Goal: Transaction & Acquisition: Purchase product/service

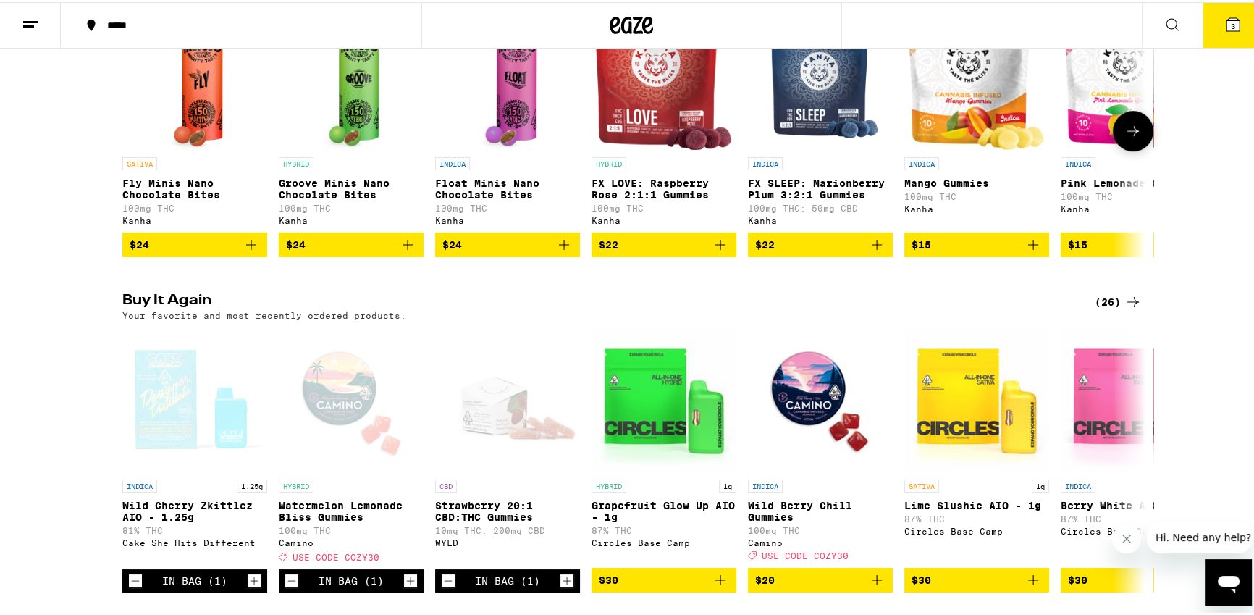
scroll to position [1079, 0]
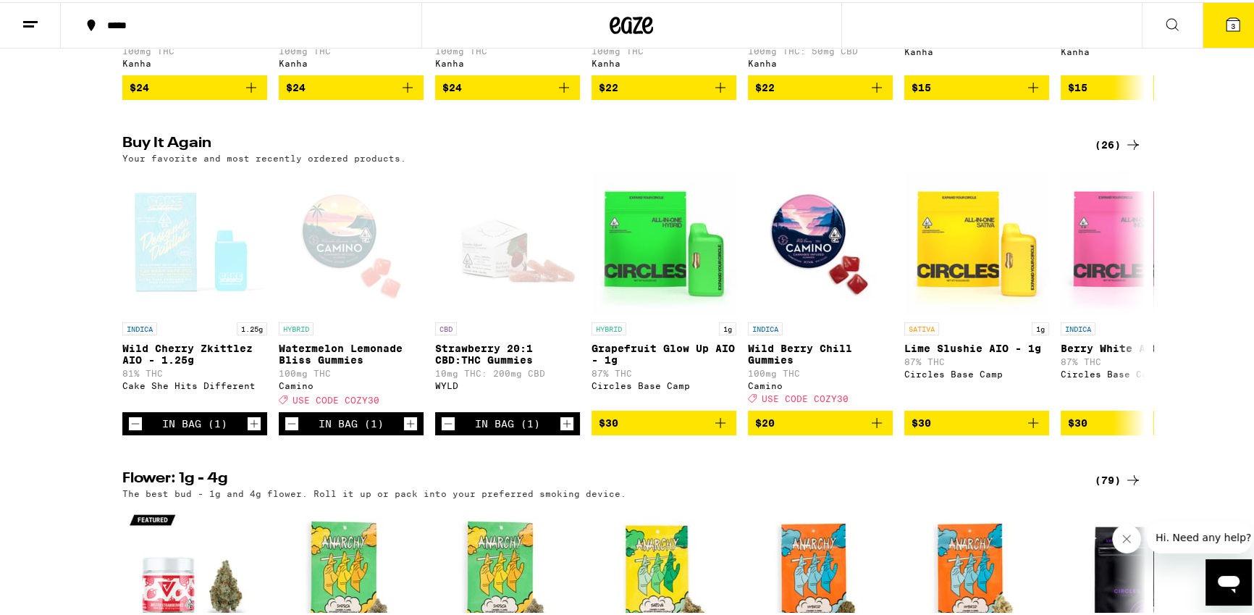
click at [1128, 151] on icon at bounding box center [1132, 142] width 17 height 17
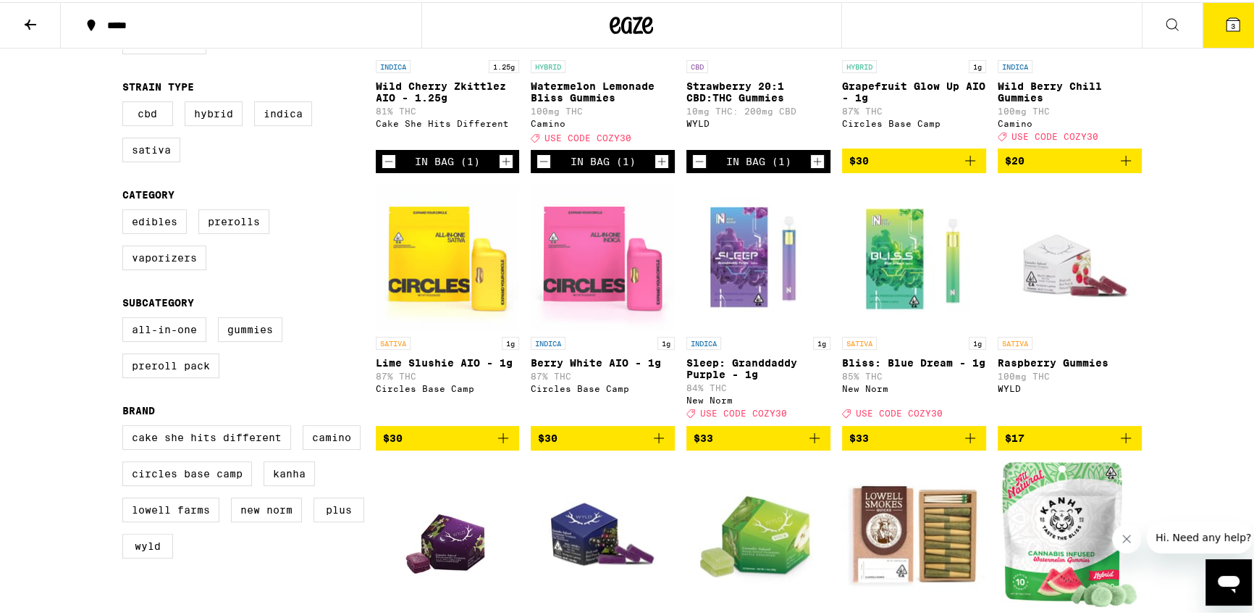
scroll to position [306, 0]
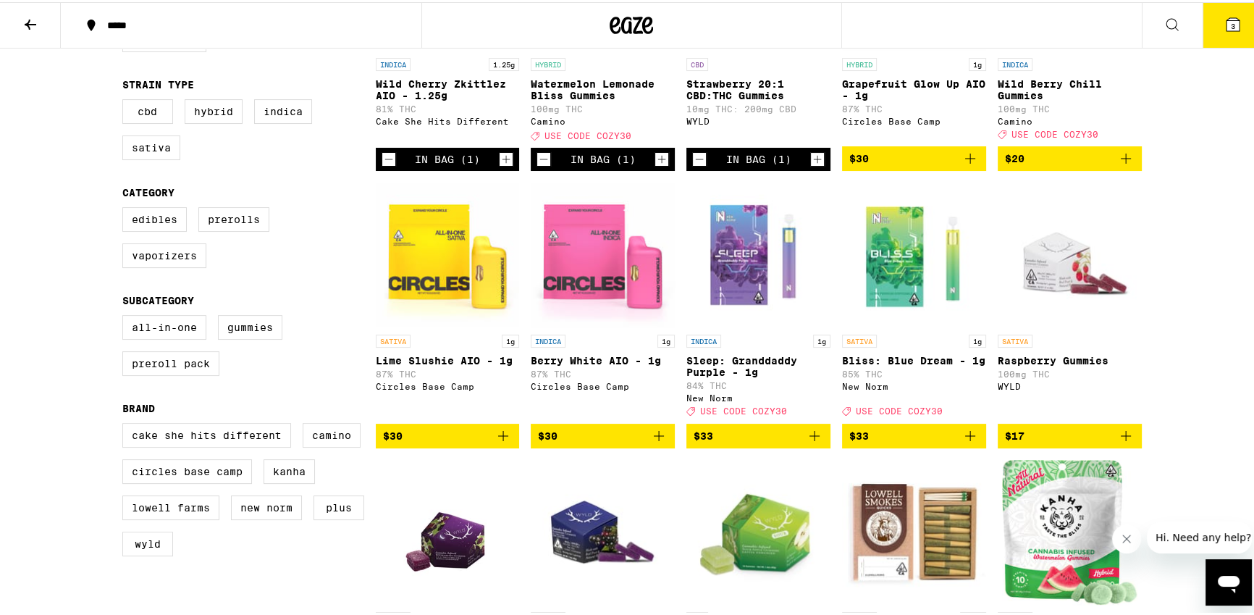
click at [806, 442] on icon "Add to bag" at bounding box center [814, 433] width 17 height 17
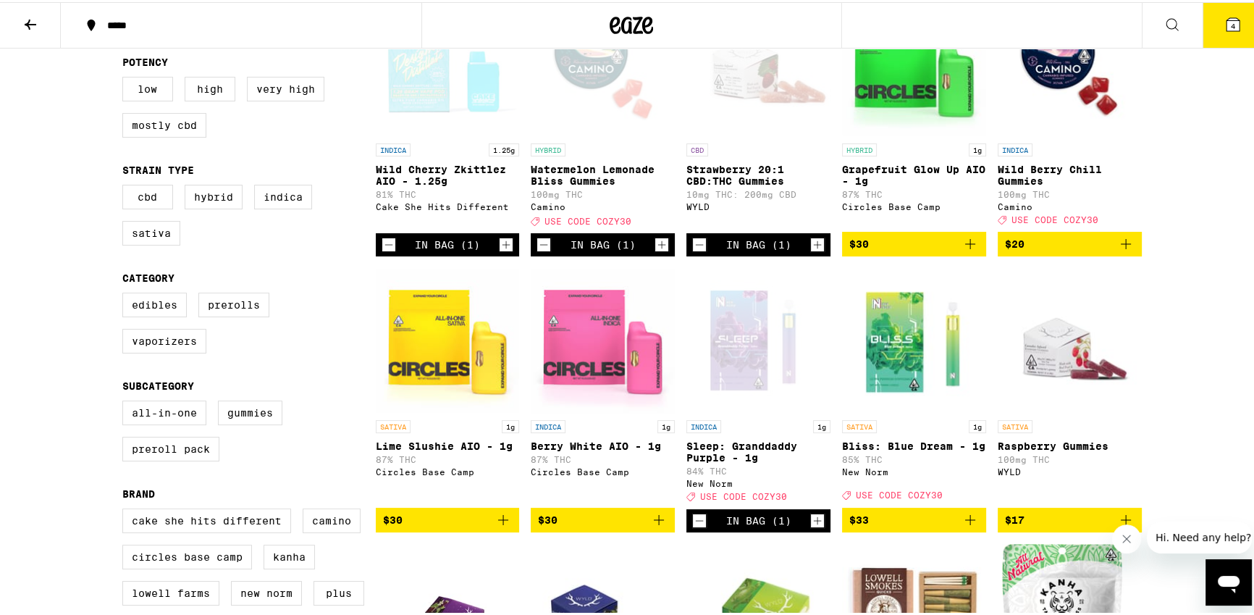
scroll to position [397, 0]
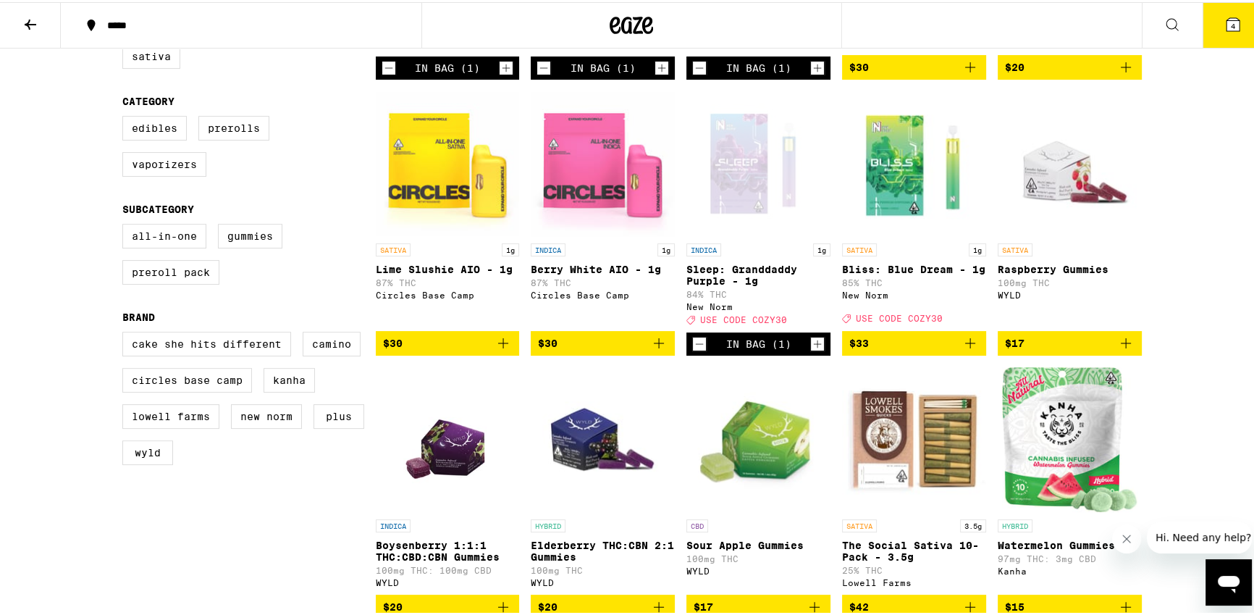
drag, startPoint x: 814, startPoint y: 357, endPoint x: 830, endPoint y: 346, distance: 19.3
click at [814, 350] on icon "Increment" at bounding box center [817, 341] width 13 height 17
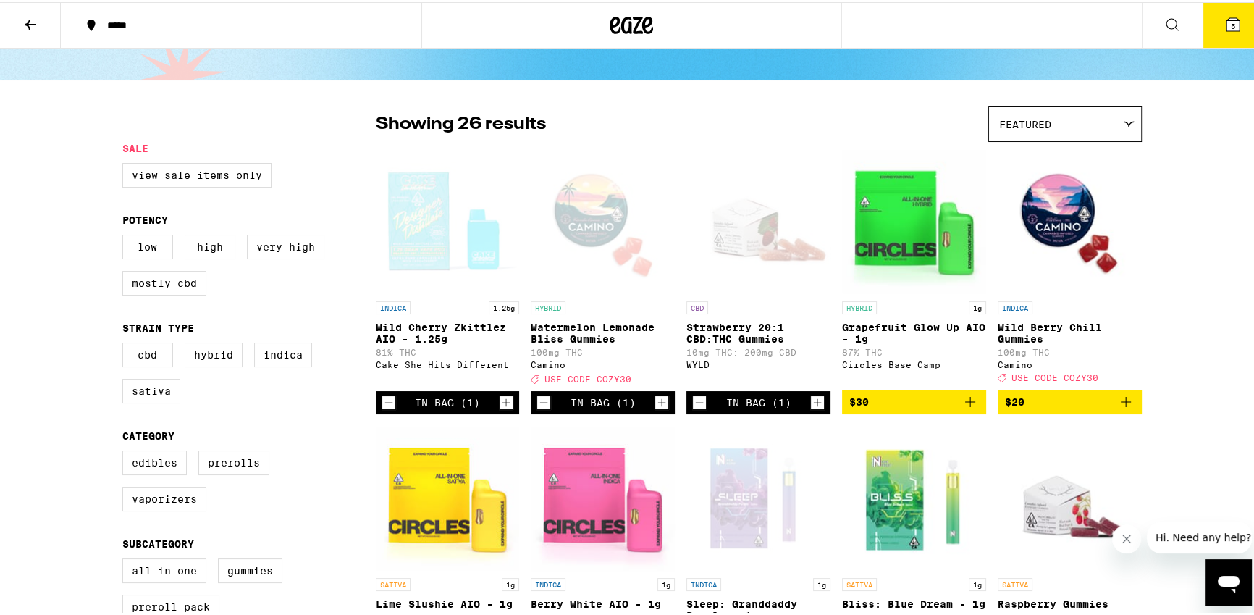
scroll to position [49, 0]
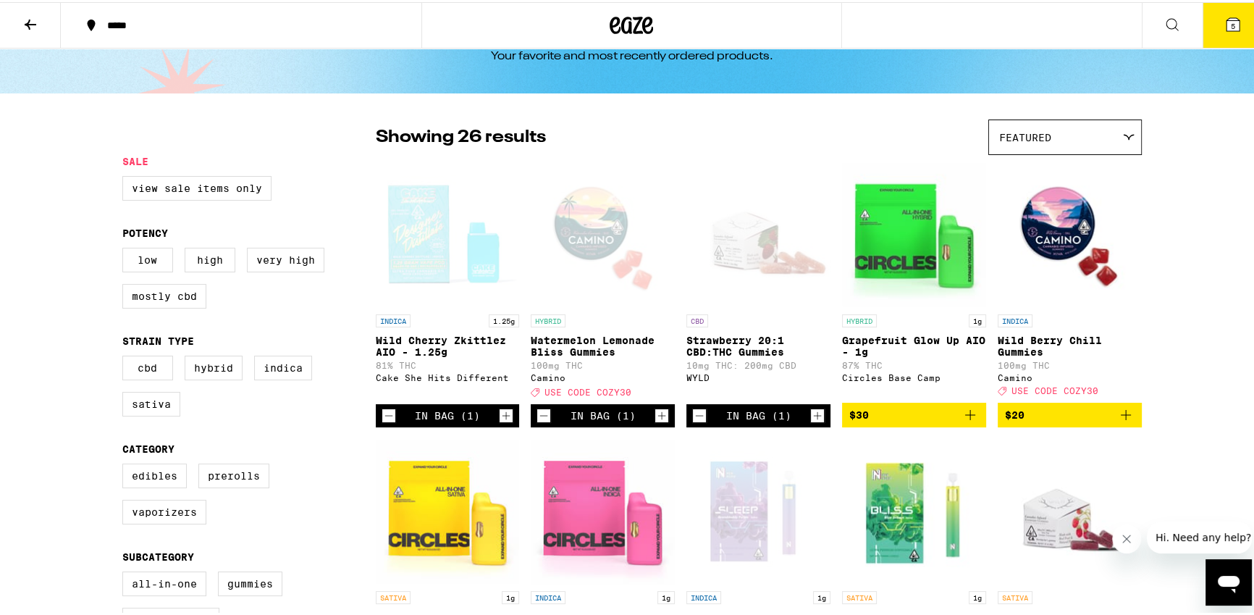
click at [547, 422] on div "In Bag (1)" at bounding box center [603, 413] width 144 height 23
click at [544, 422] on icon "Decrement" at bounding box center [543, 413] width 13 height 17
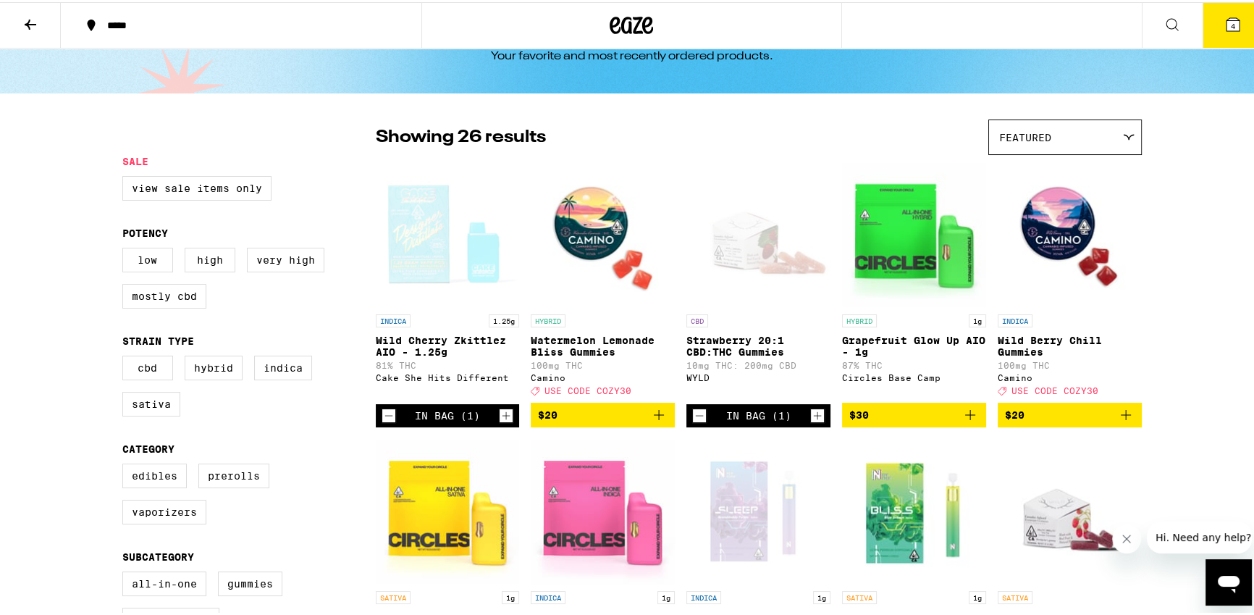
scroll to position [75, 0]
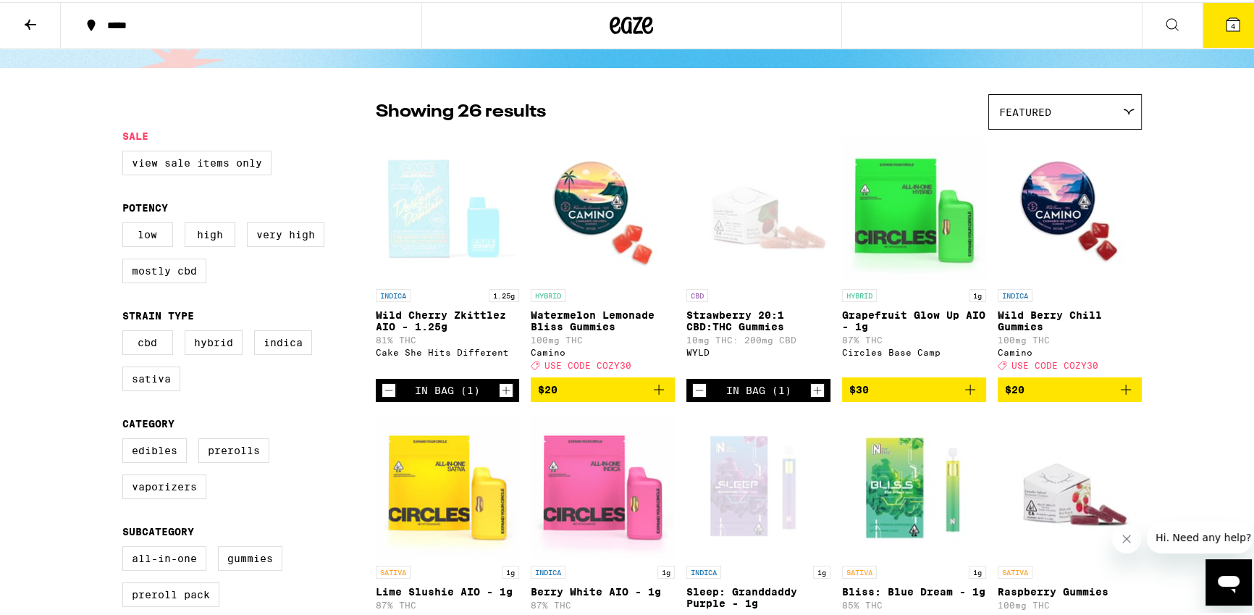
click at [693, 395] on icon "Decrement" at bounding box center [699, 387] width 13 height 17
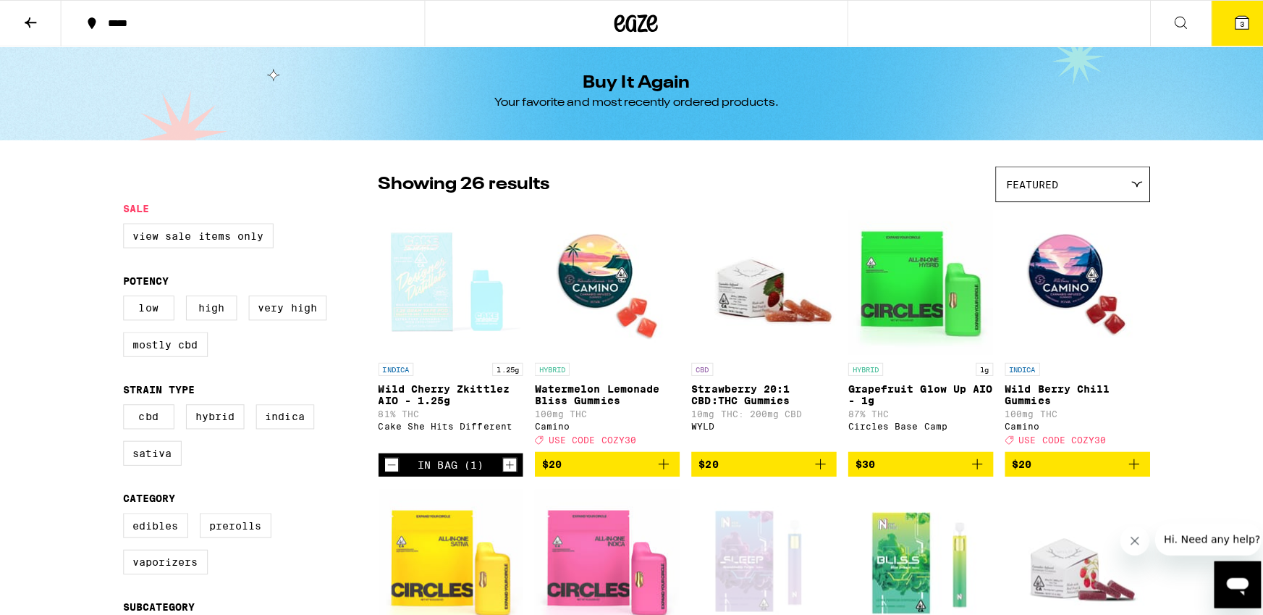
scroll to position [0, 0]
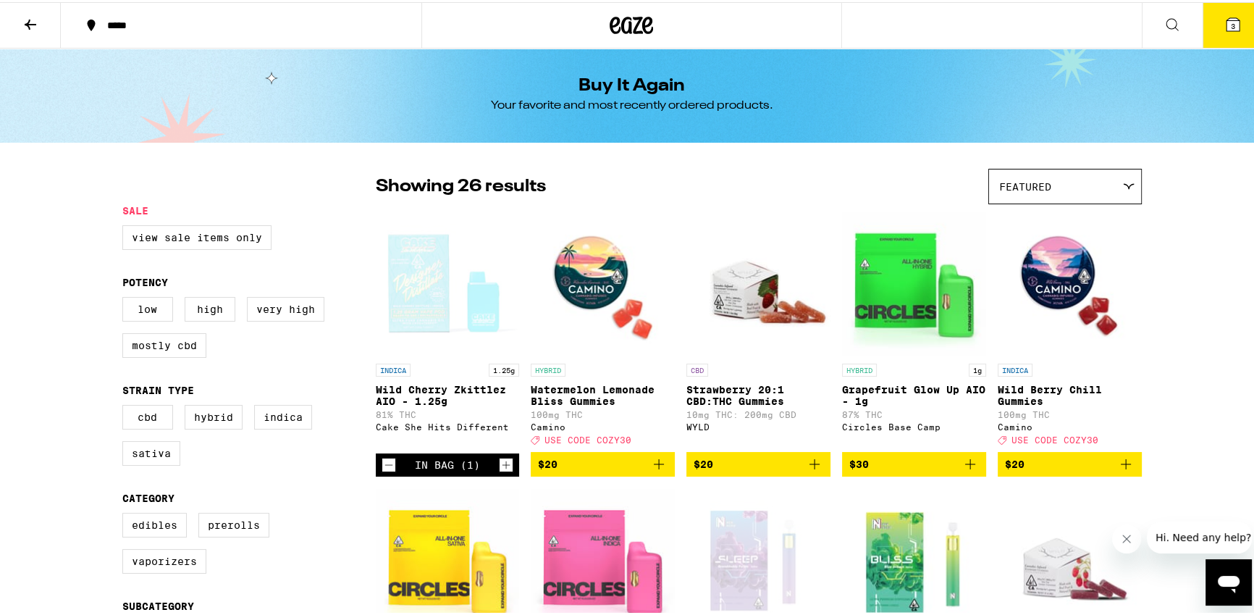
click at [1241, 12] on button "3" at bounding box center [1233, 23] width 61 height 45
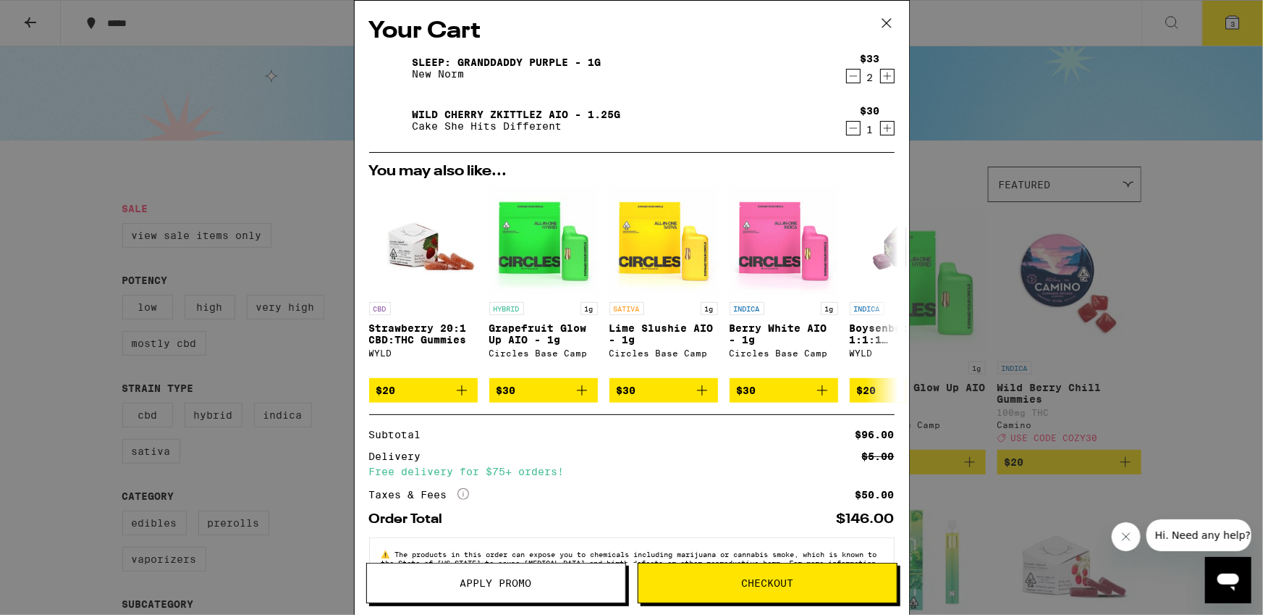
click at [521, 578] on span "Apply Promo" at bounding box center [496, 583] width 72 height 10
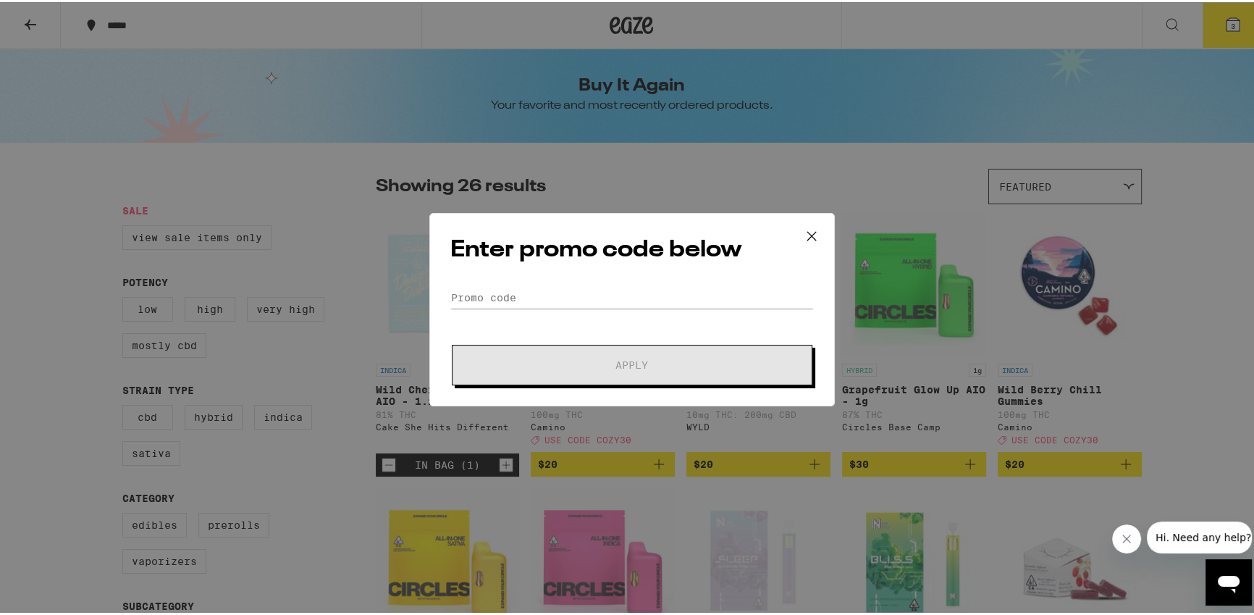
drag, startPoint x: 672, startPoint y: 278, endPoint x: 685, endPoint y: 292, distance: 18.9
click at [672, 278] on div "Enter promo code below Promo Code Apply" at bounding box center [631, 307] width 405 height 193
click at [686, 292] on input "Promo Code" at bounding box center [631, 296] width 363 height 22
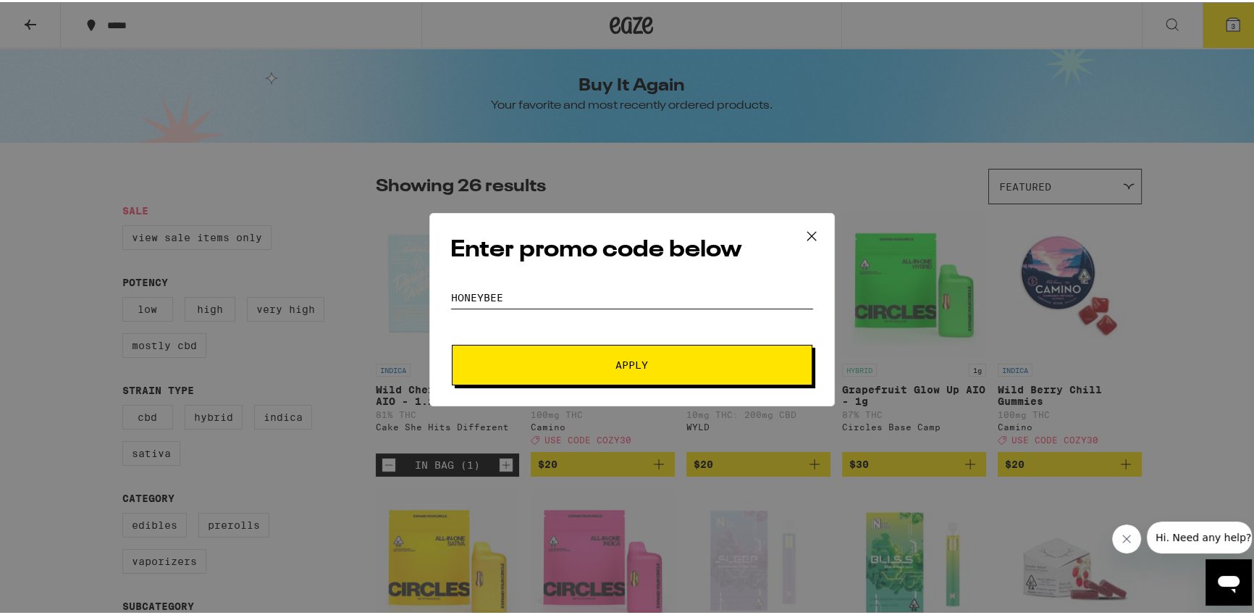
type input "HONEYBEE"
click at [739, 361] on span "Apply" at bounding box center [632, 363] width 261 height 10
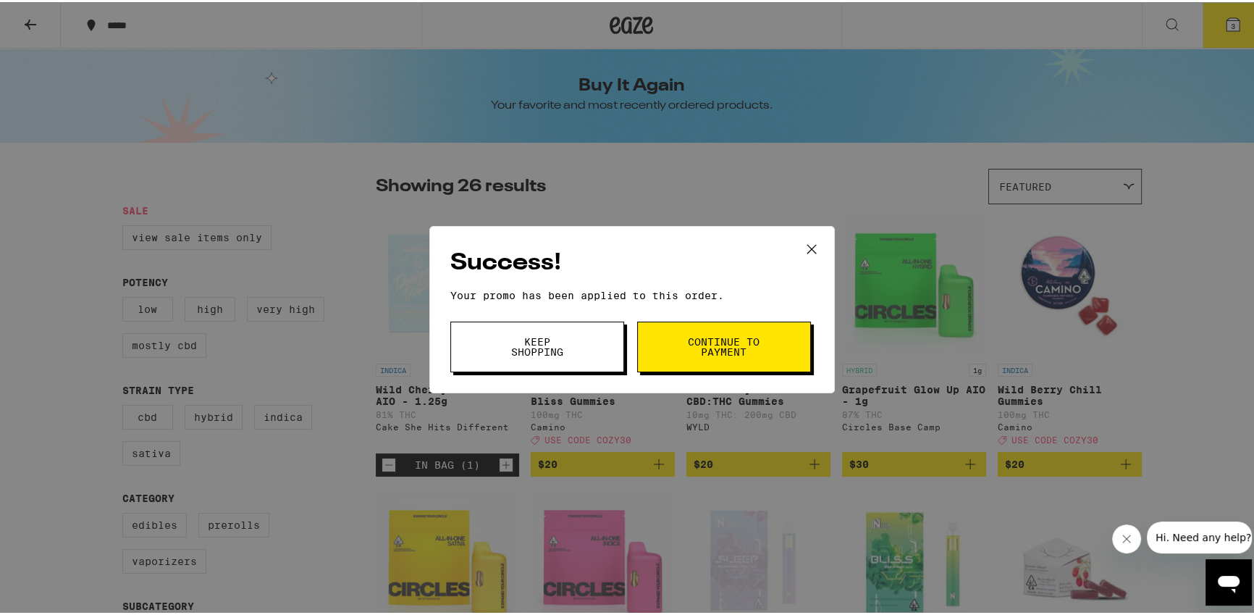
click at [550, 355] on span "Keep Shopping" at bounding box center [537, 344] width 74 height 20
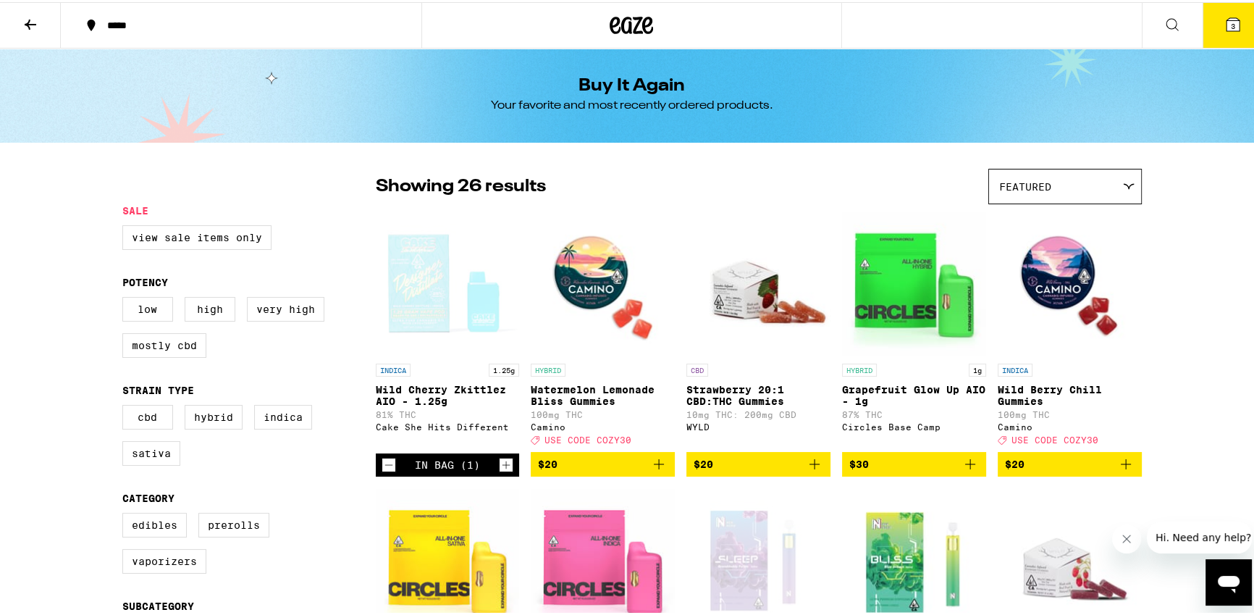
click at [1231, 27] on icon at bounding box center [1232, 22] width 17 height 17
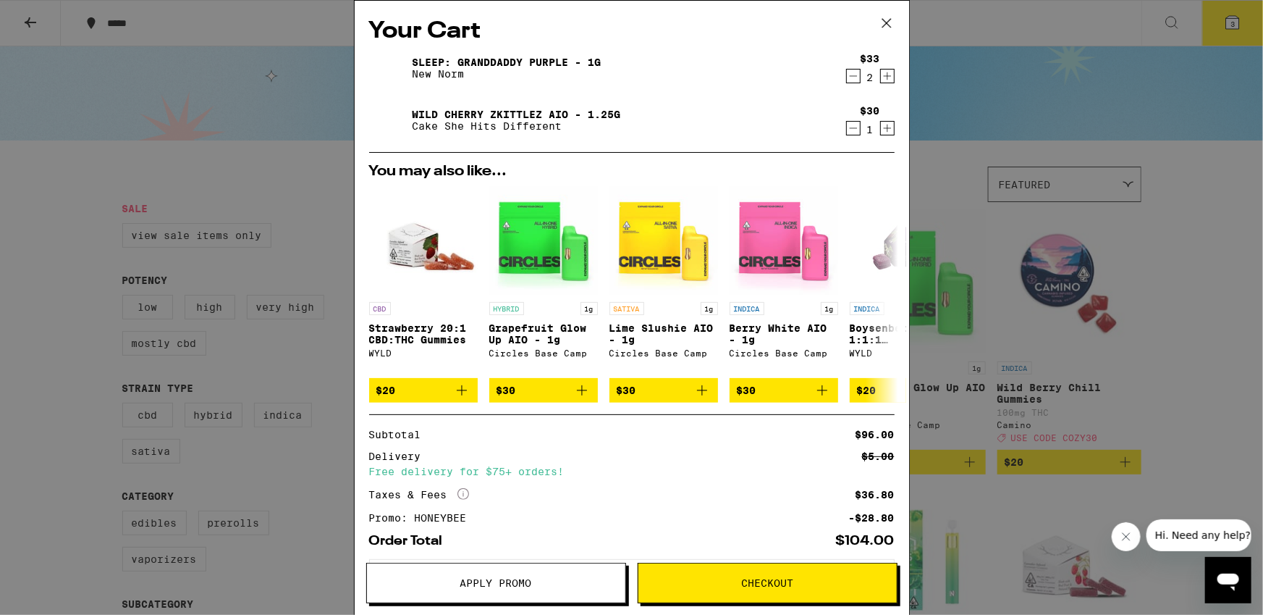
click at [324, 455] on div "Your Cart Sleep: Granddaddy Purple - 1g New Norm $33 2 Wild Cherry Zkittlez AIO…" at bounding box center [631, 307] width 1263 height 615
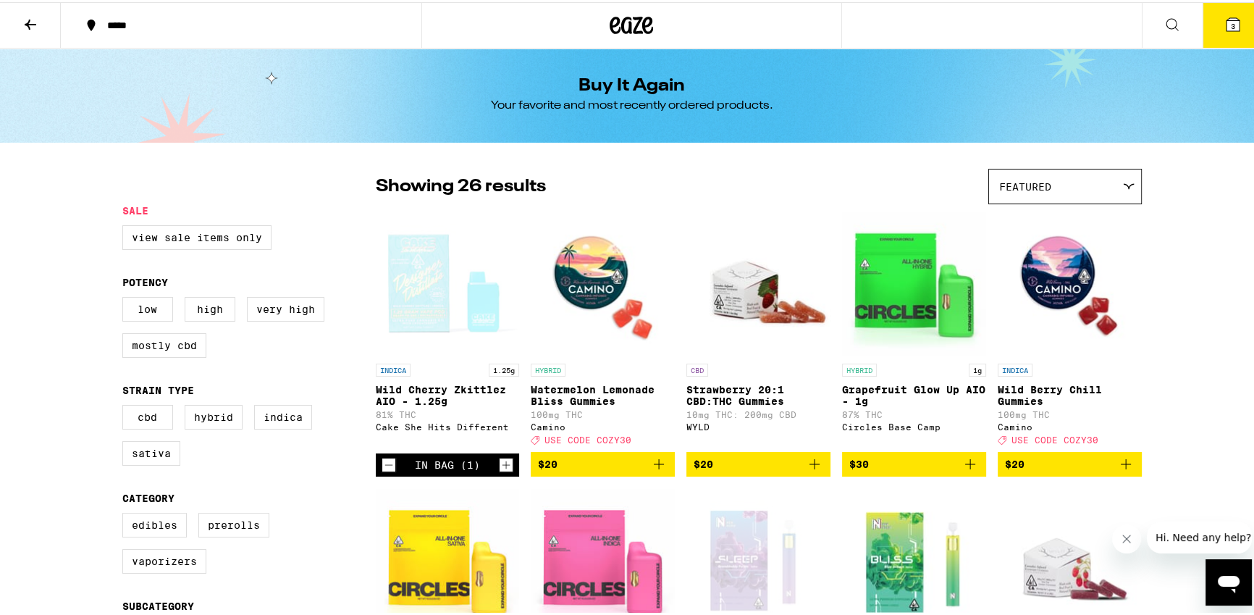
click at [1231, 20] on span "3" at bounding box center [1233, 24] width 4 height 9
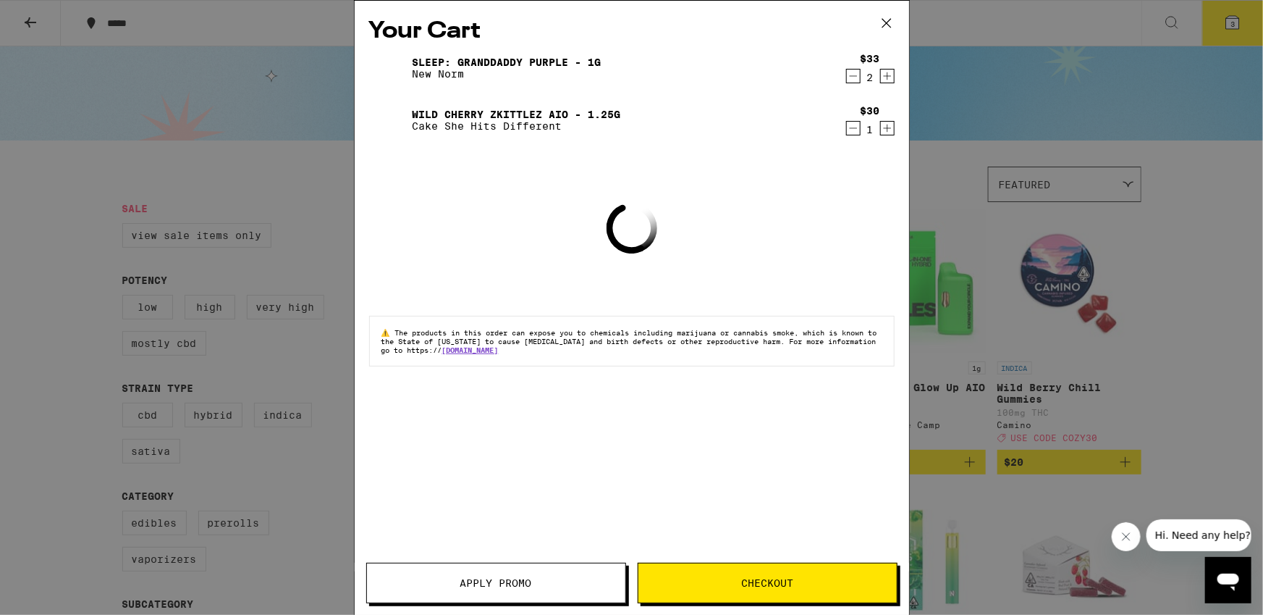
click at [501, 581] on span "Apply Promo" at bounding box center [496, 583] width 72 height 10
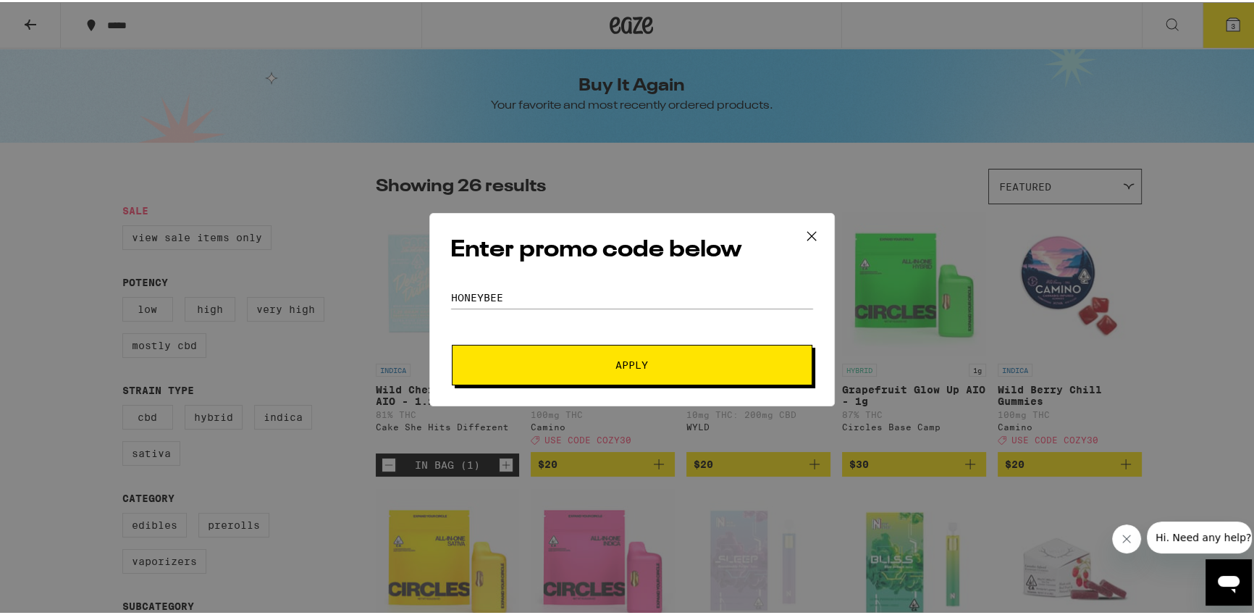
click at [606, 277] on div "Enter promo code below Promo Code HONEYBEE Apply" at bounding box center [631, 307] width 405 height 193
click at [626, 294] on input "HONEYBEE" at bounding box center [631, 296] width 363 height 22
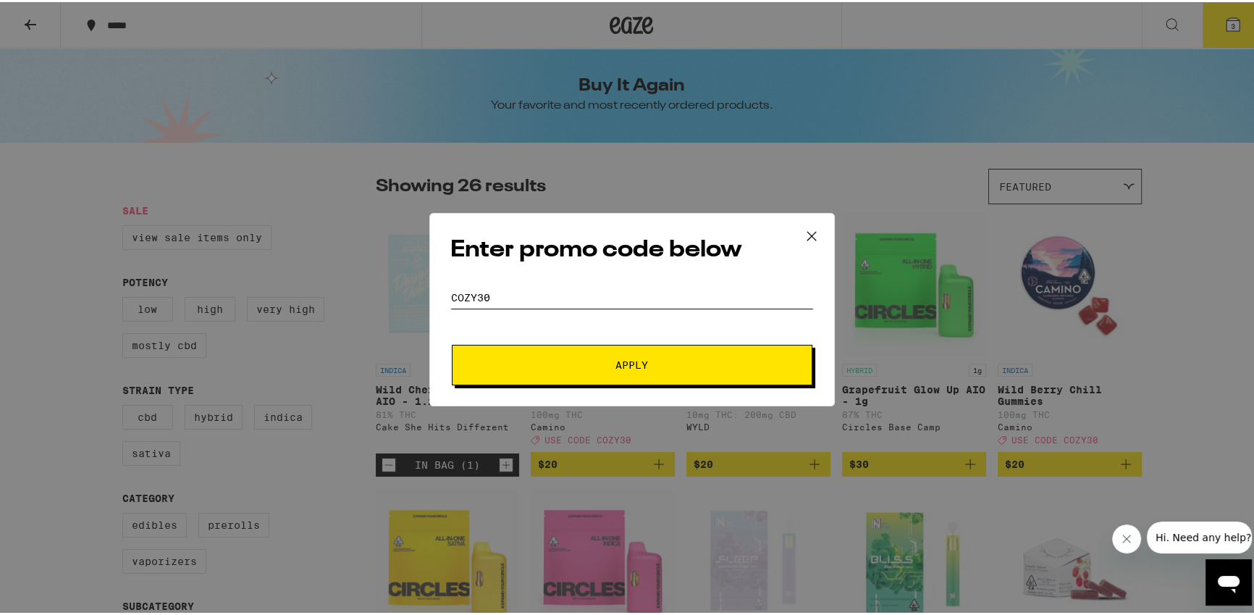
type input "COZY30"
click at [699, 356] on button "Apply" at bounding box center [632, 362] width 361 height 41
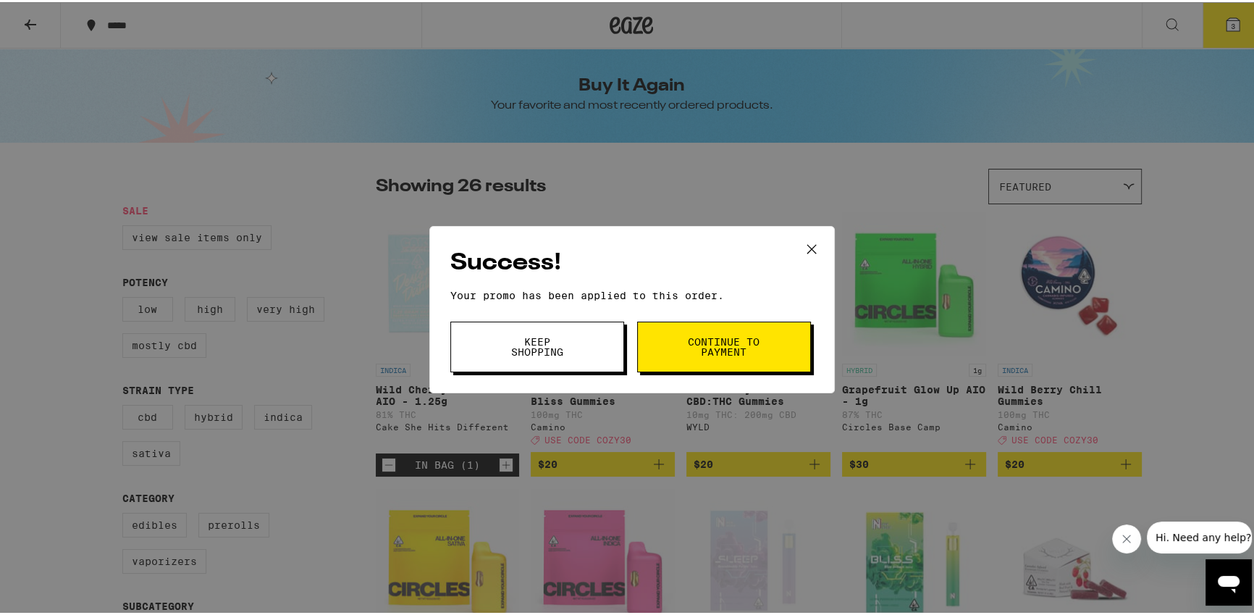
drag, startPoint x: 533, startPoint y: 338, endPoint x: 552, endPoint y: 339, distance: 19.6
click at [533, 338] on span "Keep Shopping" at bounding box center [537, 344] width 74 height 20
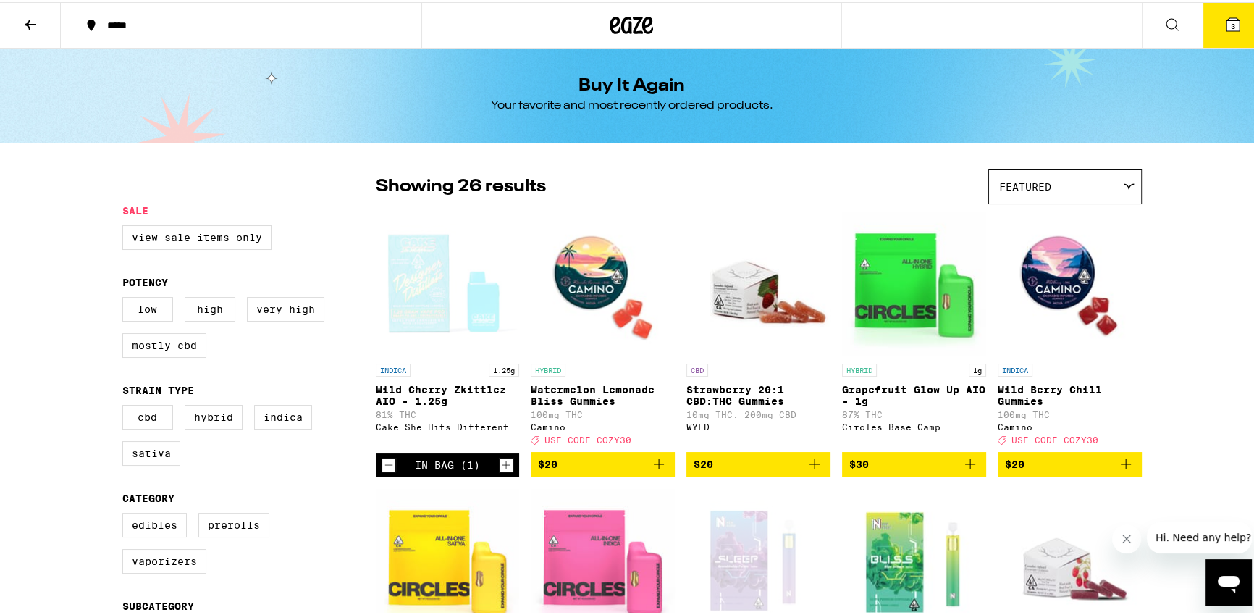
click at [1224, 22] on icon at bounding box center [1232, 22] width 17 height 17
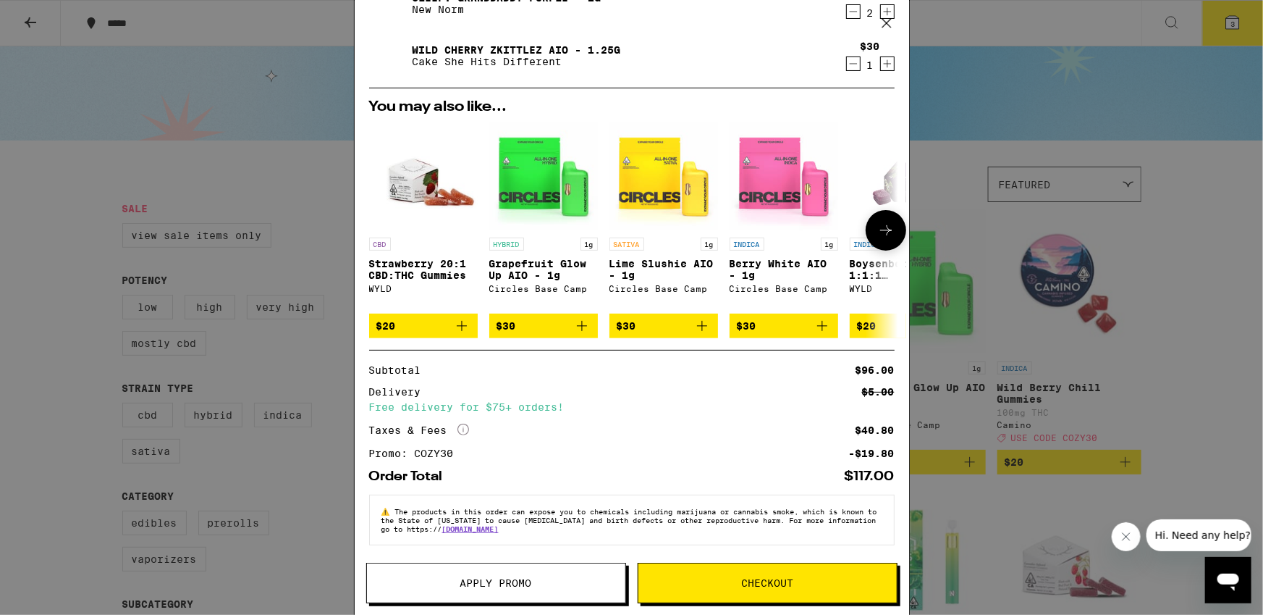
scroll to position [75, 0]
click at [454, 589] on button "Apply Promo" at bounding box center [496, 583] width 260 height 41
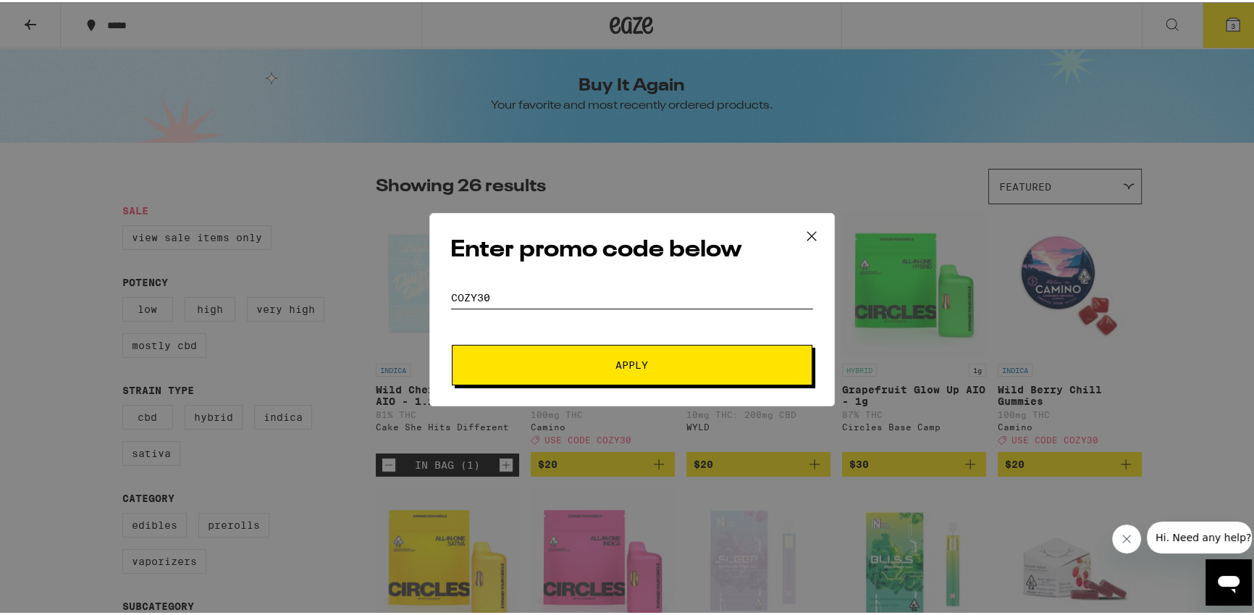
click at [597, 293] on input "COZY30" at bounding box center [631, 296] width 363 height 22
type input "HONEYBEE"
click at [665, 367] on span "Apply" at bounding box center [632, 363] width 261 height 10
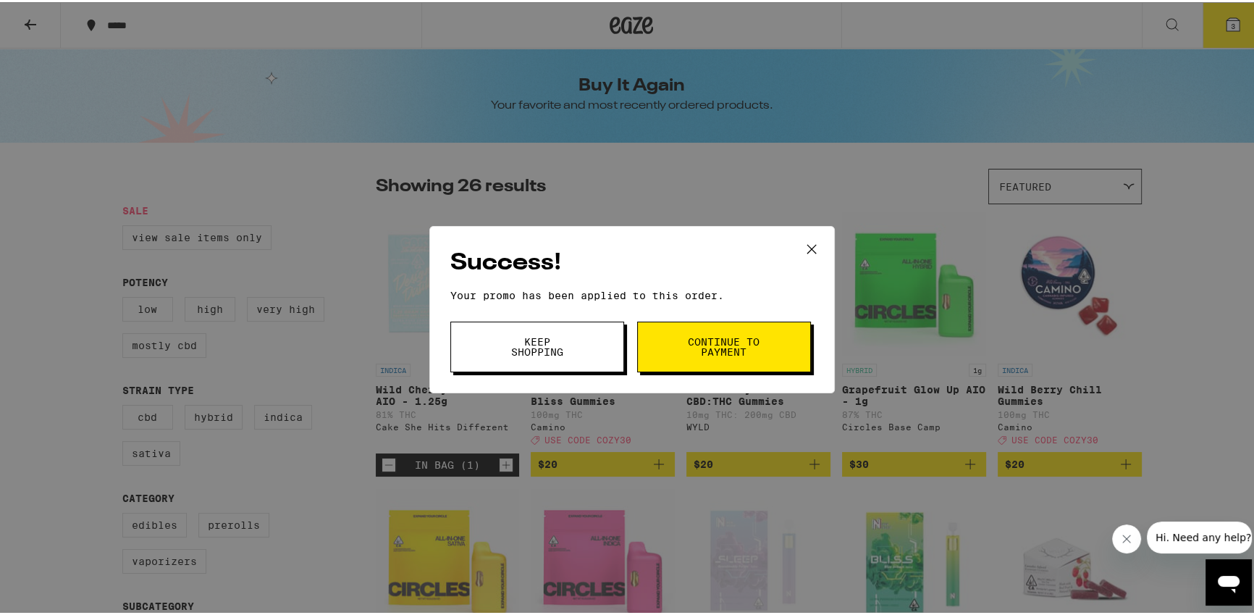
drag, startPoint x: 563, startPoint y: 332, endPoint x: 670, endPoint y: 312, distance: 109.8
click at [563, 332] on button "Keep Shopping" at bounding box center [537, 344] width 174 height 51
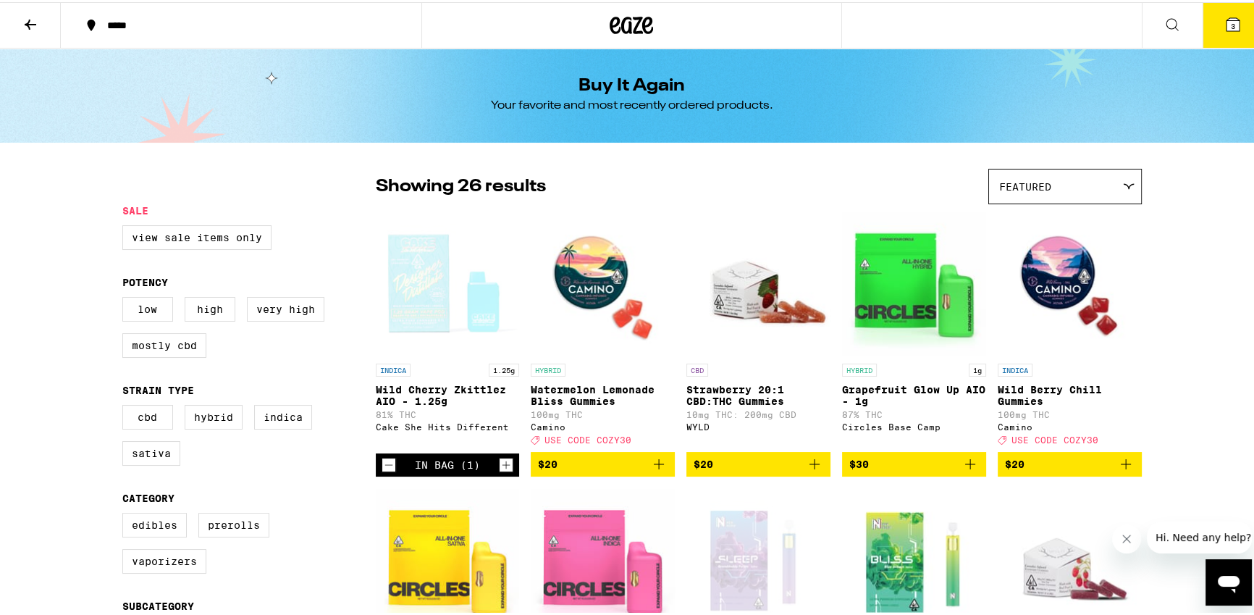
click at [1231, 26] on icon at bounding box center [1232, 22] width 17 height 17
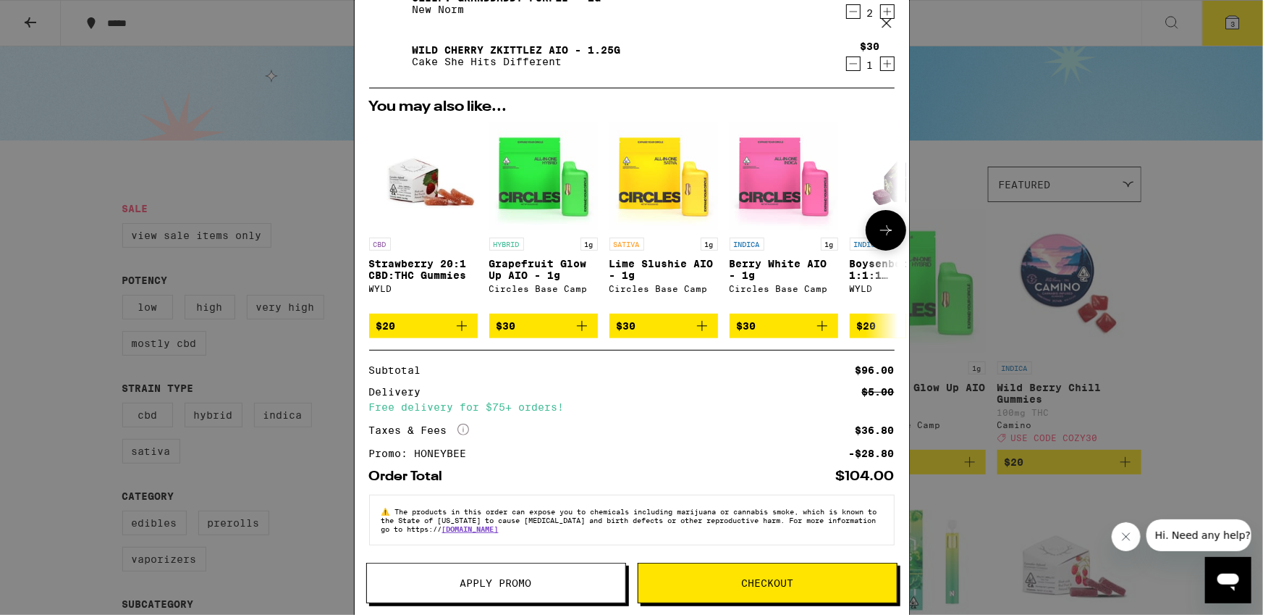
scroll to position [75, 0]
click at [463, 424] on icon "More Info" at bounding box center [464, 430] width 12 height 12
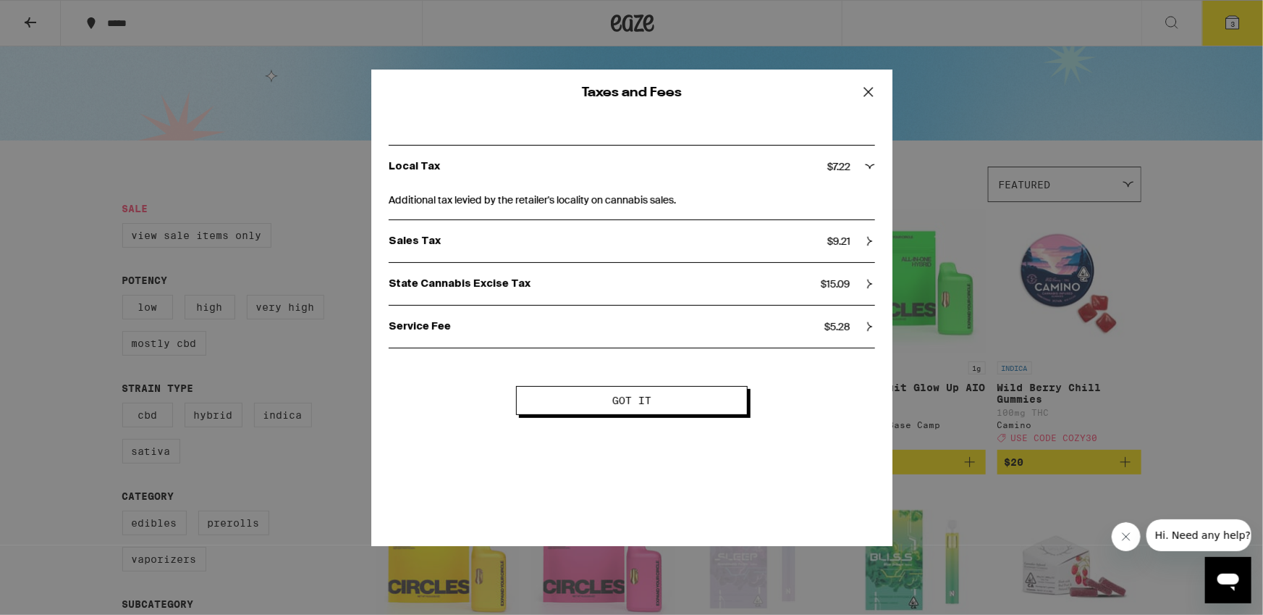
click at [555, 400] on button "Got it" at bounding box center [632, 400] width 232 height 29
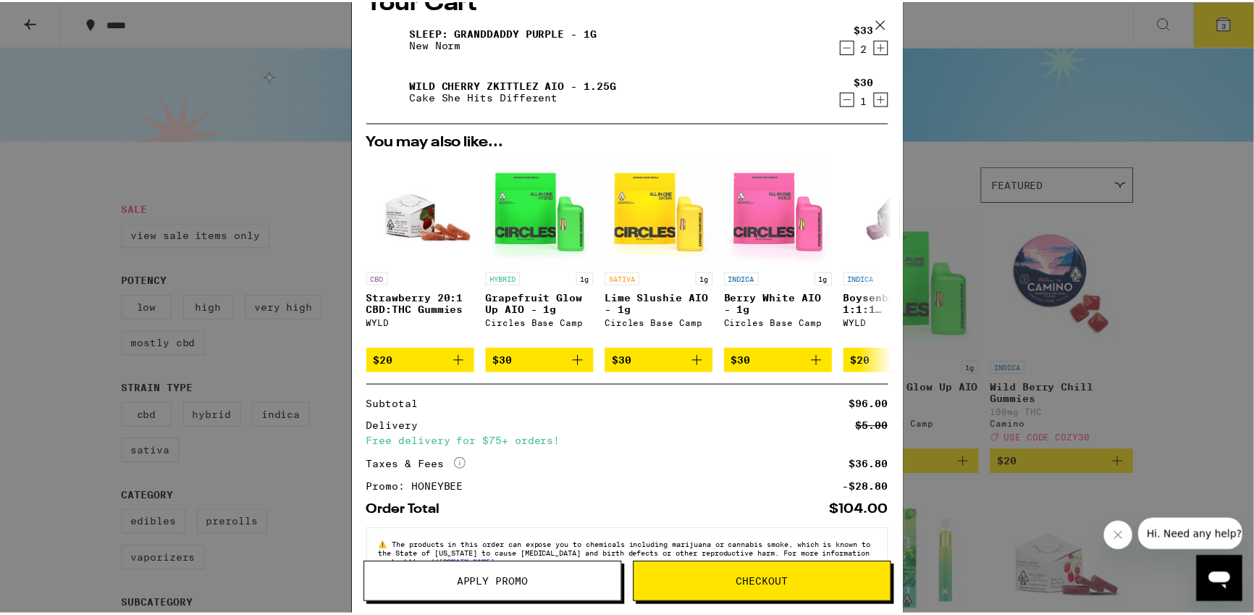
scroll to position [0, 0]
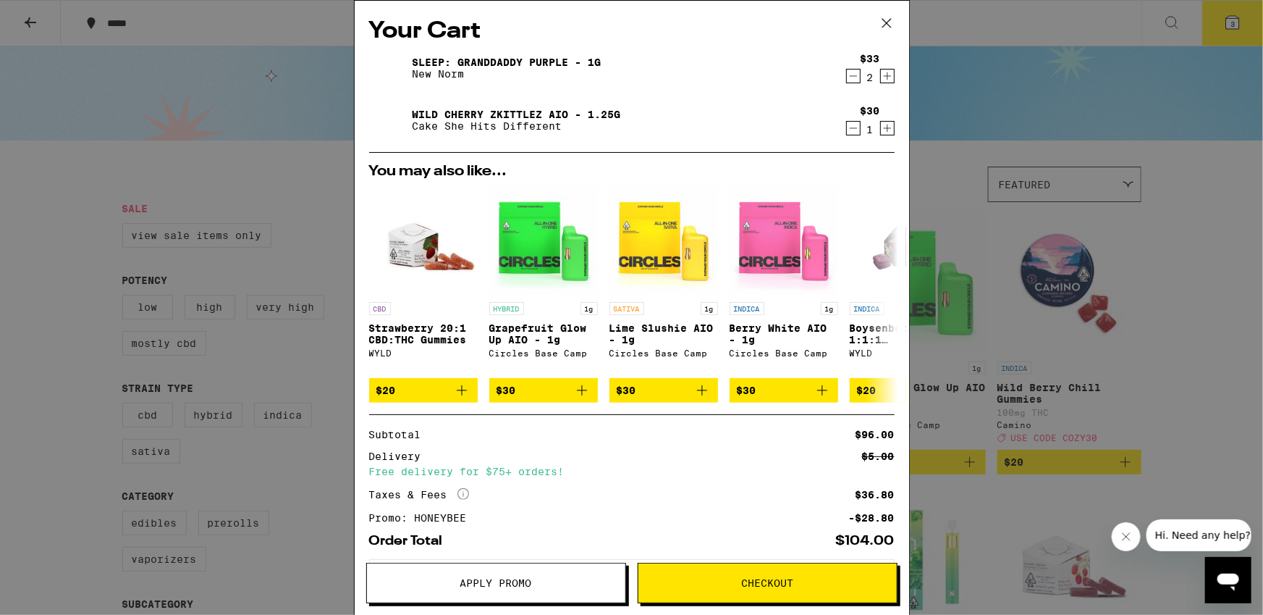
click at [1011, 154] on div "Your Cart Sleep: Granddaddy Purple - 1g New Norm $33 2 Wild Cherry Zkittlez AIO…" at bounding box center [631, 307] width 1263 height 615
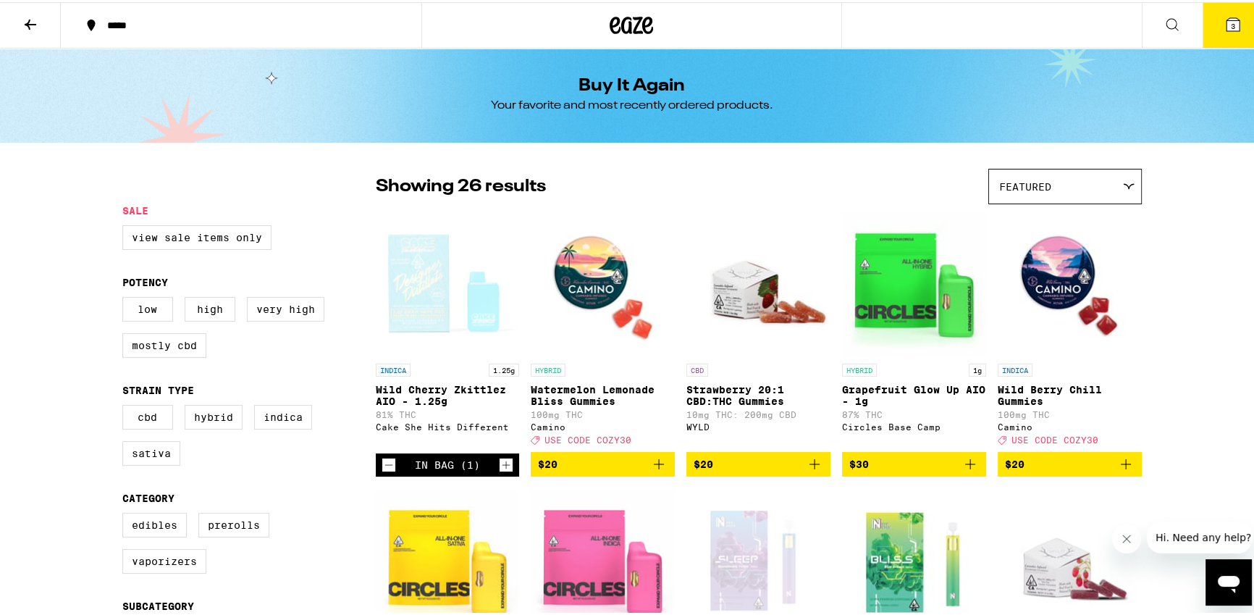
click at [33, 28] on icon at bounding box center [30, 22] width 17 height 17
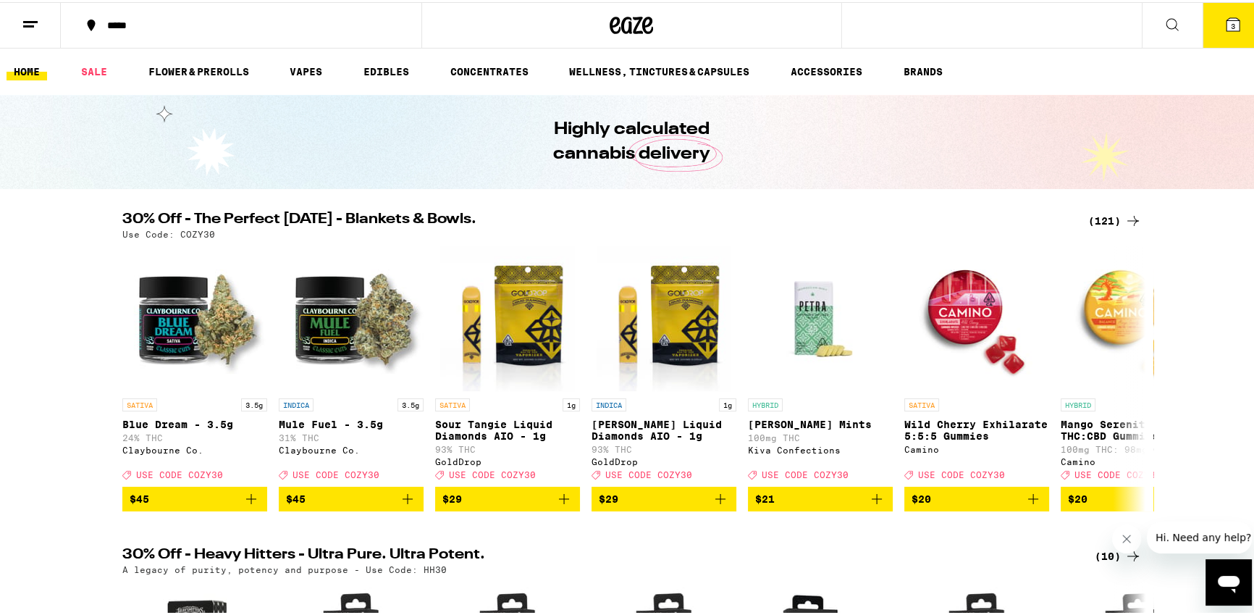
click at [1146, 23] on button at bounding box center [1172, 24] width 61 height 46
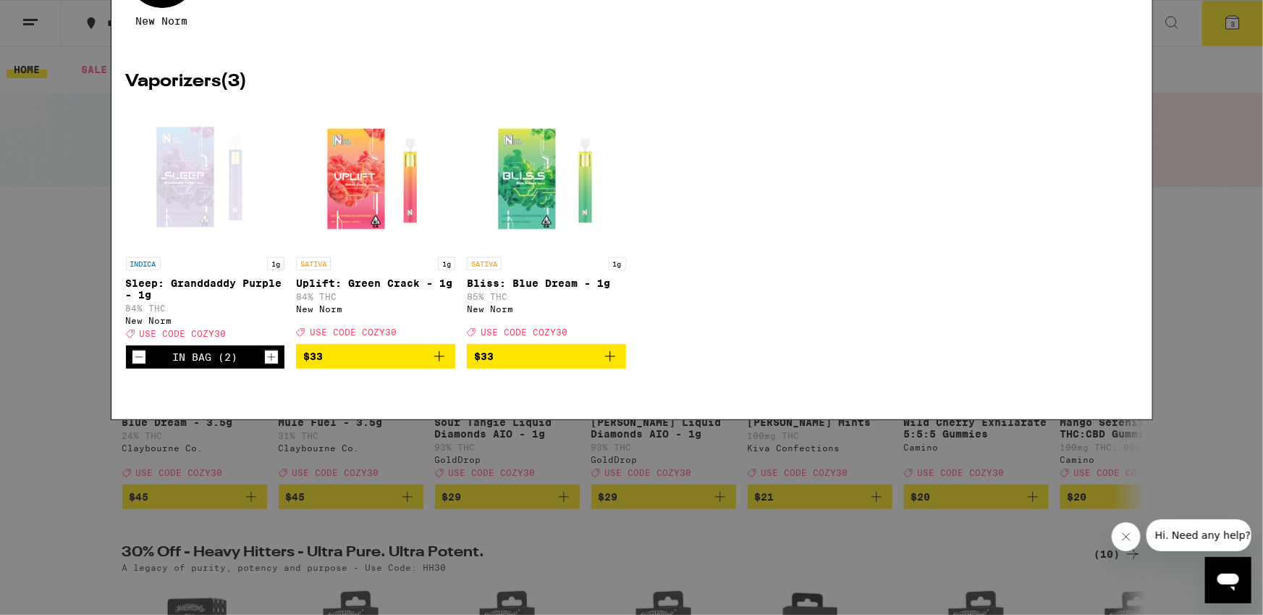
type input "new norm"
click at [766, 439] on div "INDICA 1g Sleep: Granddaddy Purple - 1g 84% THC New Norm Deal Created with Sket…" at bounding box center [632, 442] width 1012 height 285
click at [1138, 17] on icon at bounding box center [1130, 23] width 22 height 22
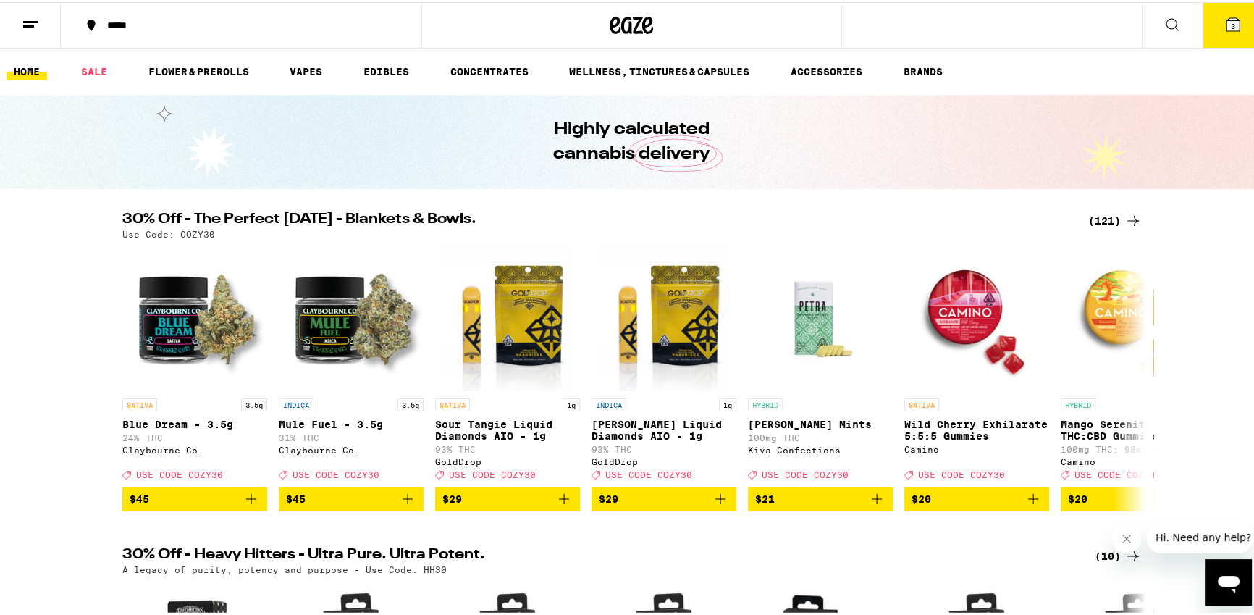
click at [1173, 17] on button at bounding box center [1172, 24] width 61 height 46
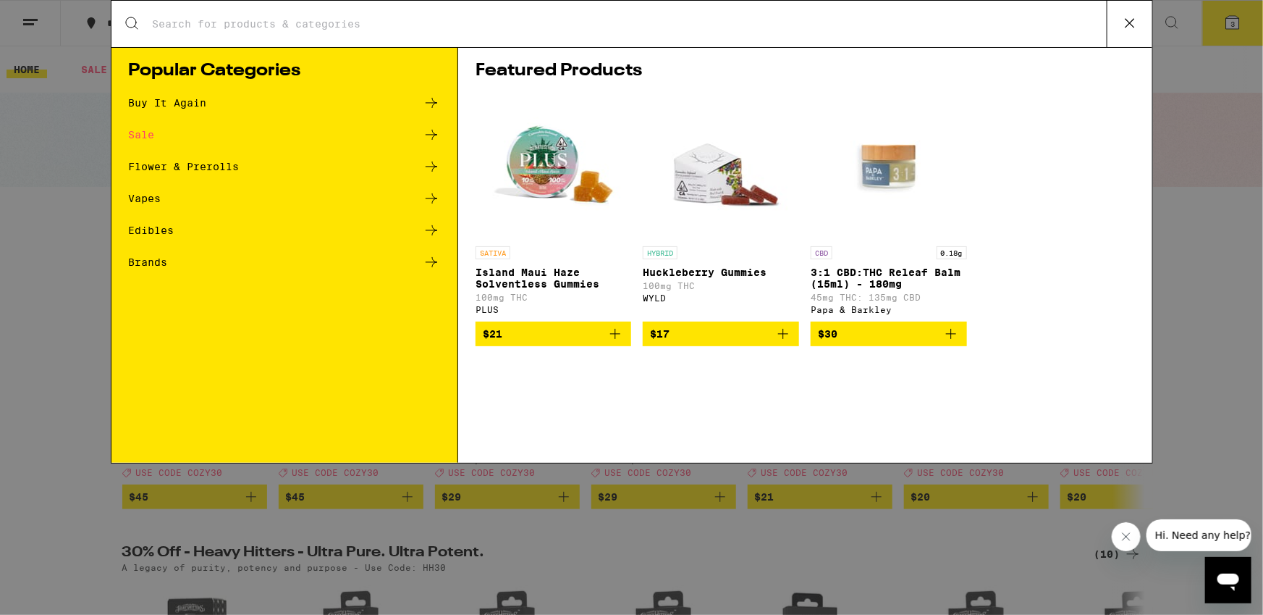
click at [447, 22] on input "Search for Products" at bounding box center [629, 23] width 955 height 13
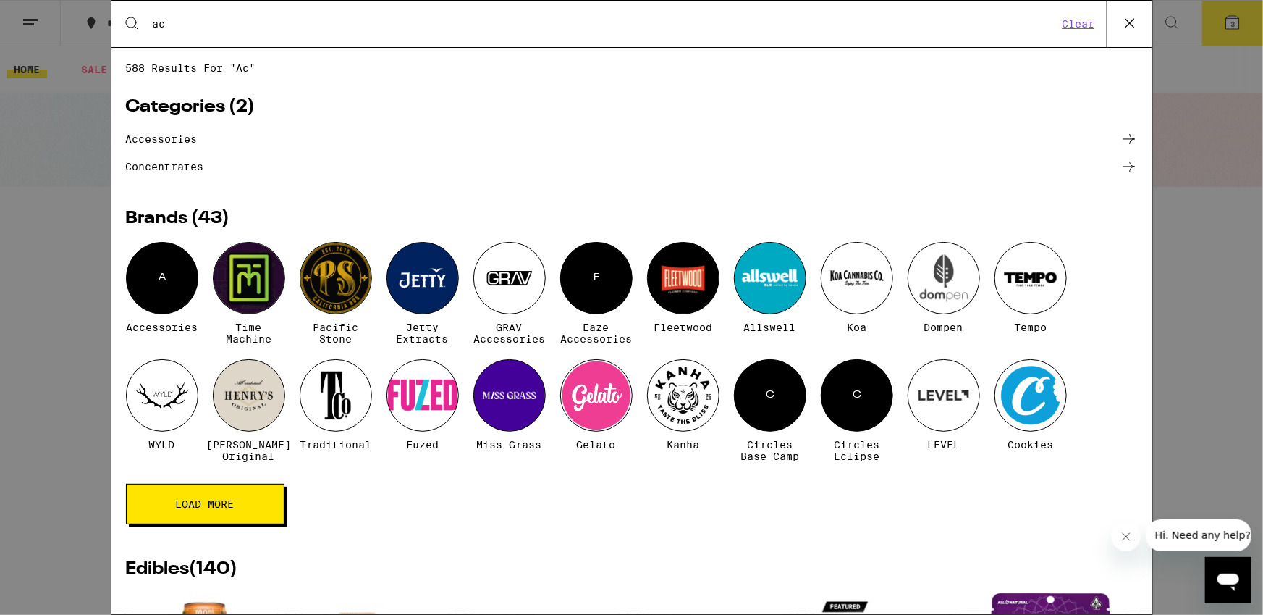
type input "a"
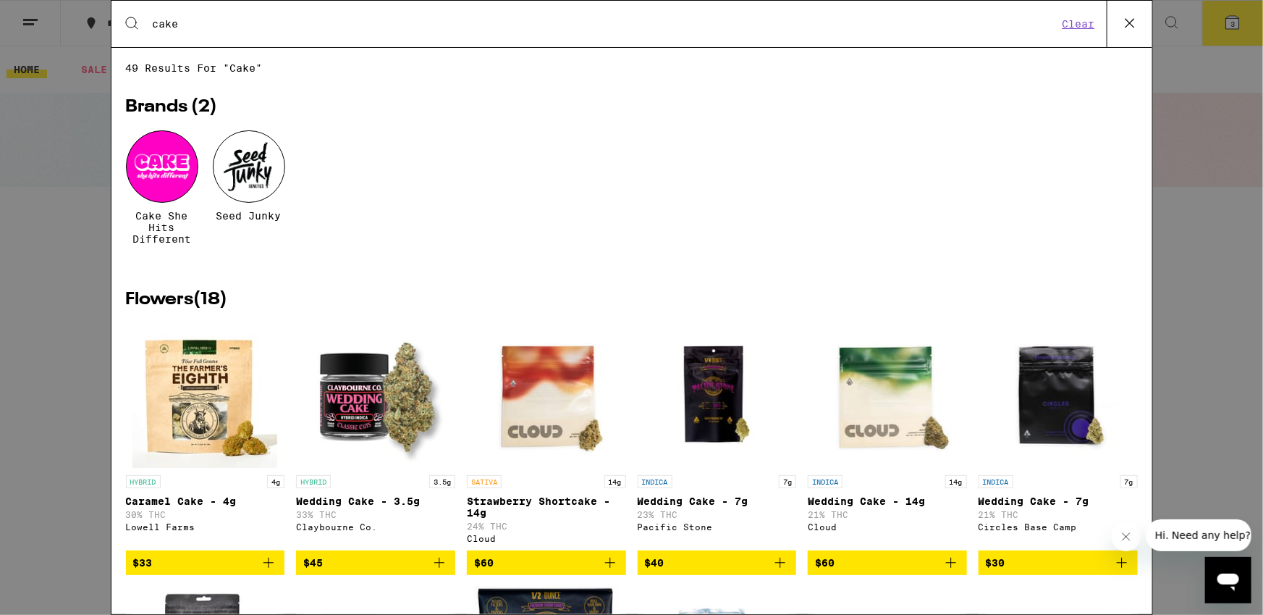
type input "cake"
click at [148, 172] on div at bounding box center [162, 166] width 72 height 72
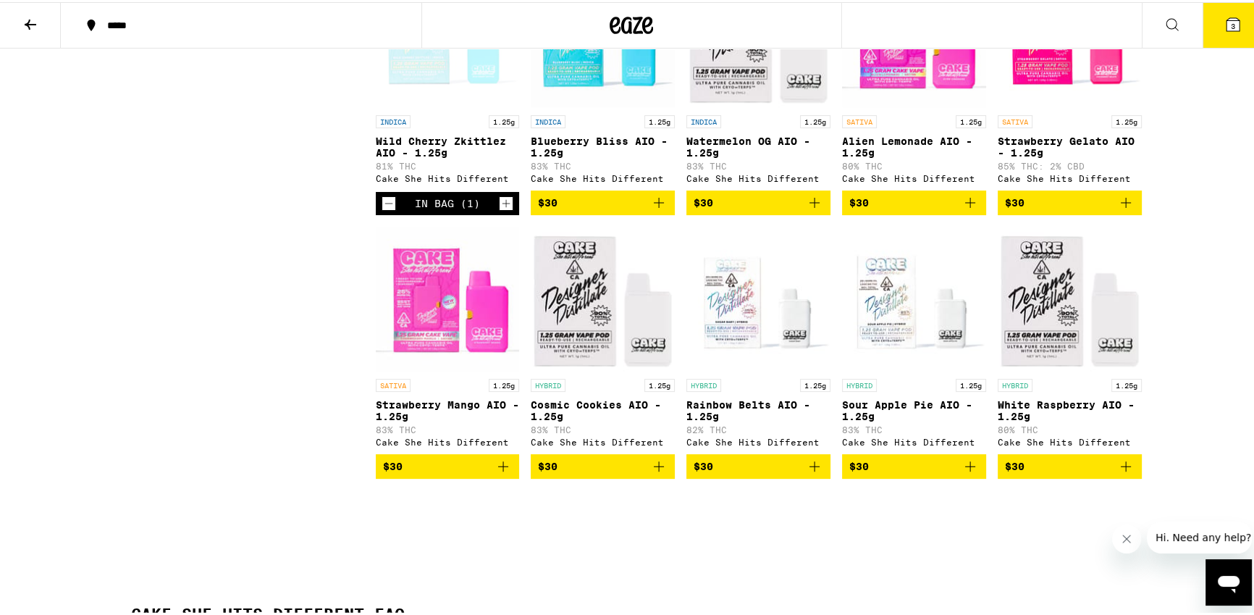
scroll to position [384, 0]
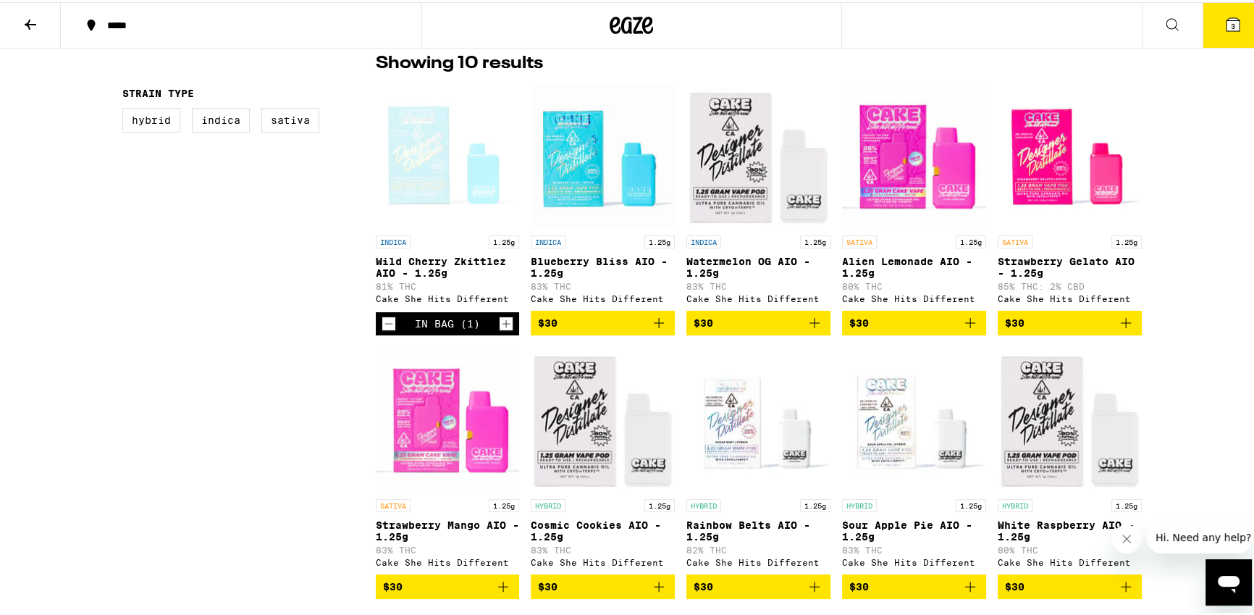
click at [587, 169] on img "Open page for Blueberry Bliss AIO - 1.25g from Cake She Hits Different" at bounding box center [603, 153] width 144 height 145
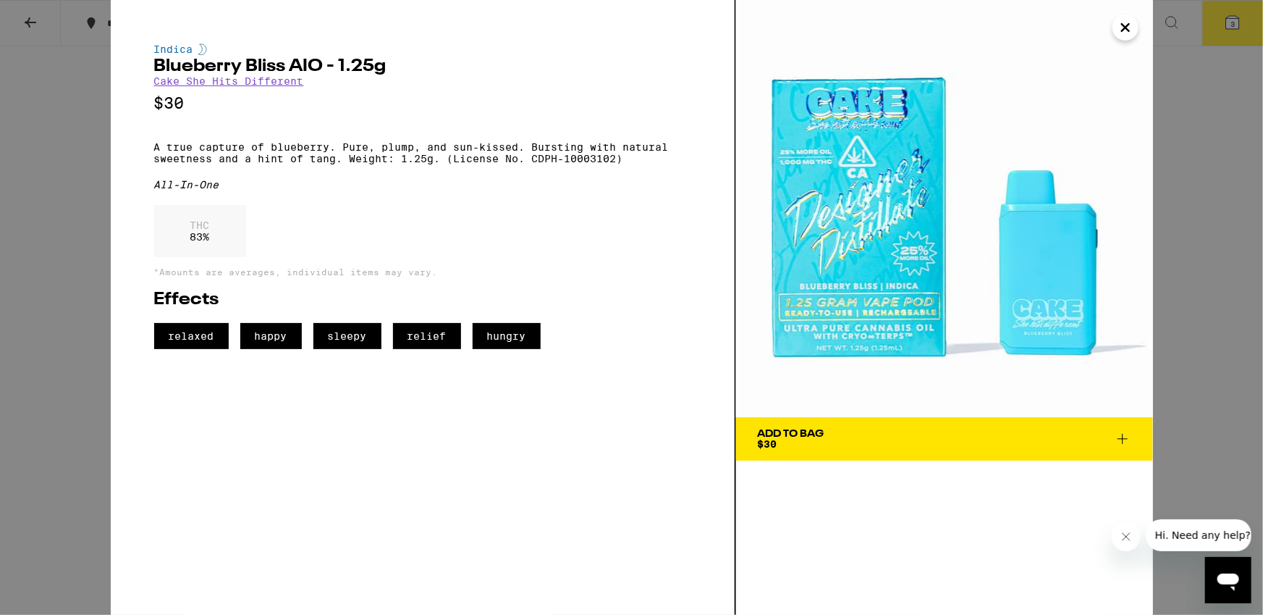
click at [1129, 33] on icon "Close" at bounding box center [1125, 28] width 17 height 22
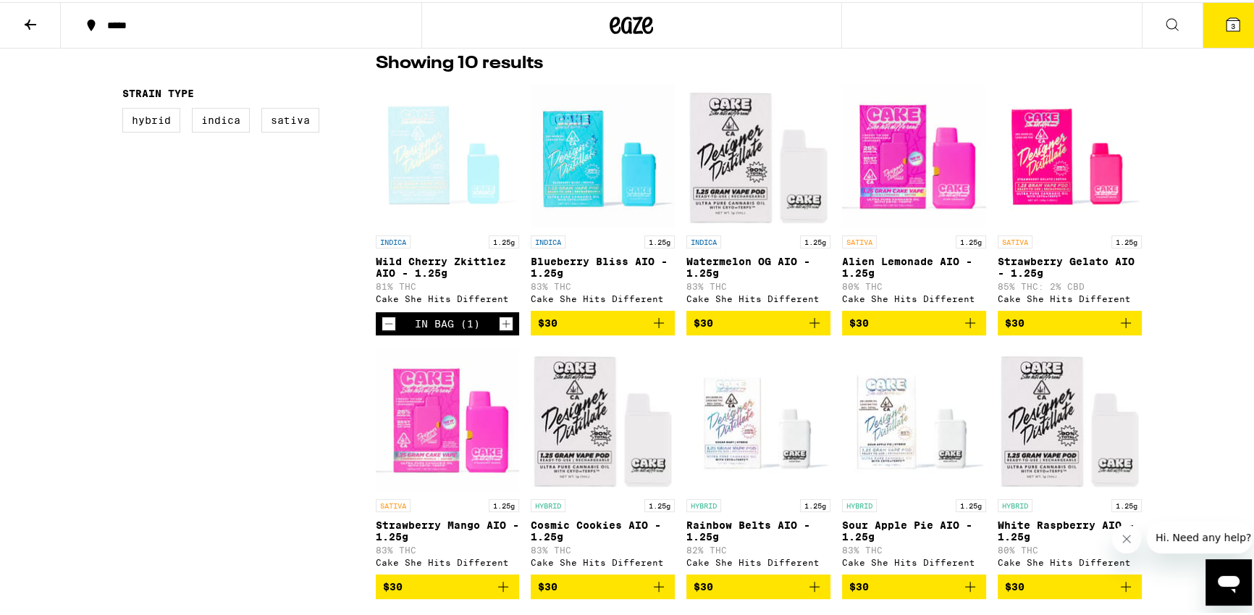
click at [654, 326] on icon "Add to bag" at bounding box center [659, 321] width 10 height 10
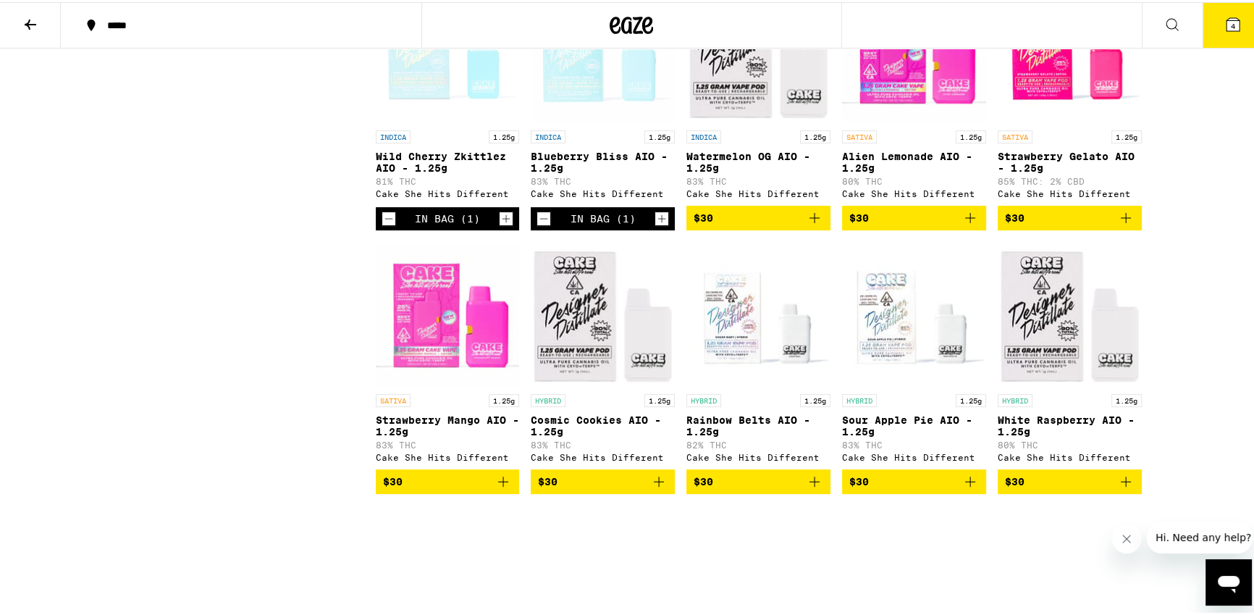
scroll to position [491, 0]
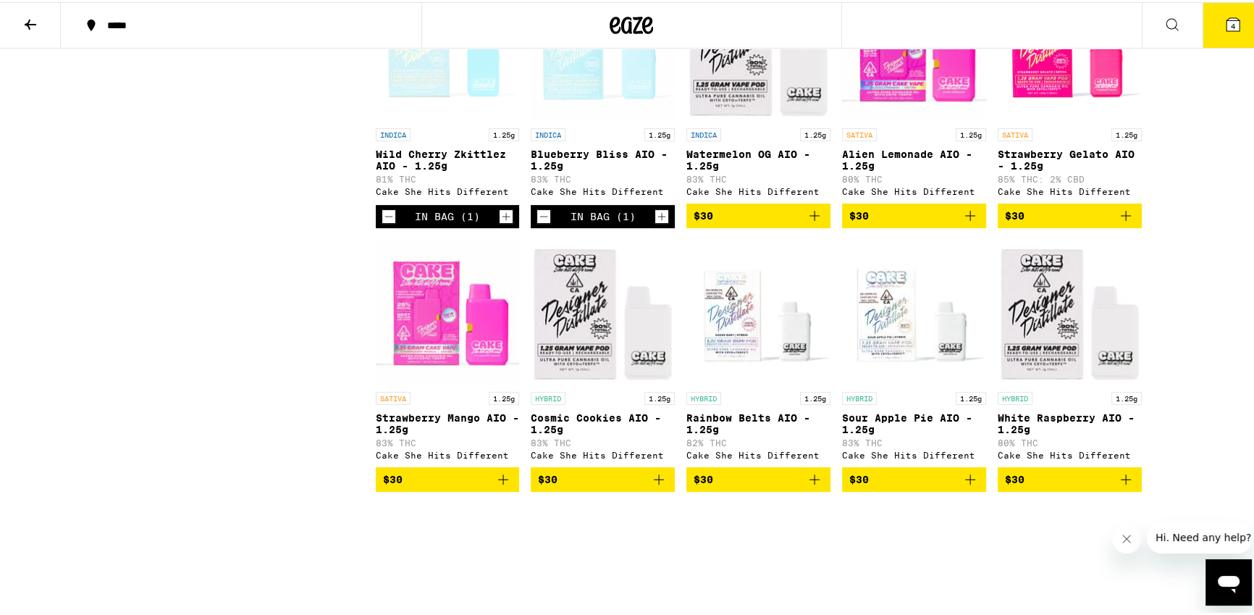
click at [502, 486] on icon "Add to bag" at bounding box center [502, 476] width 17 height 17
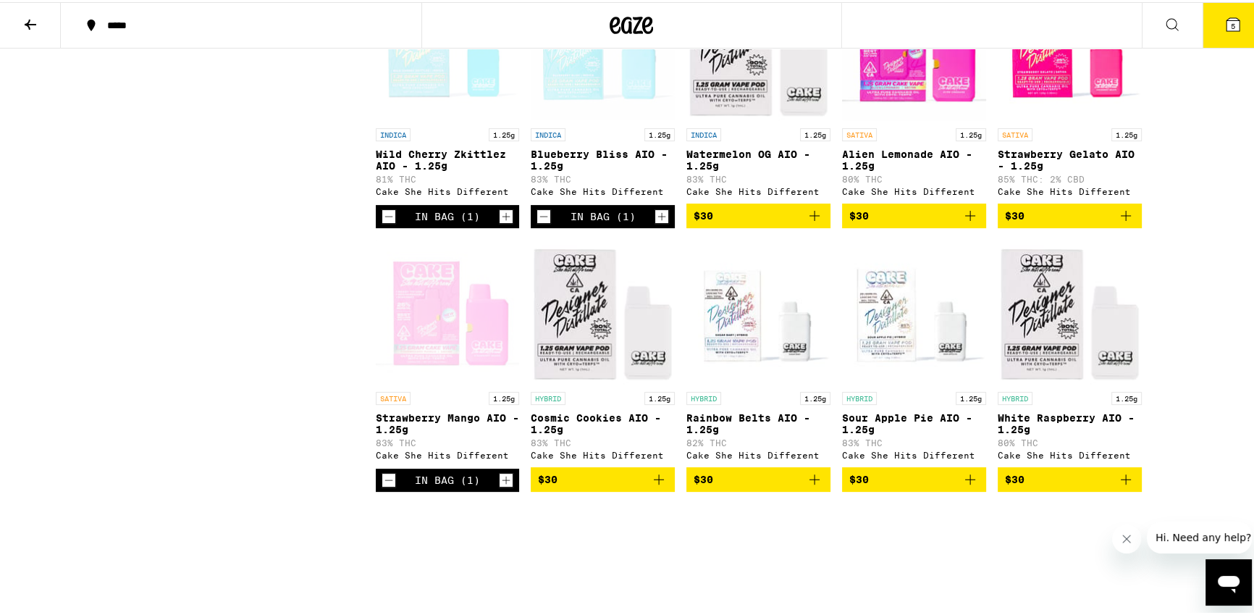
click at [437, 329] on div "Open page for Strawberry Mango AIO - 1.25g from Cake She Hits Different" at bounding box center [448, 309] width 144 height 145
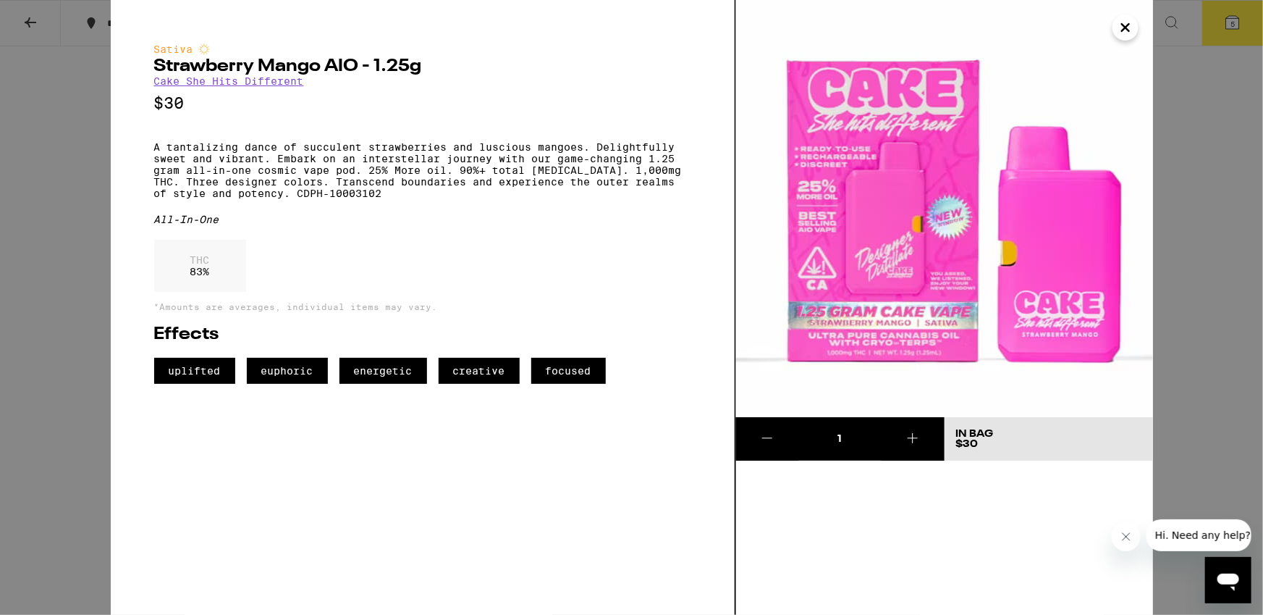
click at [58, 214] on div "Sativa Strawberry Mango AIO - 1.25g Cake She Hits Different $30 A tantalizing d…" at bounding box center [631, 307] width 1263 height 615
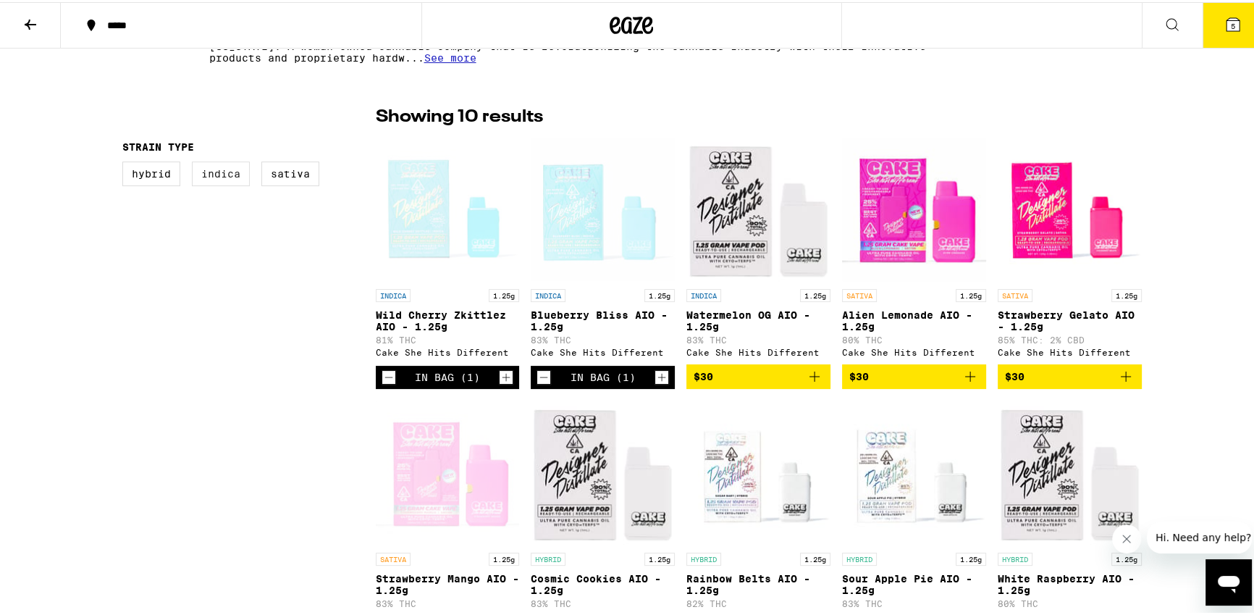
scroll to position [397, 0]
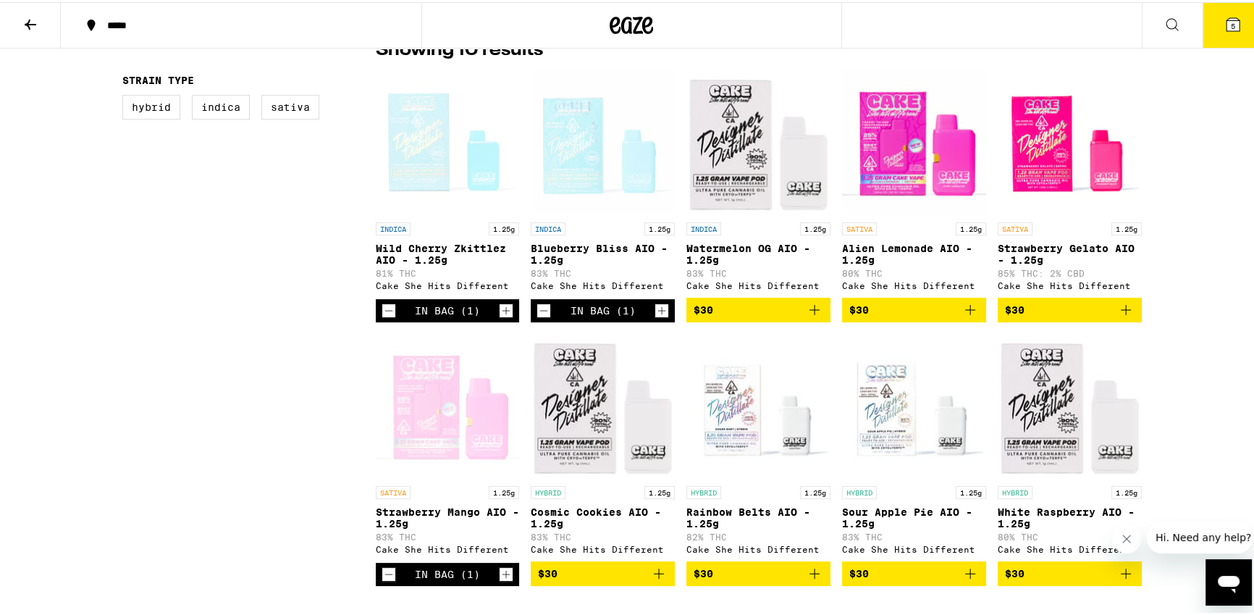
click at [1117, 310] on icon "Add to bag" at bounding box center [1125, 307] width 17 height 17
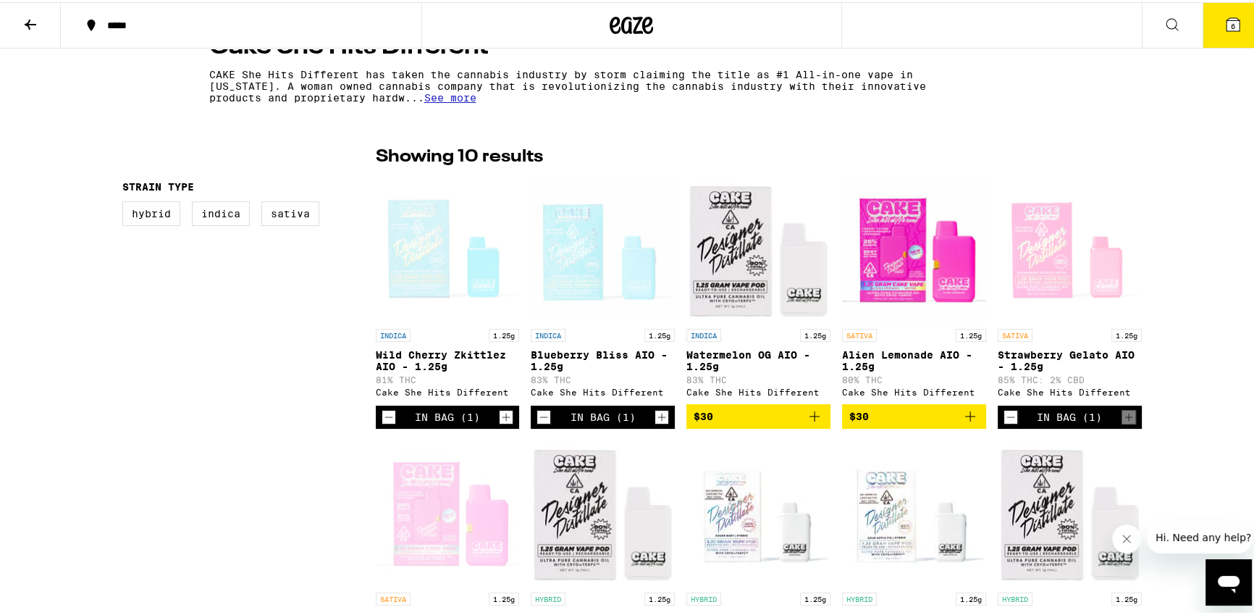
scroll to position [290, 0]
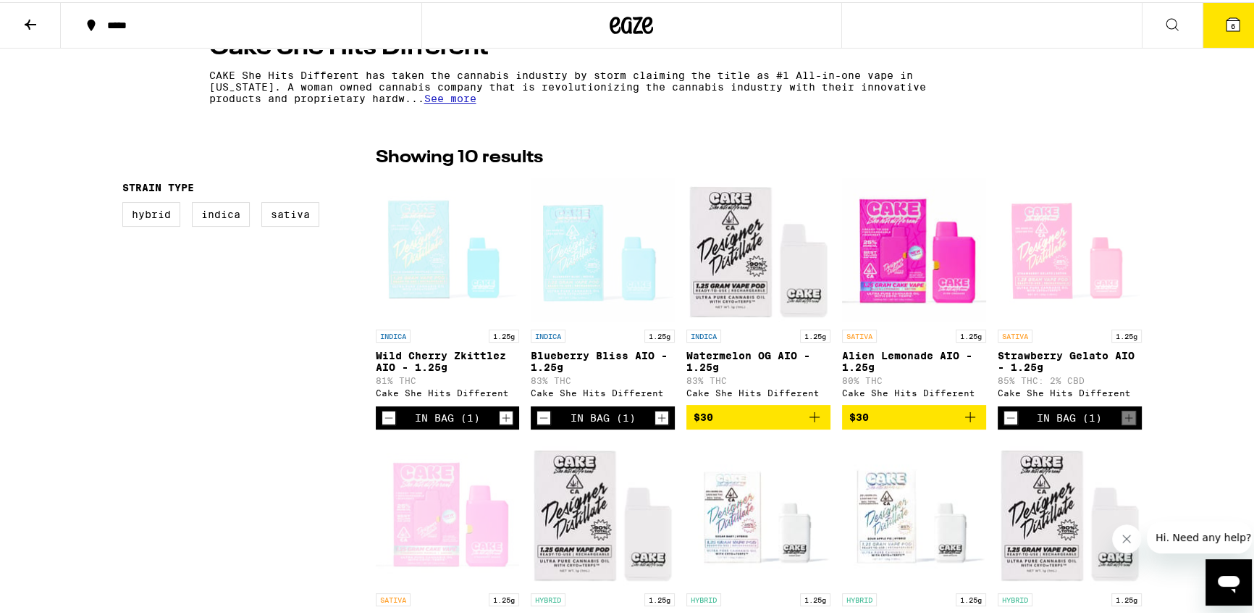
click at [1229, 25] on icon at bounding box center [1232, 22] width 13 height 13
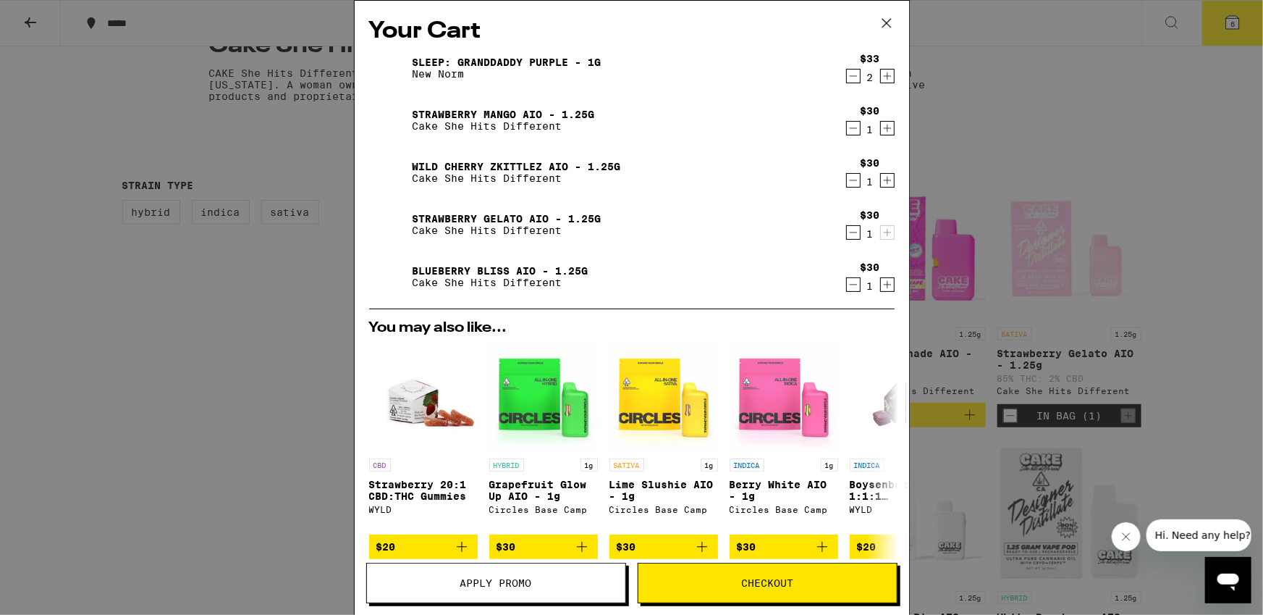
click at [1016, 190] on div "Your Cart Sleep: Granddaddy Purple - 1g New Norm $33 2 Strawberry Mango AIO - 1…" at bounding box center [631, 307] width 1263 height 615
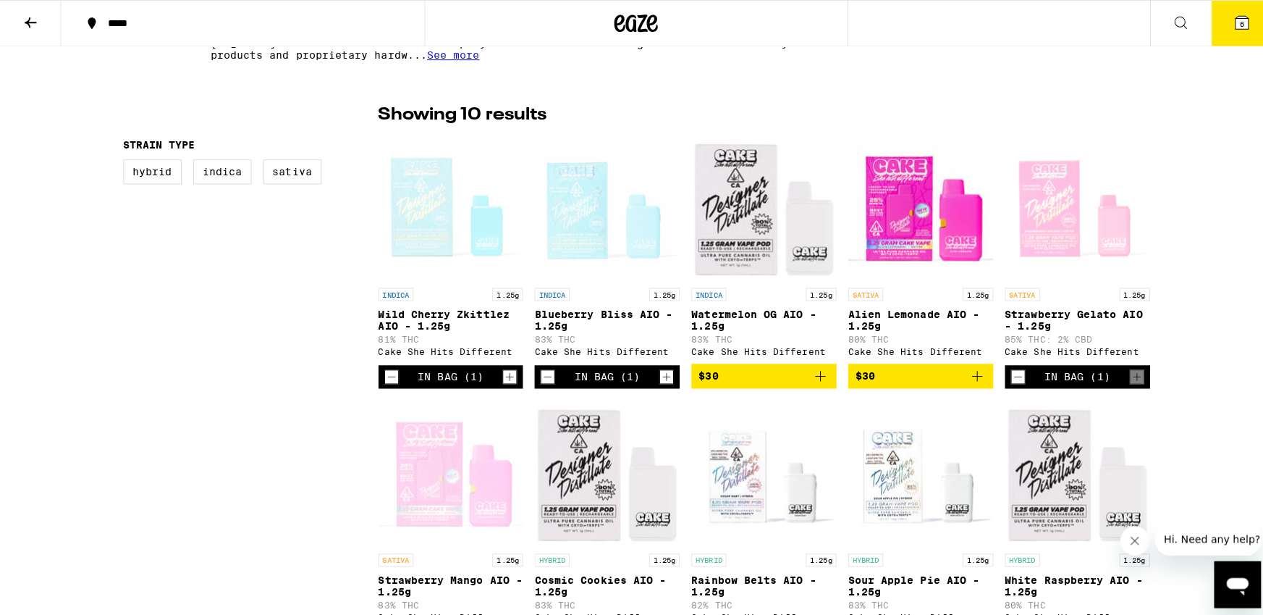
scroll to position [340, 0]
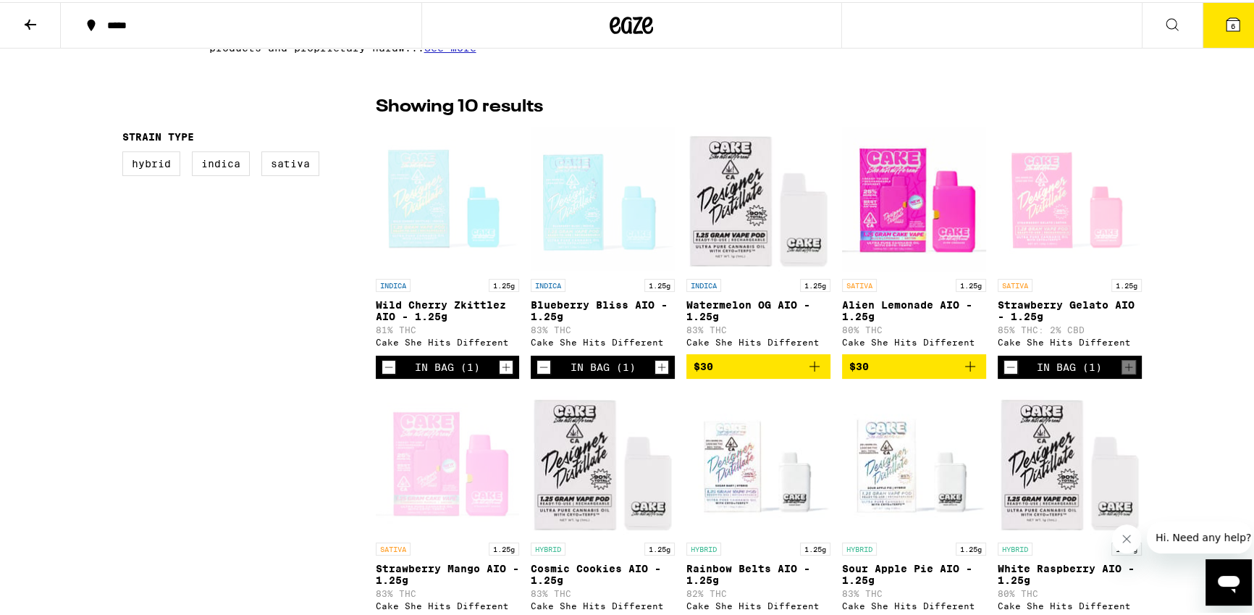
click at [1217, 33] on button "6" at bounding box center [1233, 23] width 61 height 45
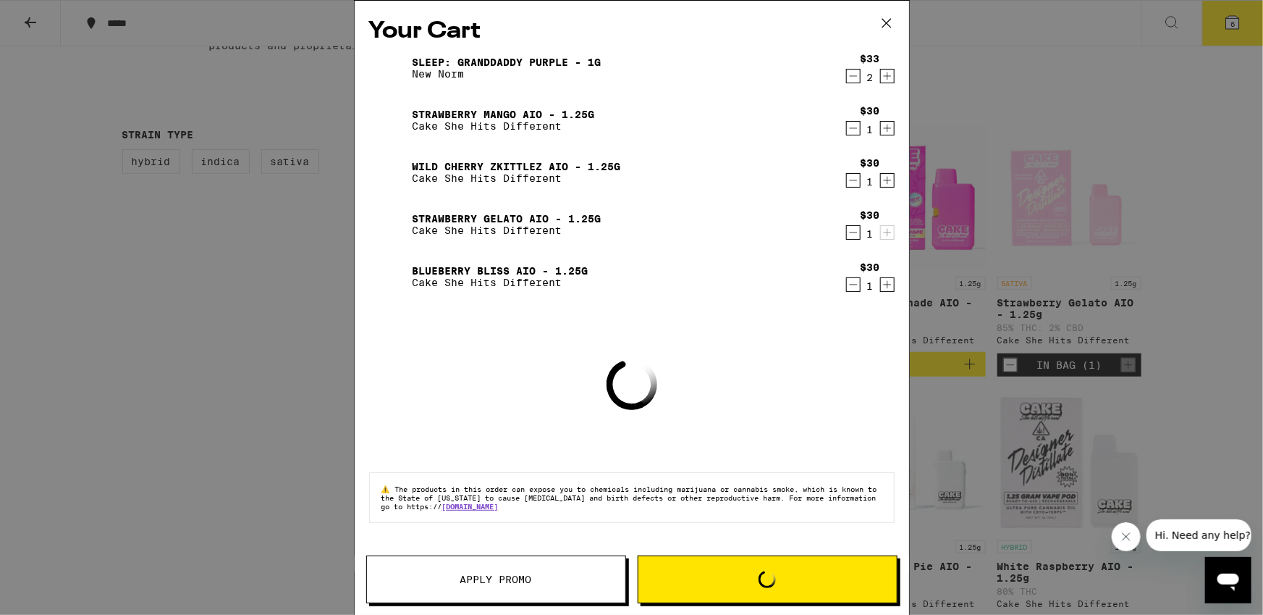
click at [855, 80] on icon "Decrement" at bounding box center [853, 75] width 13 height 17
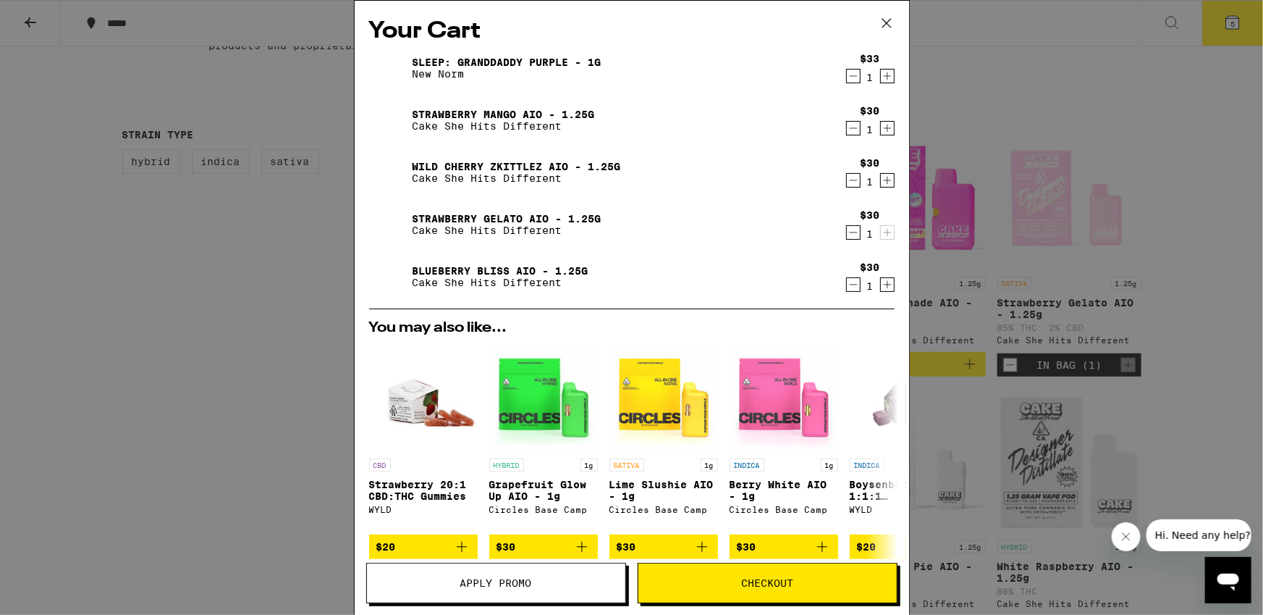
click at [847, 185] on icon "Decrement" at bounding box center [853, 180] width 13 height 17
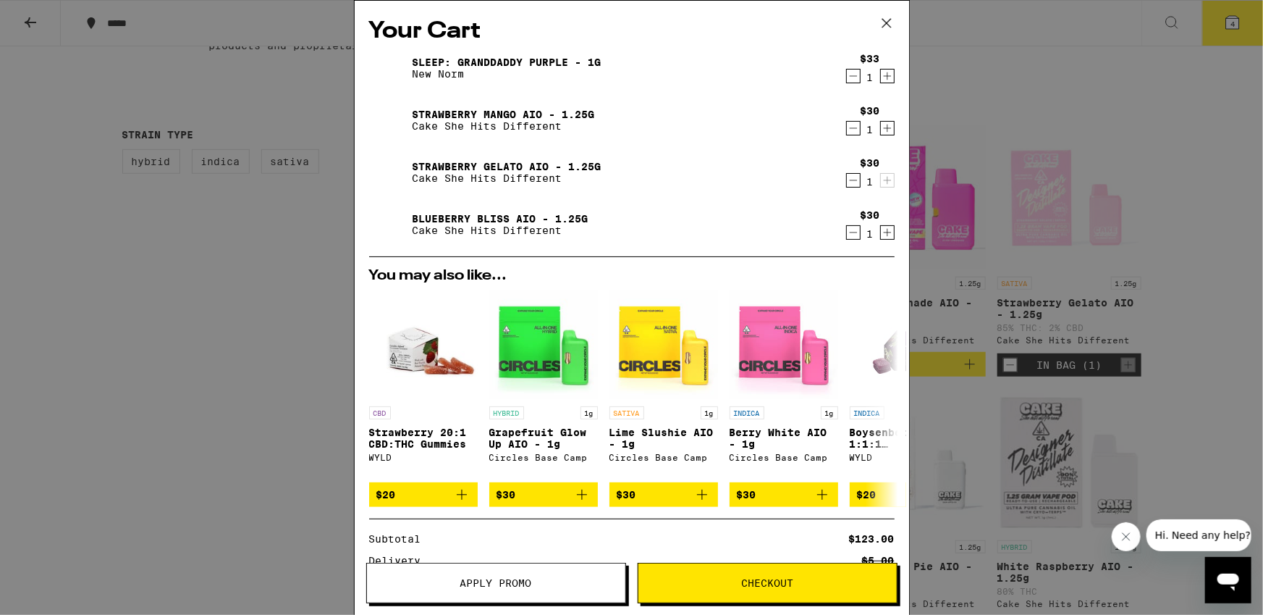
click at [268, 270] on div "Your Cart Sleep: Granddaddy Purple - 1g New Norm $33 1 Strawberry Mango AIO - 1…" at bounding box center [631, 307] width 1263 height 615
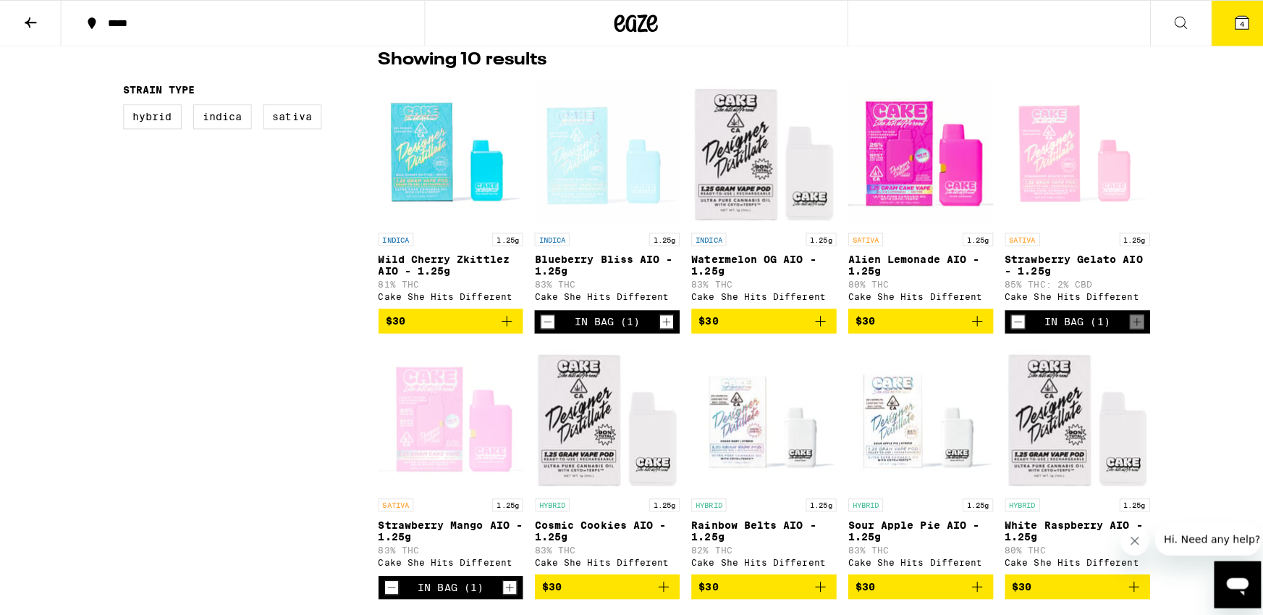
scroll to position [375, 0]
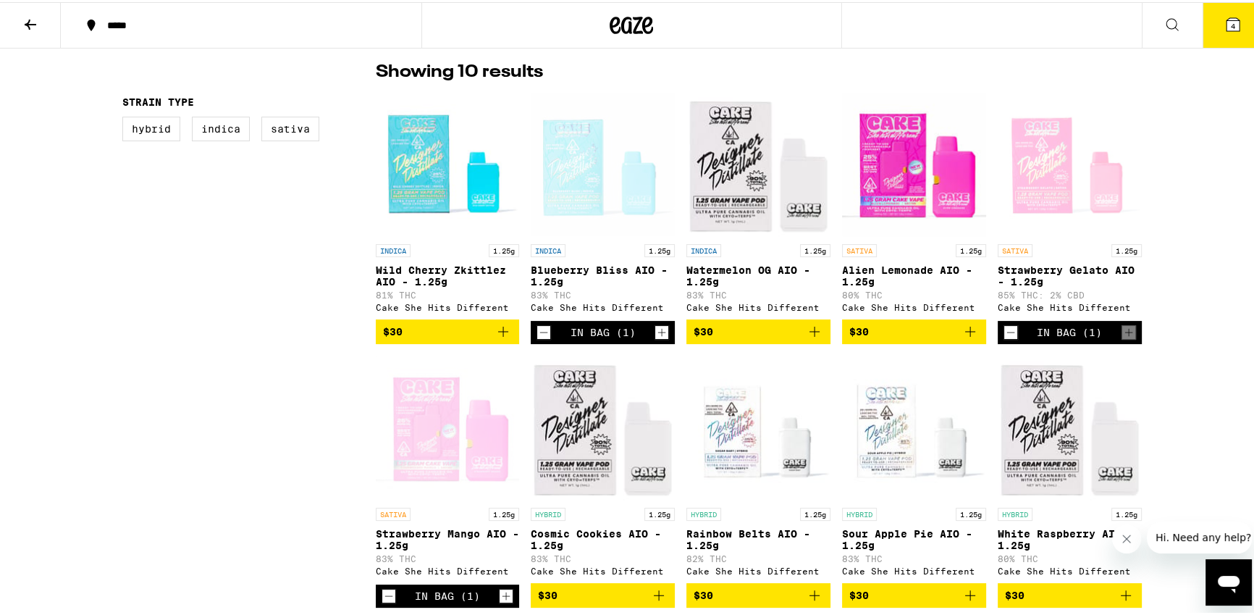
click at [1218, 38] on button "4" at bounding box center [1233, 23] width 61 height 45
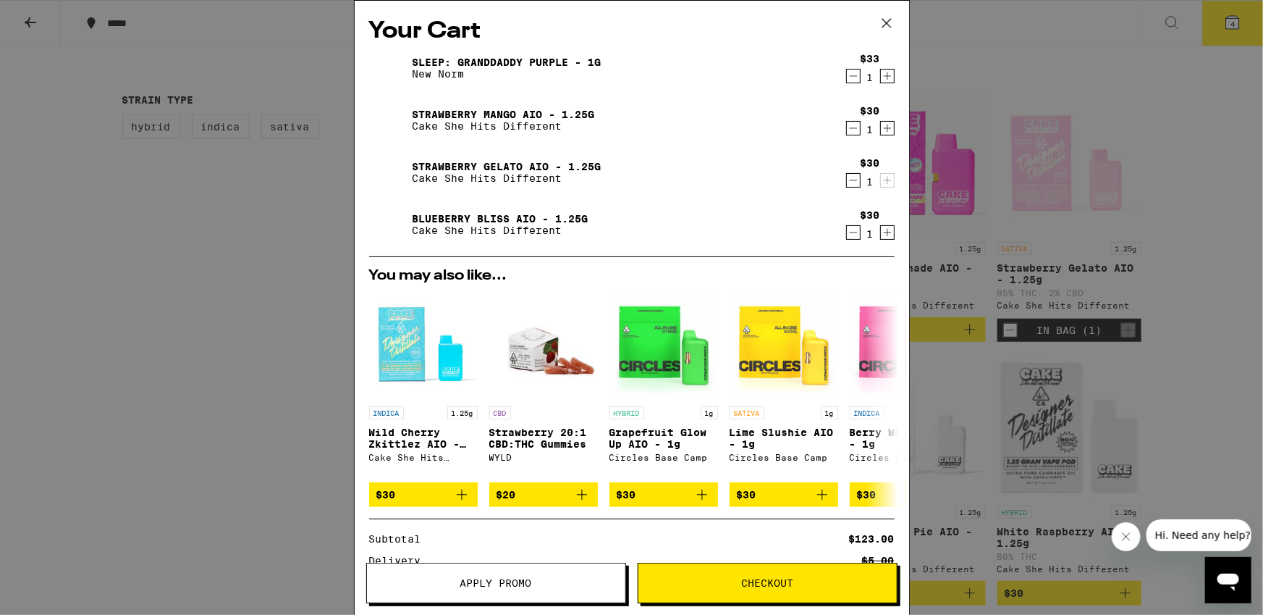
click at [267, 302] on div "Your Cart Sleep: Granddaddy Purple - 1g New Norm $33 1 Strawberry Mango AIO - 1…" at bounding box center [631, 307] width 1263 height 615
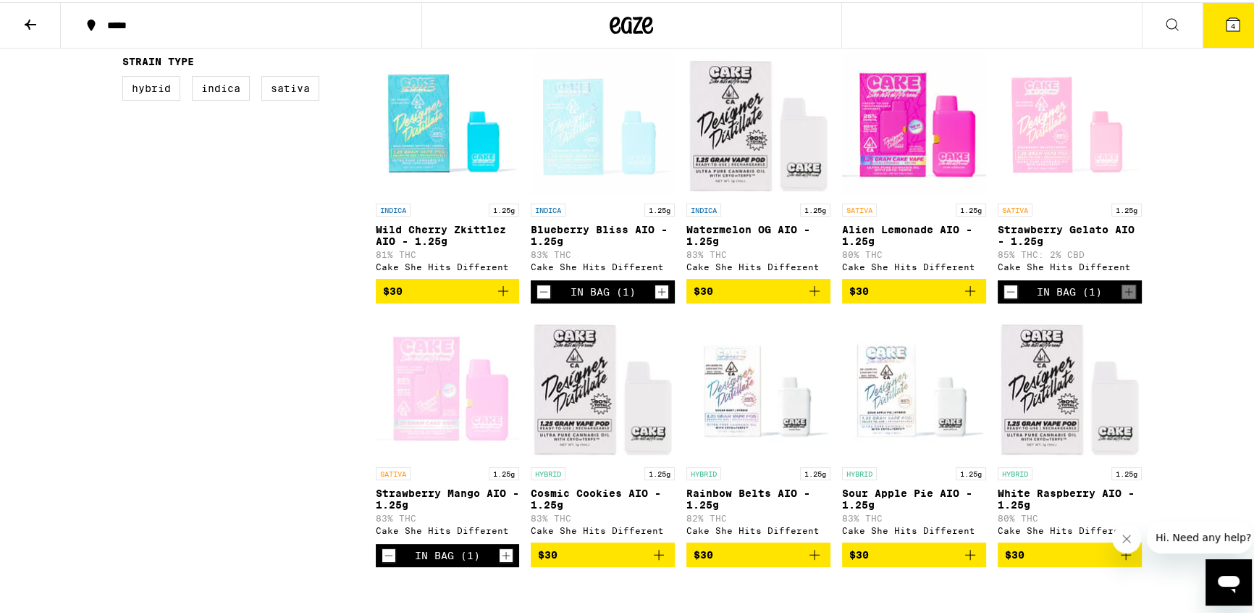
scroll to position [417, 0]
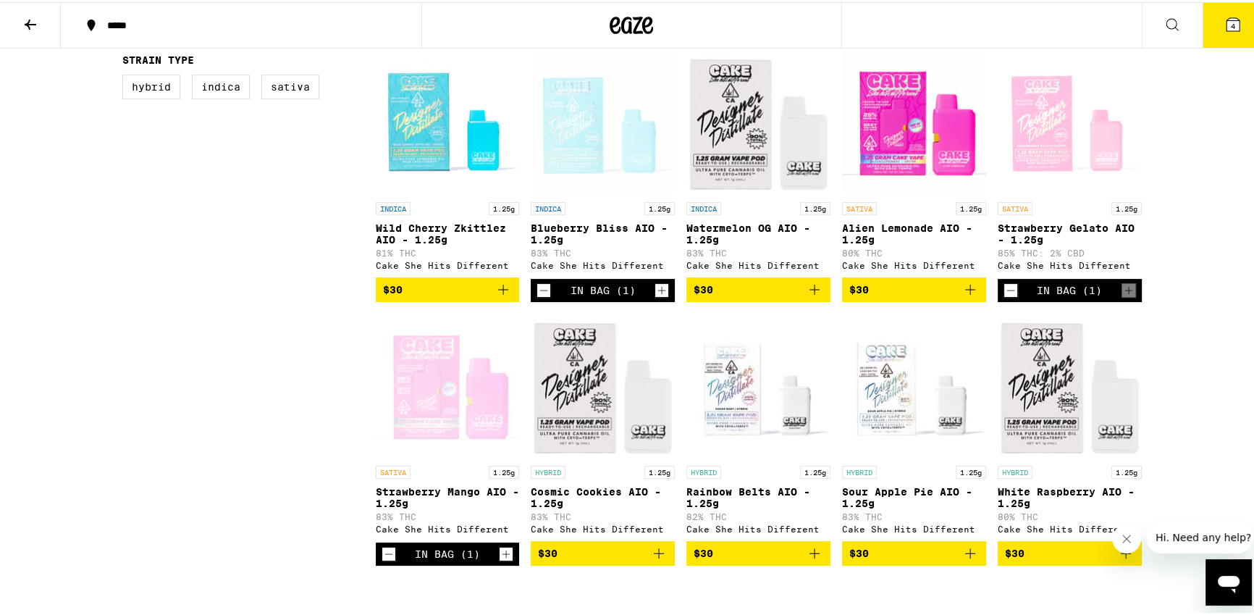
click at [382, 560] on icon "Decrement" at bounding box center [388, 551] width 13 height 17
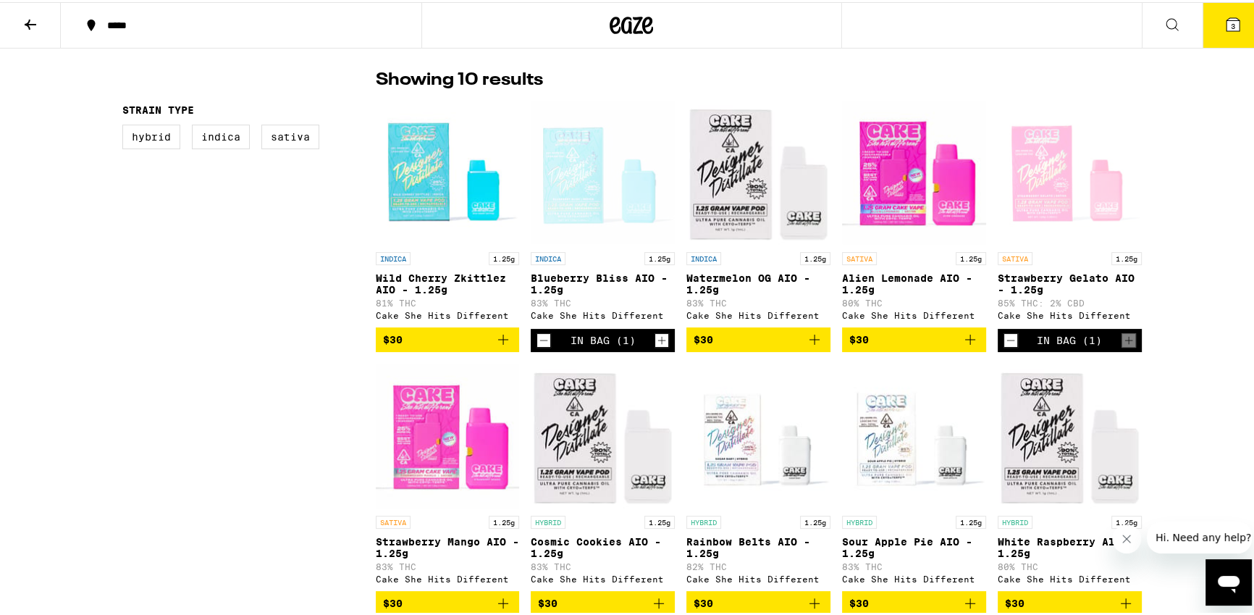
scroll to position [366, 0]
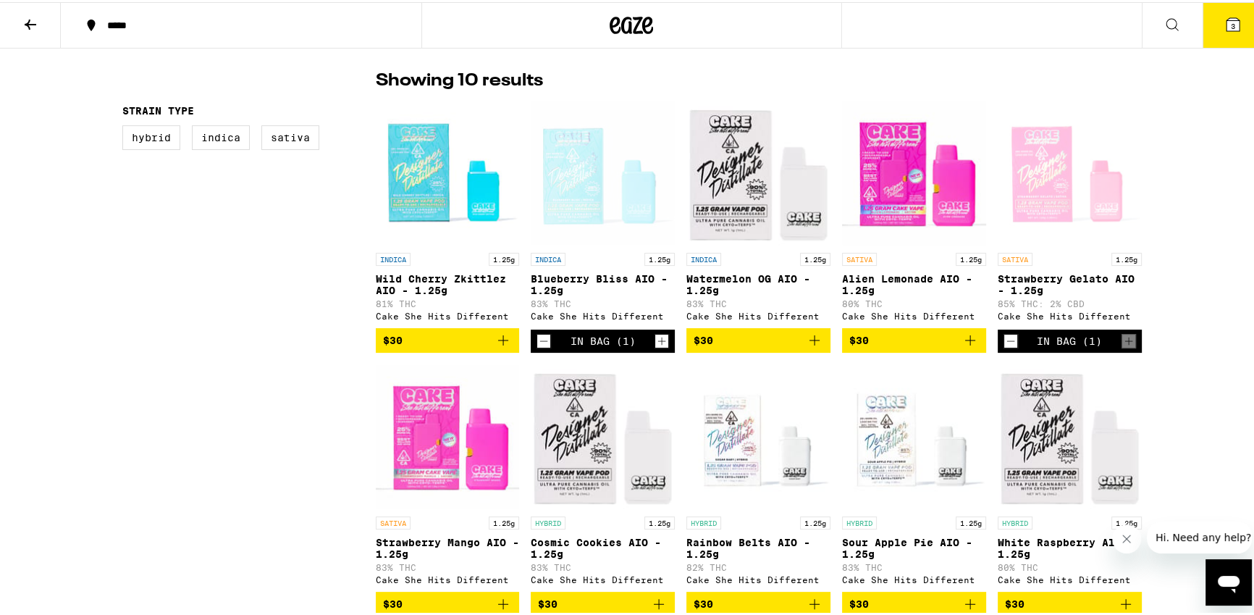
click at [1239, 24] on button "3" at bounding box center [1233, 23] width 61 height 45
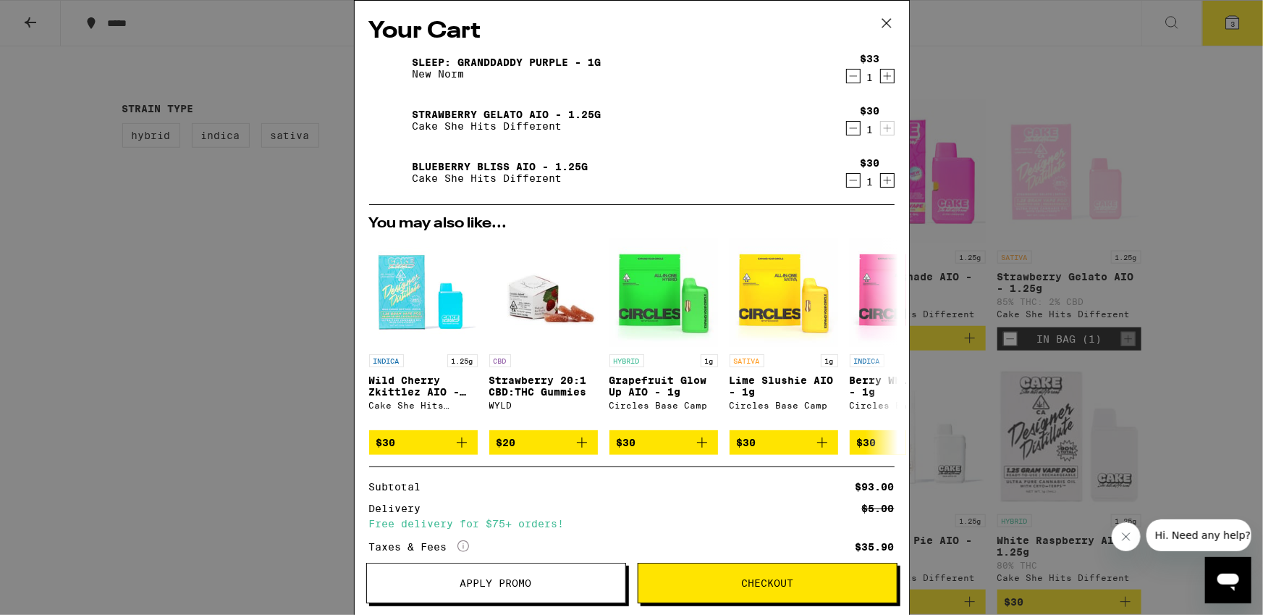
click at [215, 297] on div "Your Cart Sleep: Granddaddy Purple - 1g New Norm $33 1 Strawberry Gelato AIO - …" at bounding box center [631, 307] width 1263 height 615
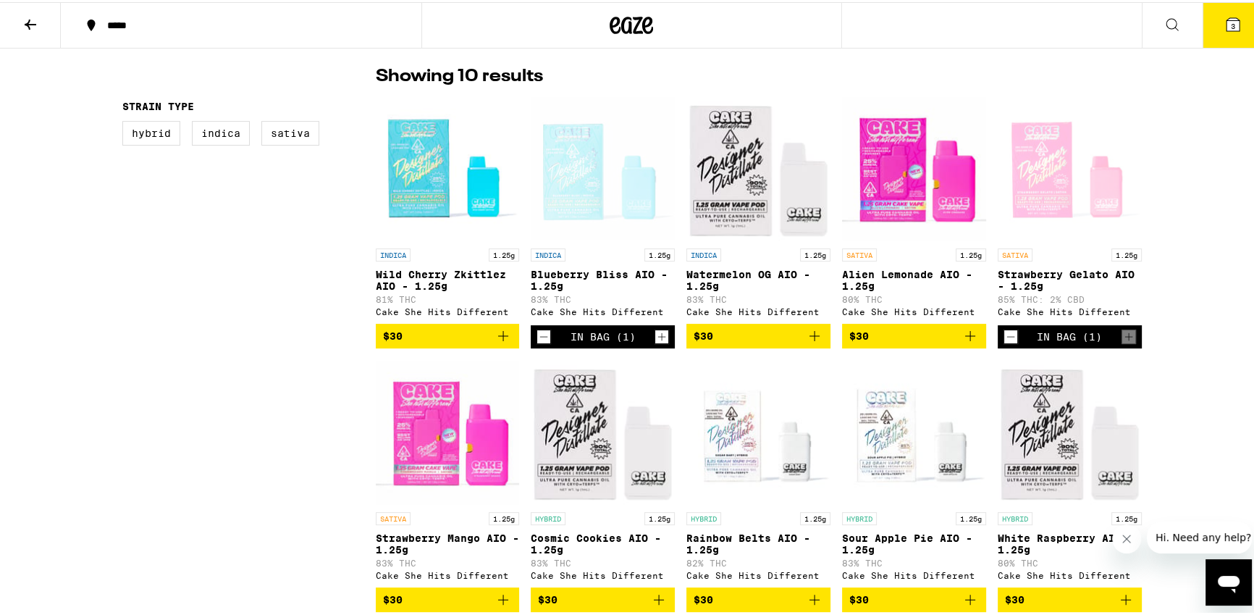
scroll to position [391, 0]
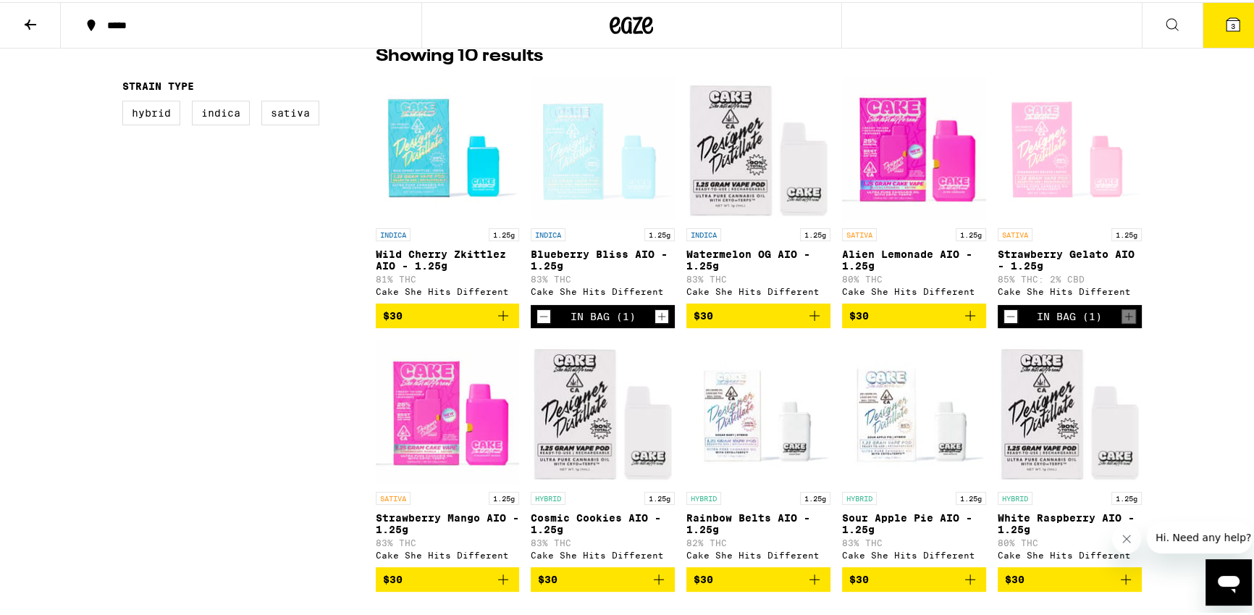
click at [741, 166] on img "Open page for Watermelon OG AIO - 1.25g from Cake She Hits Different" at bounding box center [758, 146] width 144 height 145
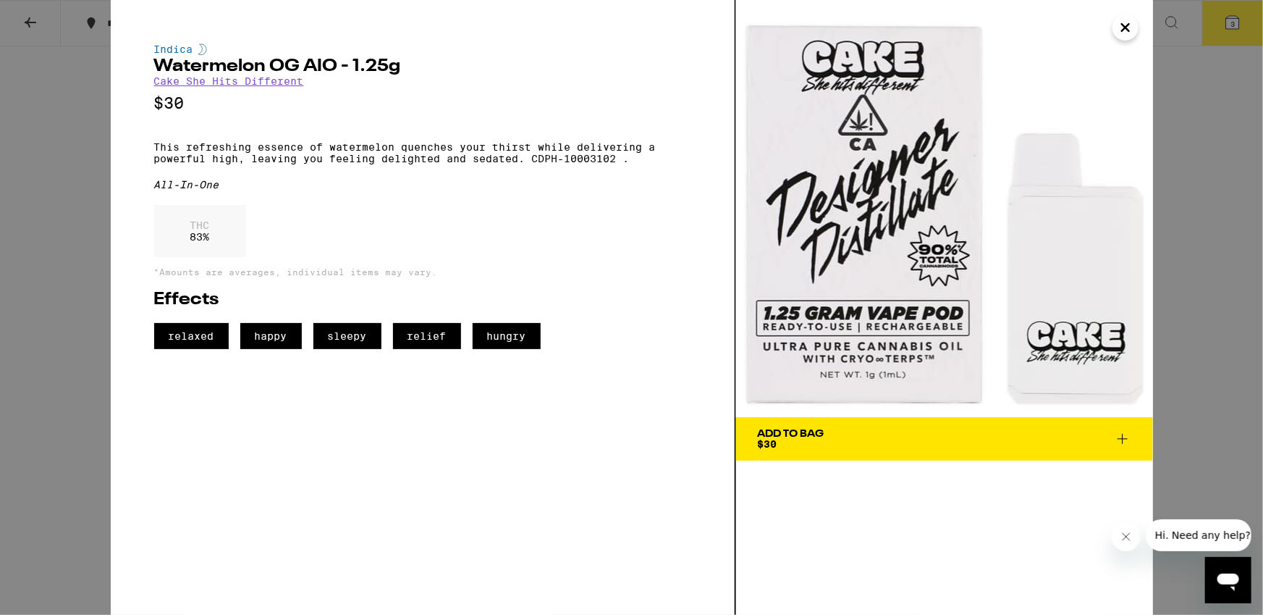
click at [1124, 23] on icon "Close" at bounding box center [1125, 28] width 17 height 22
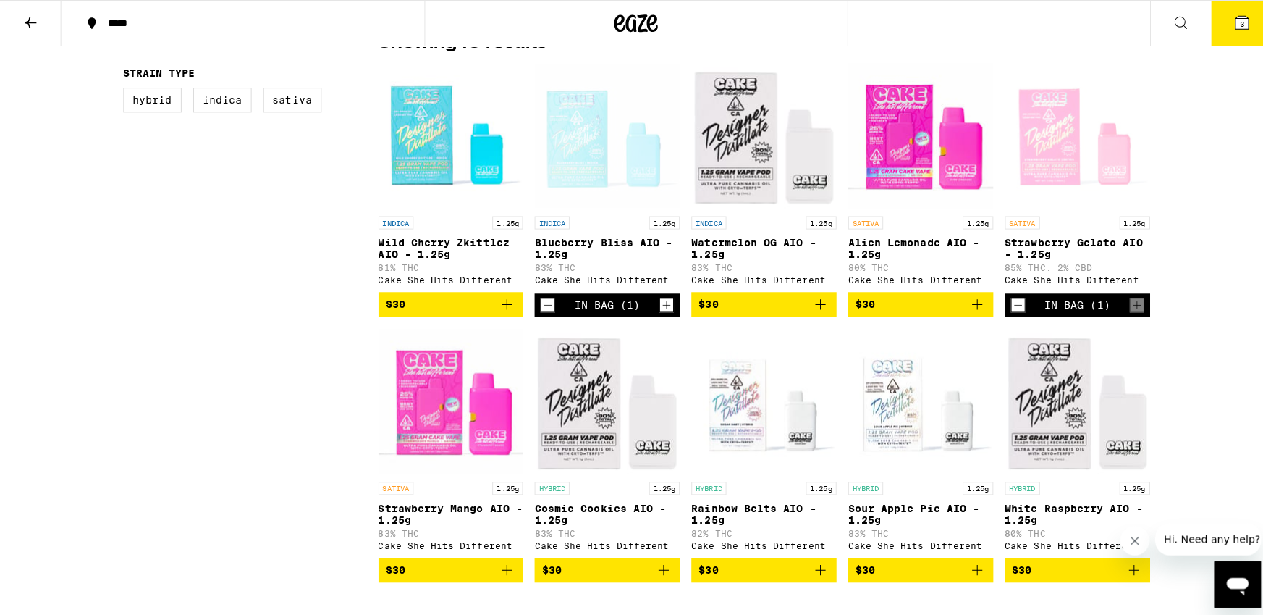
scroll to position [418, 0]
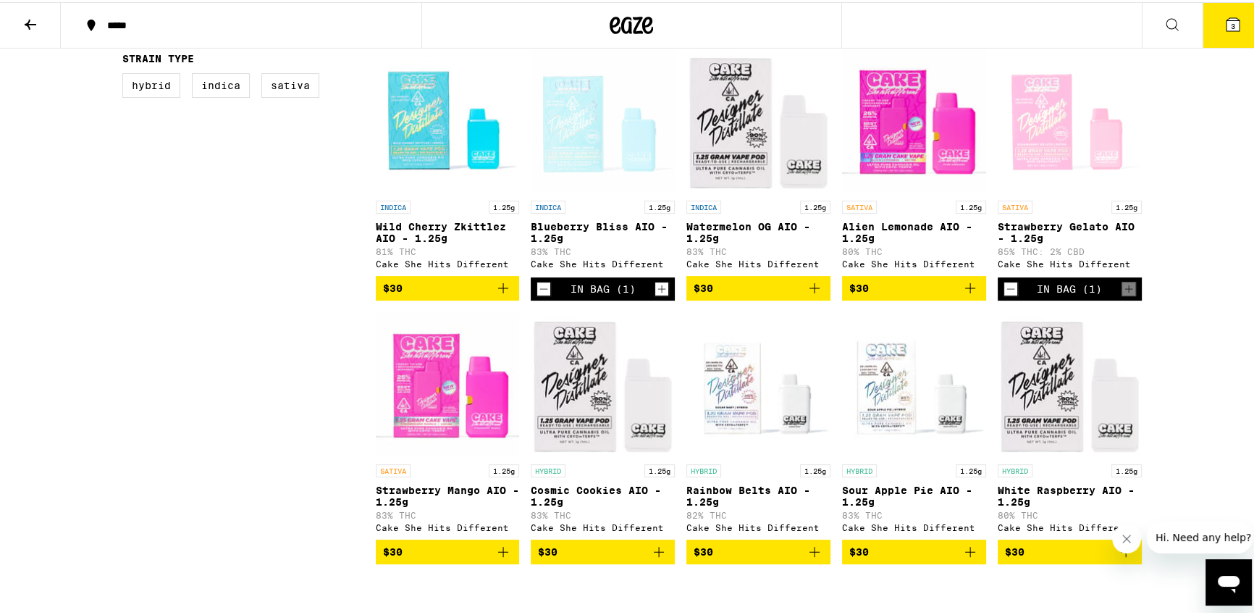
click at [750, 148] on img "Open page for Watermelon OG AIO - 1.25g from Cake She Hits Different" at bounding box center [758, 118] width 144 height 145
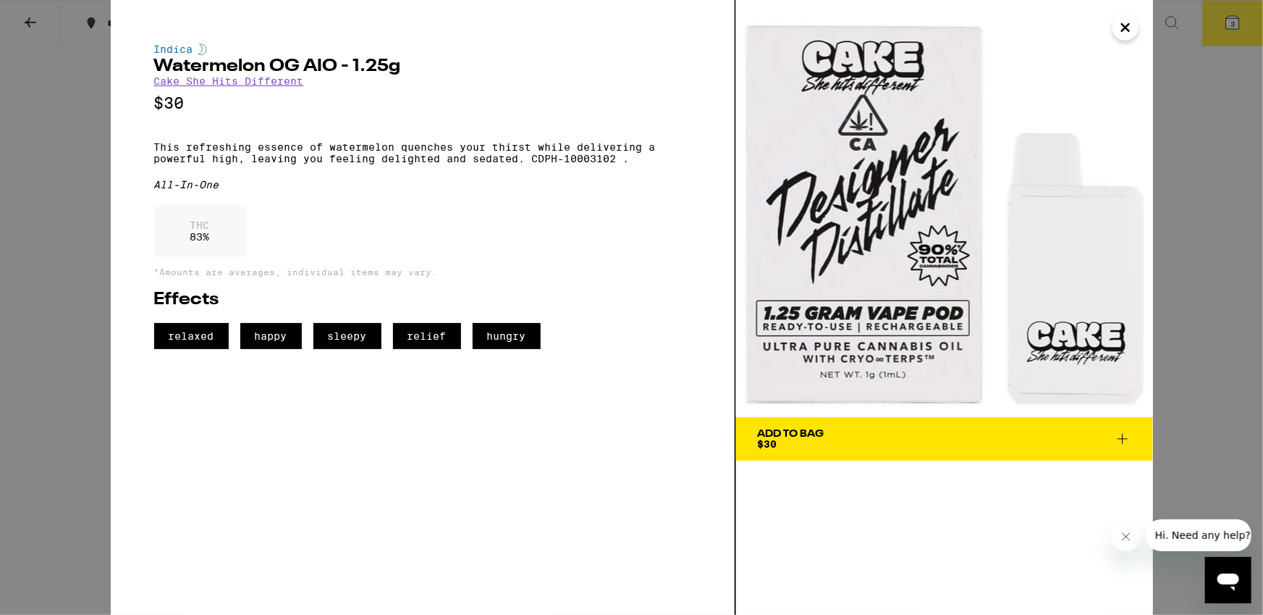
click at [1121, 430] on icon at bounding box center [1122, 438] width 17 height 17
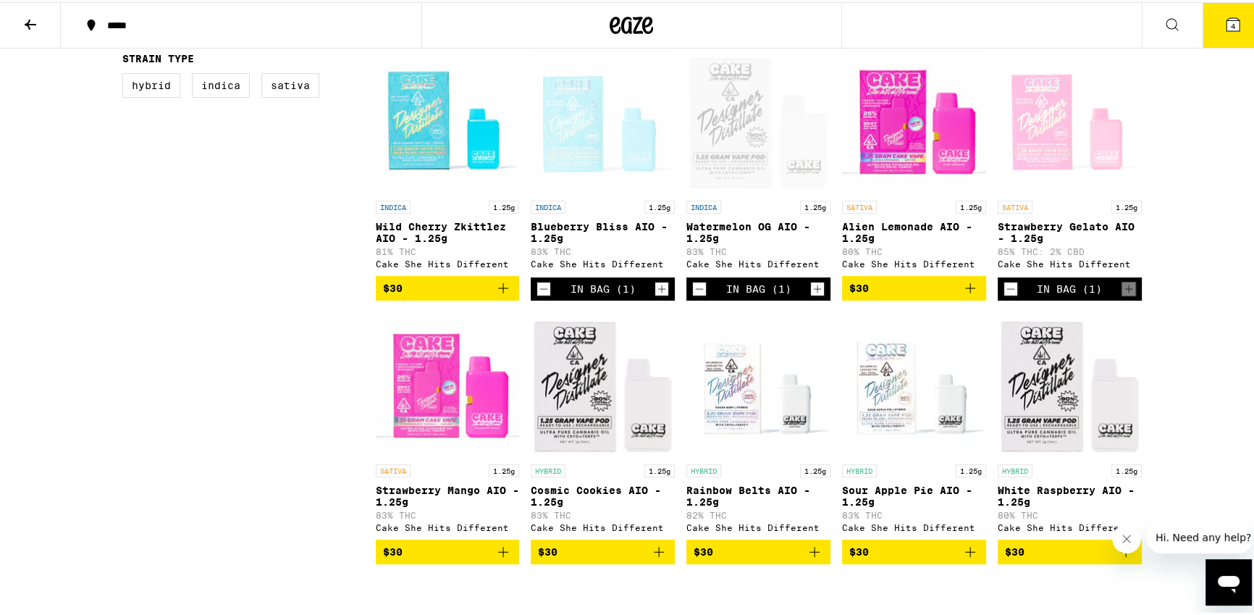
click at [1225, 29] on icon at bounding box center [1232, 22] width 17 height 17
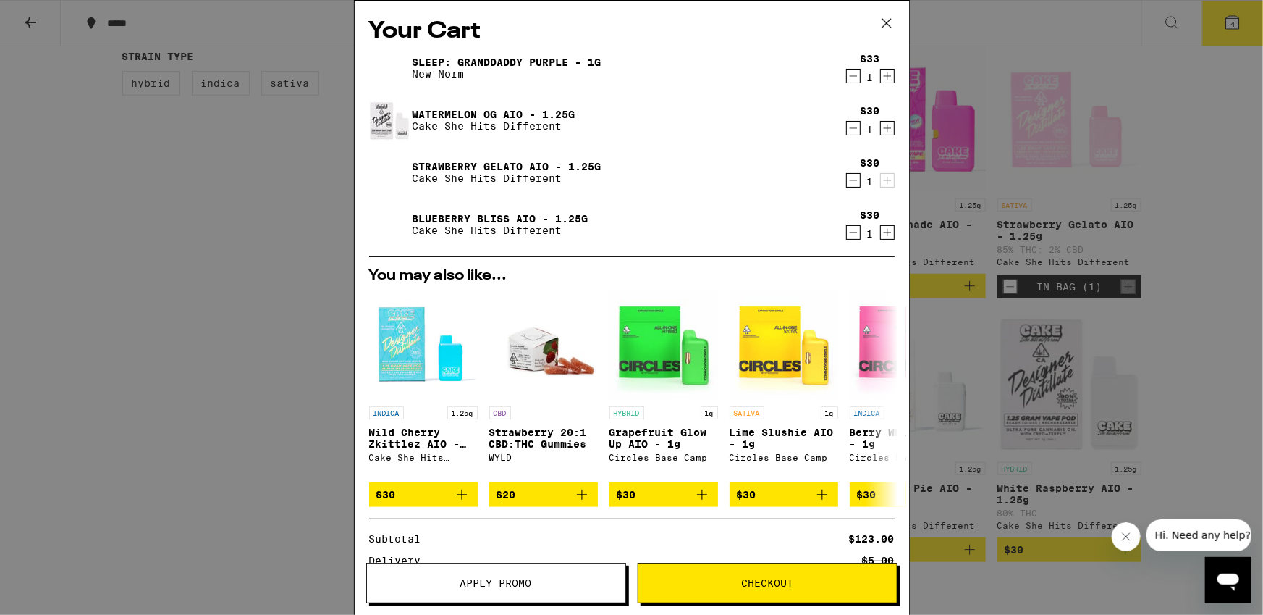
click at [848, 80] on icon "Decrement" at bounding box center [853, 75] width 13 height 17
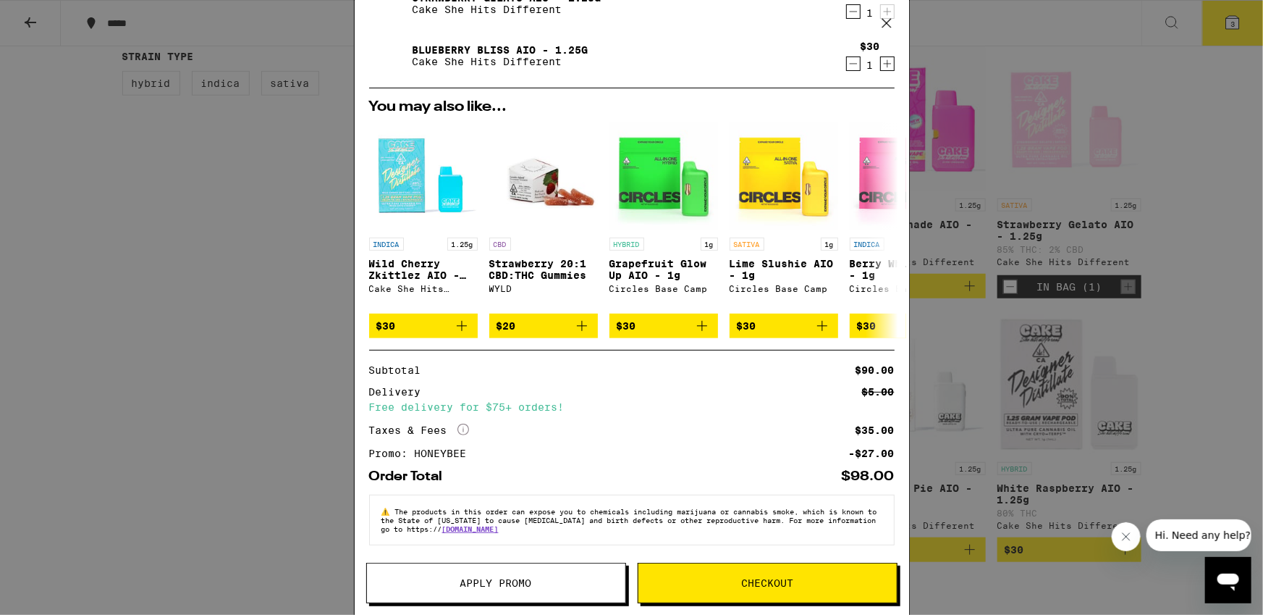
scroll to position [127, 0]
click at [774, 584] on span "Checkout" at bounding box center [767, 583] width 52 height 10
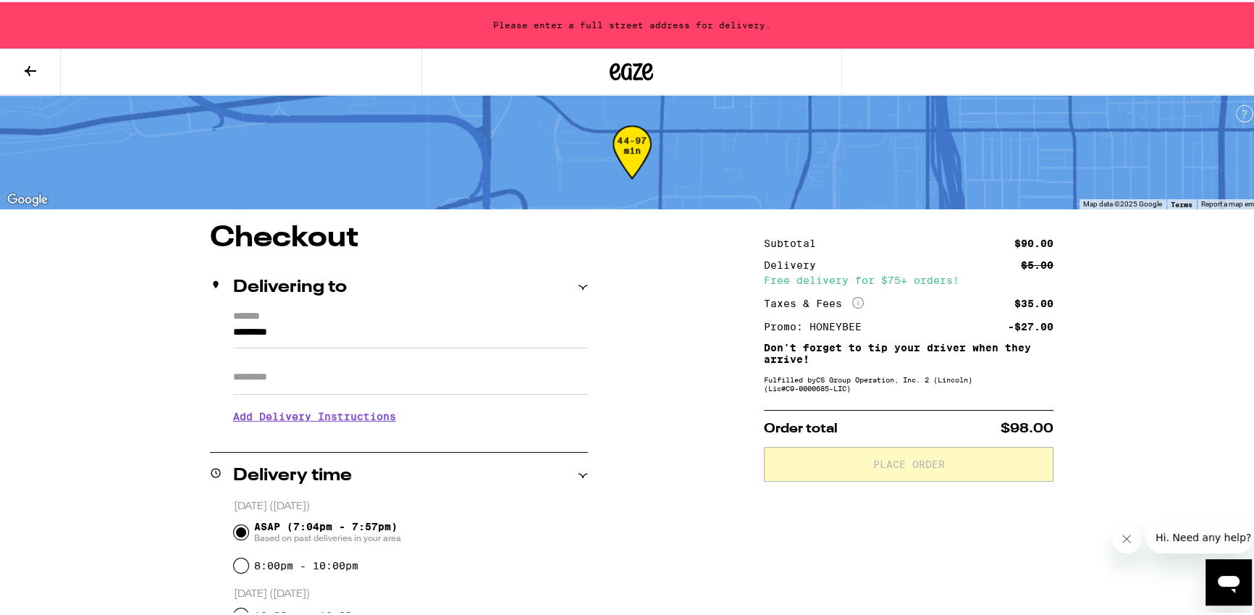
click at [337, 332] on input "*********" at bounding box center [410, 333] width 355 height 25
click at [345, 325] on input "*********" at bounding box center [410, 333] width 355 height 25
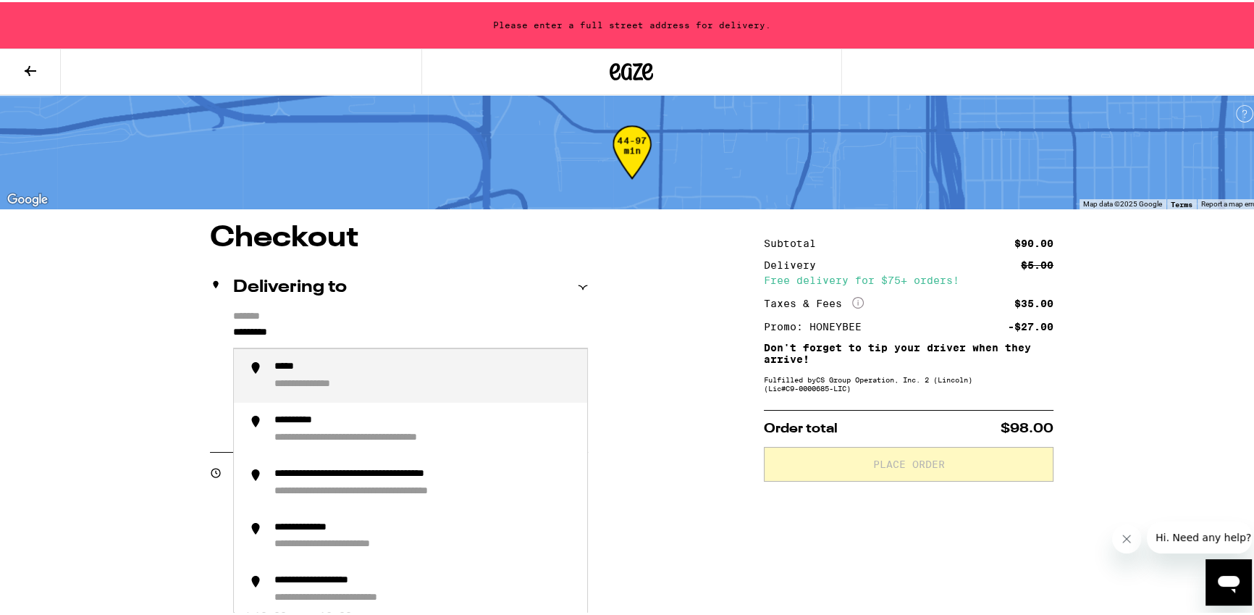
click at [345, 325] on input "*********" at bounding box center [410, 333] width 355 height 25
click at [370, 357] on li "**********" at bounding box center [410, 374] width 353 height 54
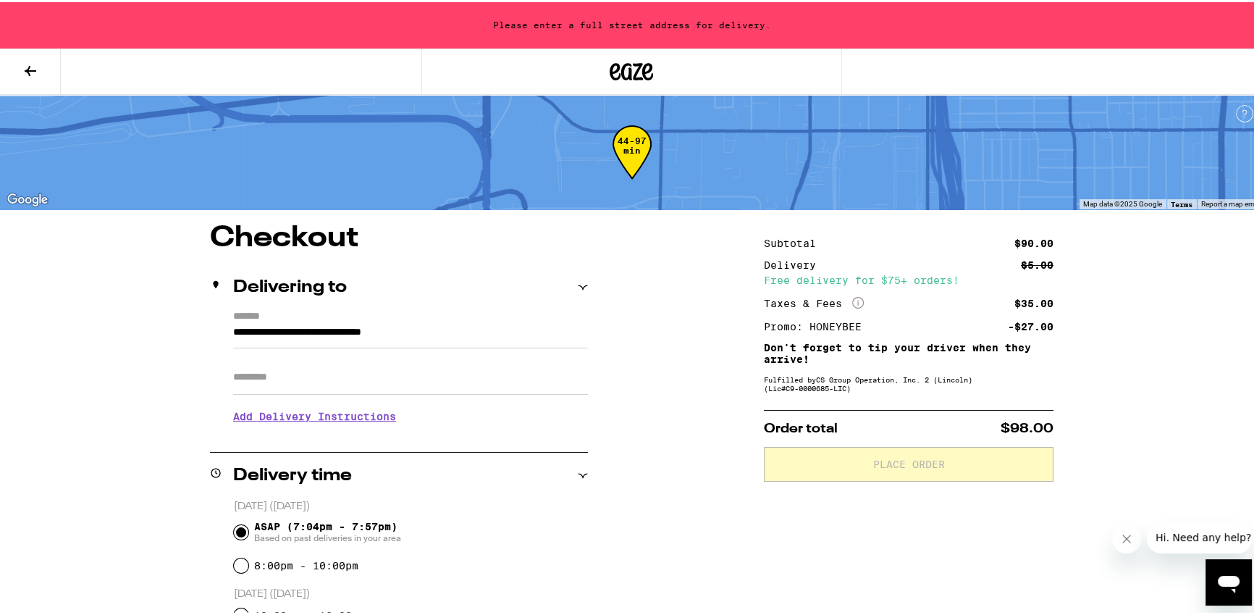
type input "**********"
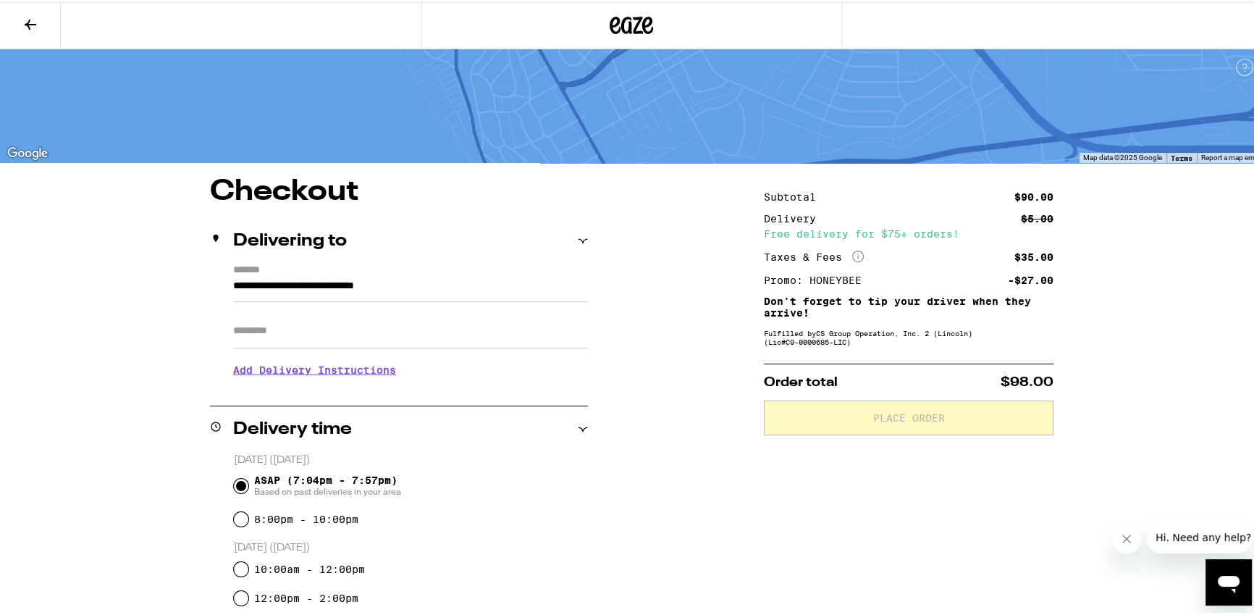
click at [364, 327] on input "Apt/Suite" at bounding box center [410, 328] width 355 height 35
type input "**"
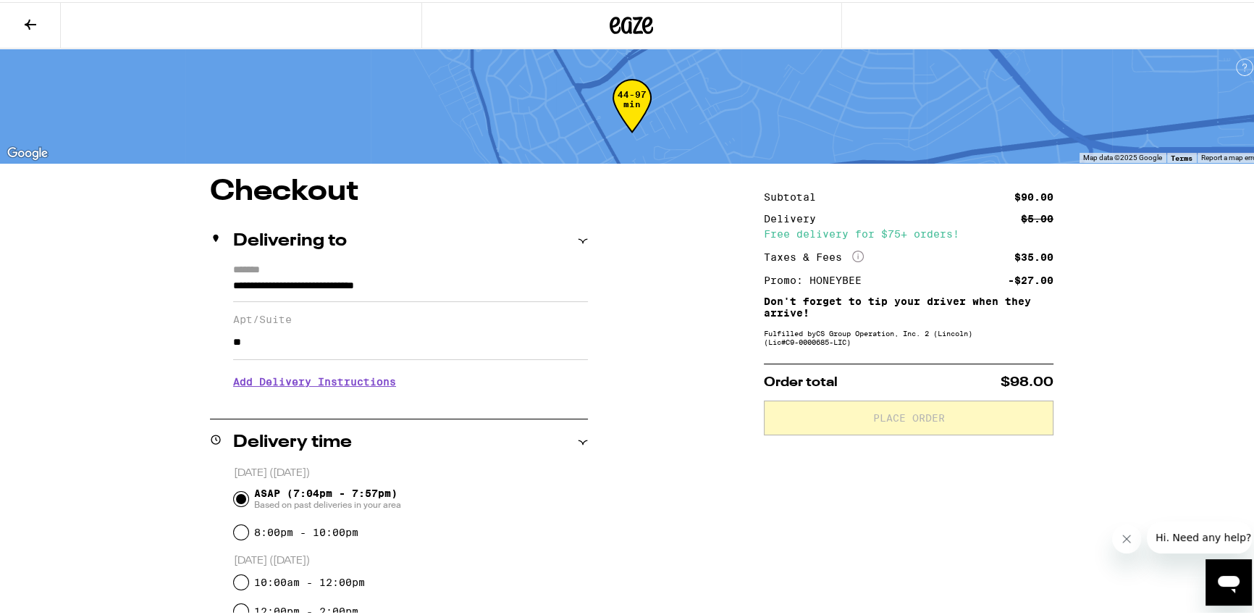
click at [291, 381] on h3 "Add Delivery Instructions" at bounding box center [410, 379] width 355 height 33
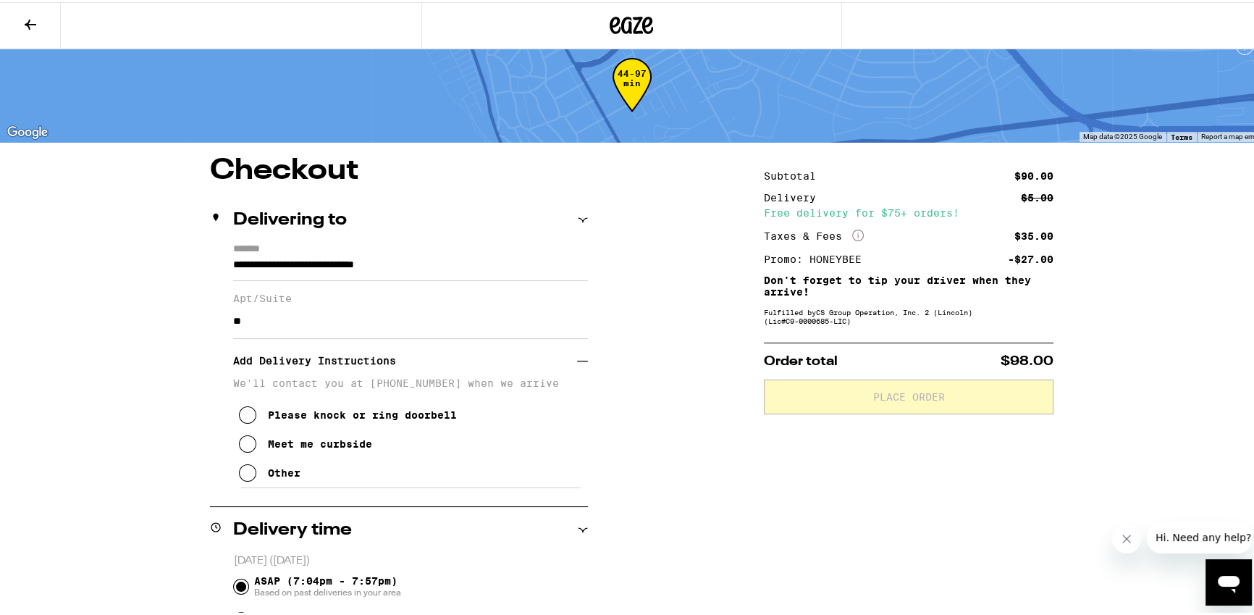
scroll to position [30, 0]
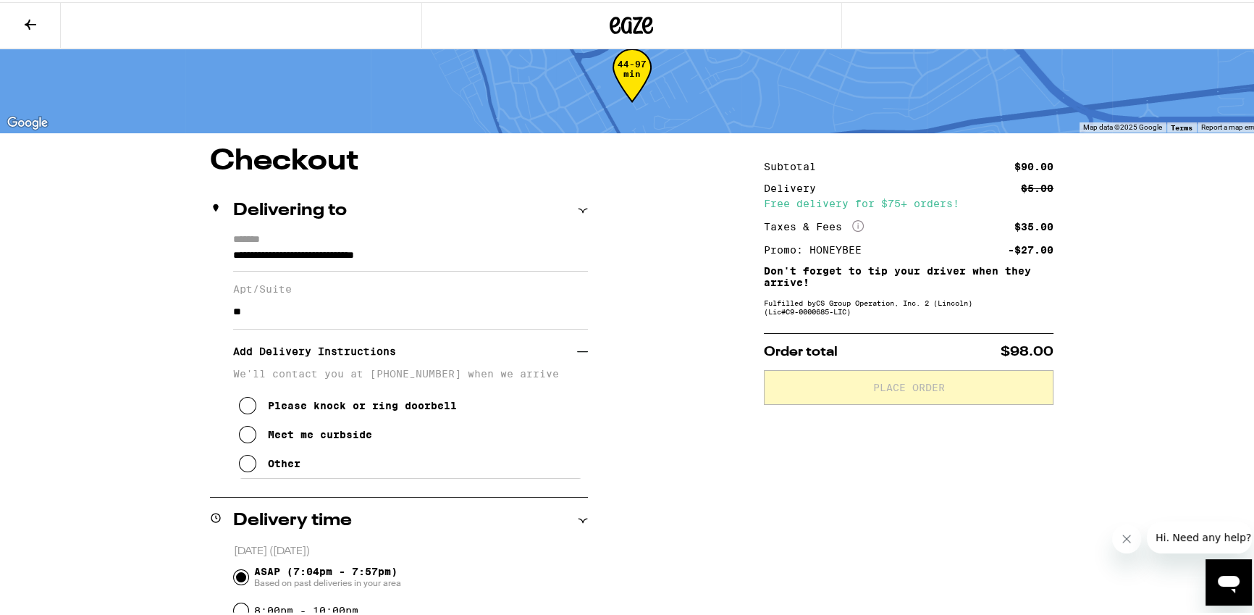
drag, startPoint x: 277, startPoint y: 466, endPoint x: 288, endPoint y: 467, distance: 11.6
click at [277, 466] on div "Other" at bounding box center [284, 461] width 33 height 12
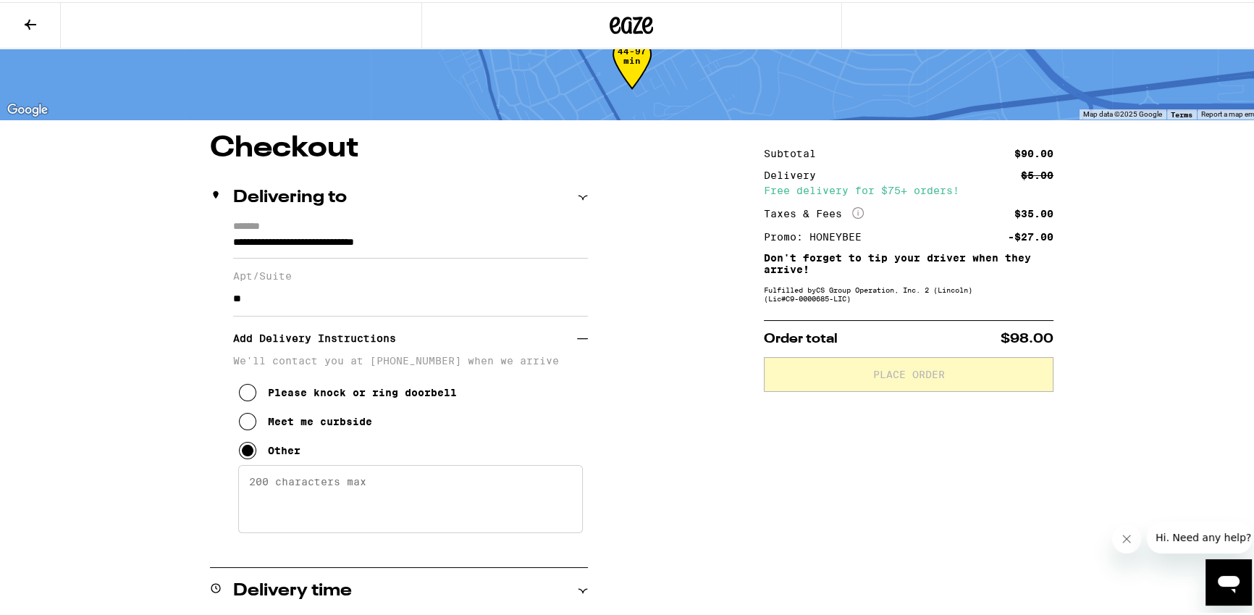
scroll to position [54, 0]
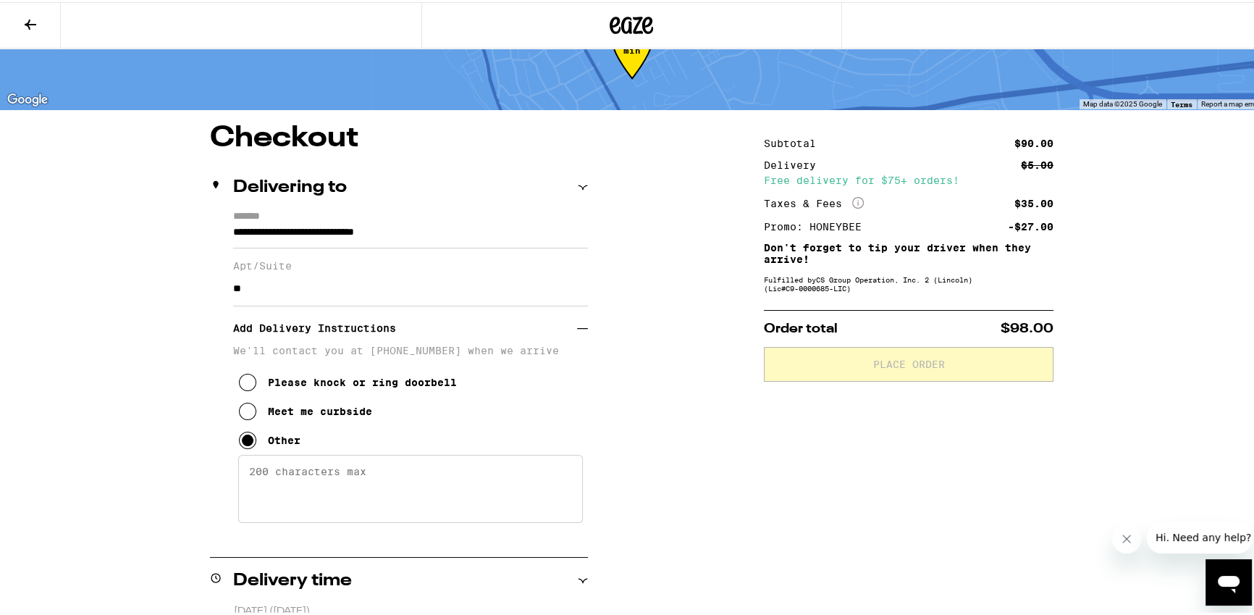
click at [376, 468] on textarea "Enter any other delivery instructions you want driver to know" at bounding box center [410, 486] width 345 height 68
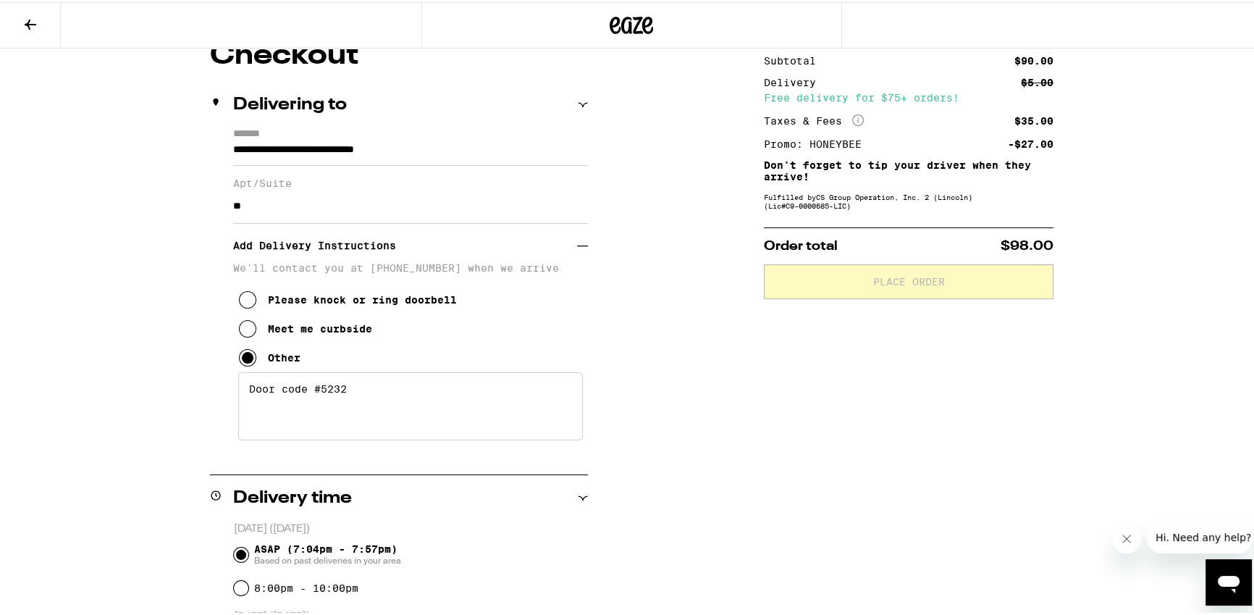
scroll to position [190, 0]
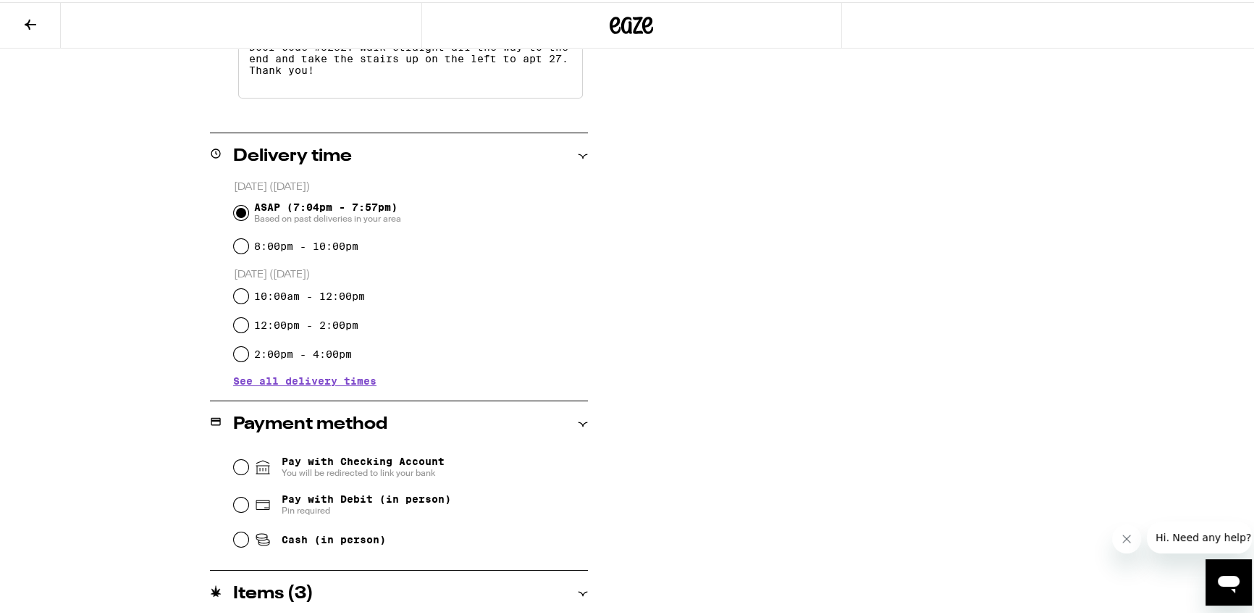
type textarea "Door code #5232. Walk straight all the way to the end and take the stairs up on…"
drag, startPoint x: 146, startPoint y: 308, endPoint x: 148, endPoint y: 326, distance: 17.6
click at [145, 308] on div "**********" at bounding box center [632, 234] width 1043 height 1074
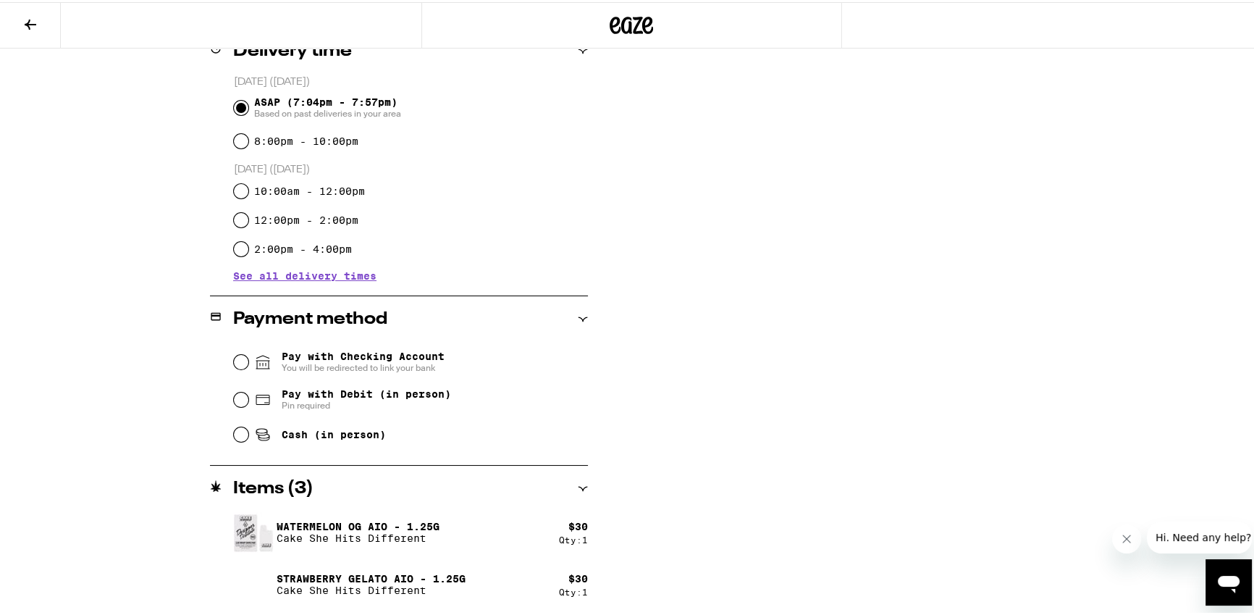
scroll to position [634, 0]
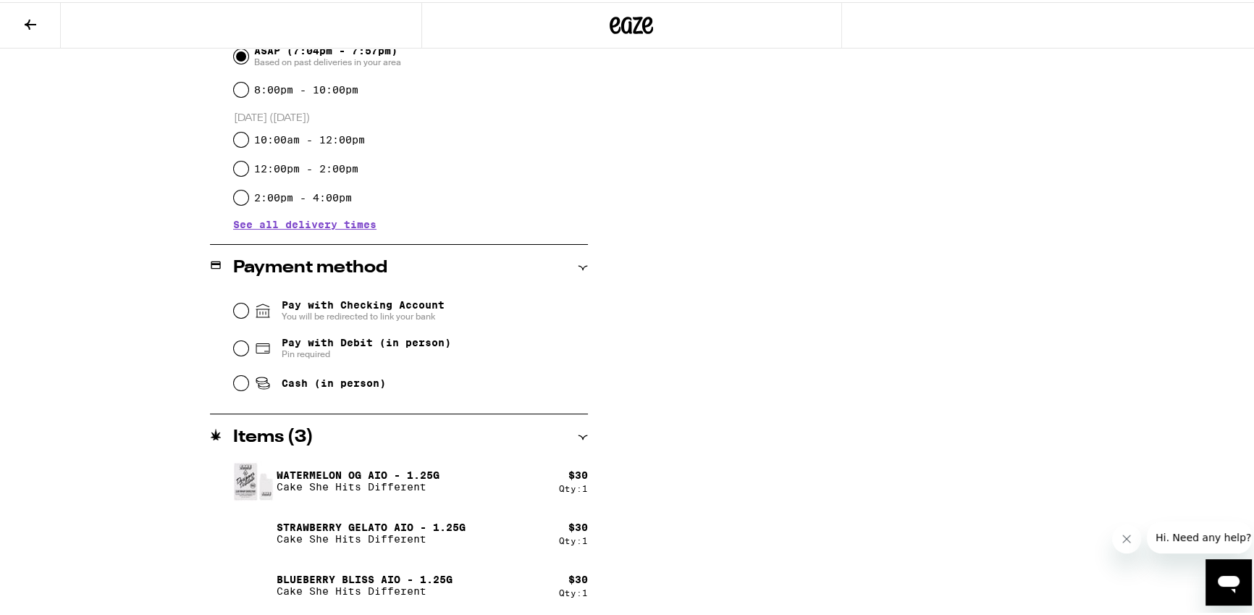
click at [410, 344] on span "Pay with Debit (in person)" at bounding box center [366, 340] width 169 height 12
click at [248, 344] on input "Pay with Debit (in person) Pin required" at bounding box center [241, 346] width 14 height 14
click at [354, 319] on span "You will be redirected to link your bank" at bounding box center [363, 314] width 163 height 12
click at [248, 316] on input "Pay with Checking Account You will be redirected to link your bank" at bounding box center [241, 308] width 14 height 14
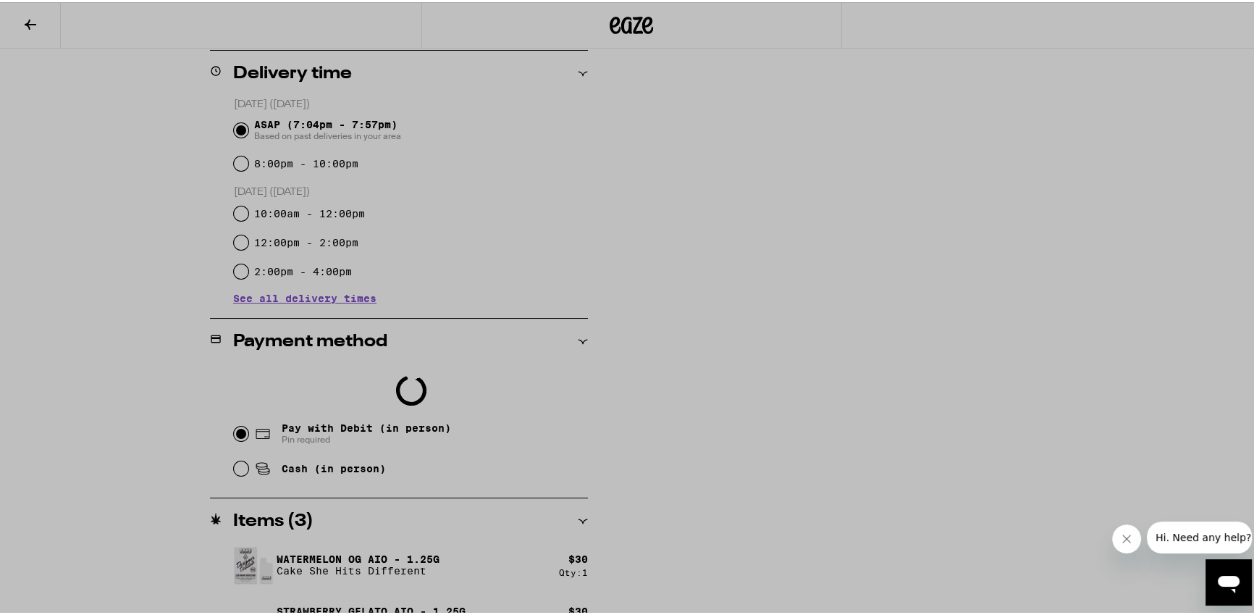
scroll to position [644, 0]
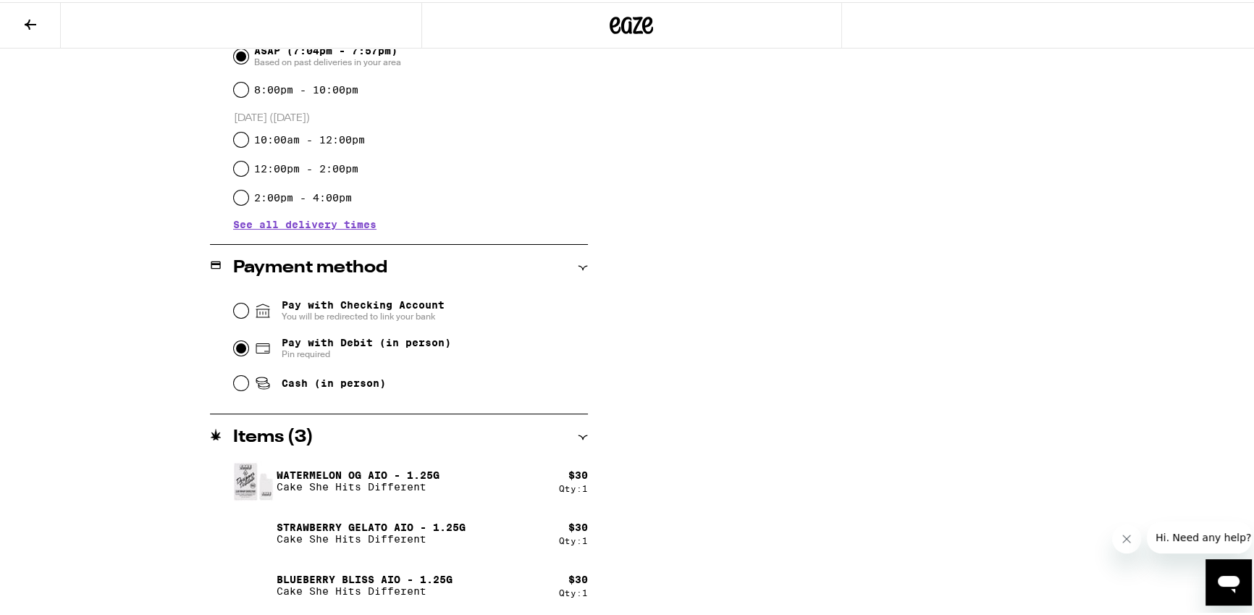
radio input "false"
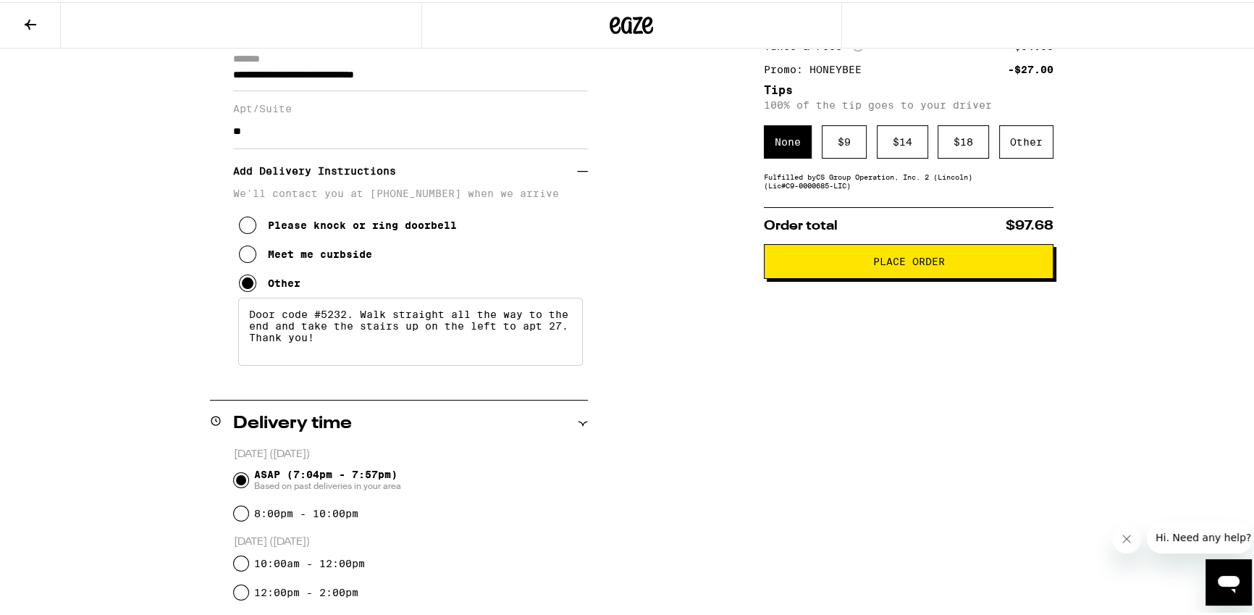
scroll to position [0, 0]
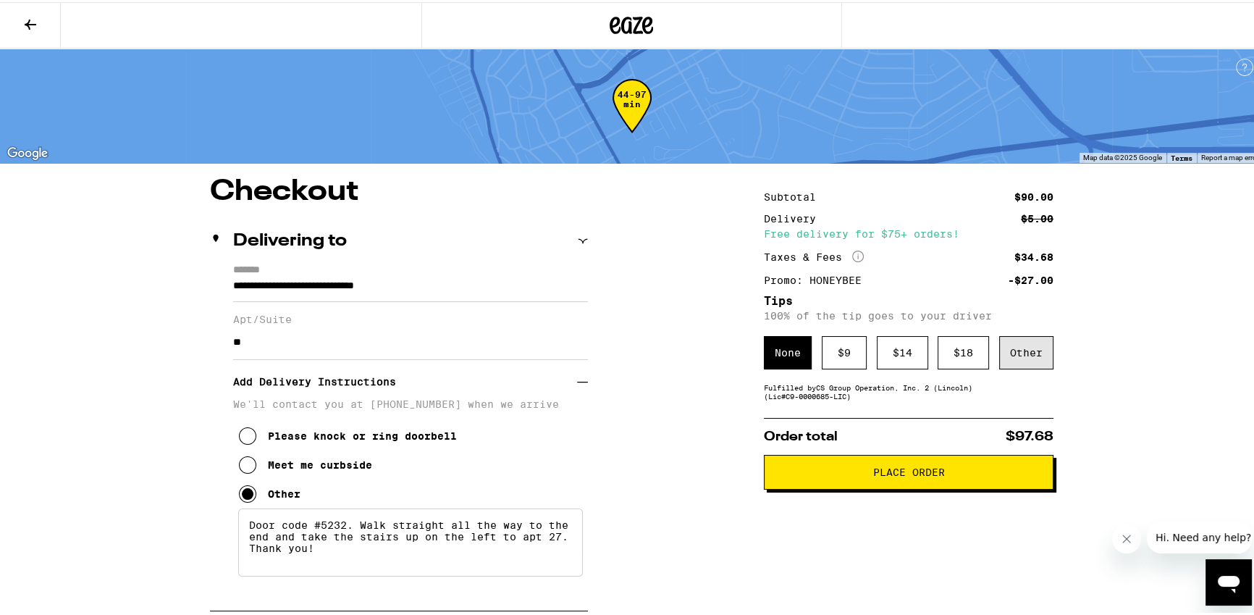
click at [1023, 365] on div "Other" at bounding box center [1026, 350] width 54 height 33
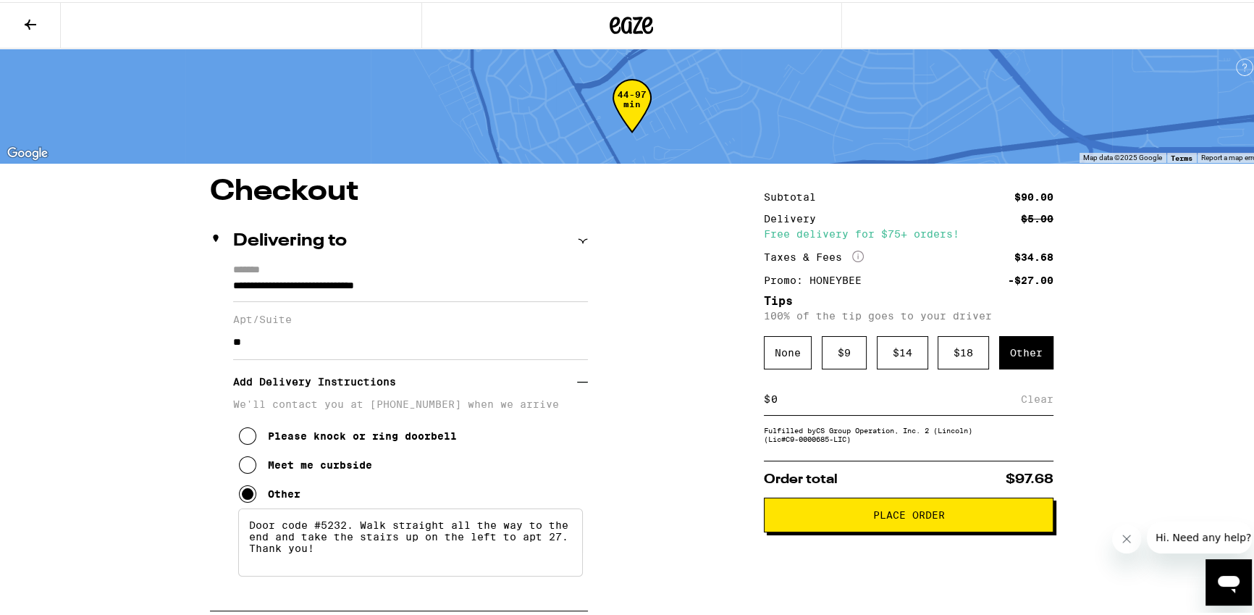
click at [867, 403] on input at bounding box center [895, 396] width 250 height 13
type input "5"
drag, startPoint x: 1163, startPoint y: 430, endPoint x: 1142, endPoint y: 428, distance: 21.1
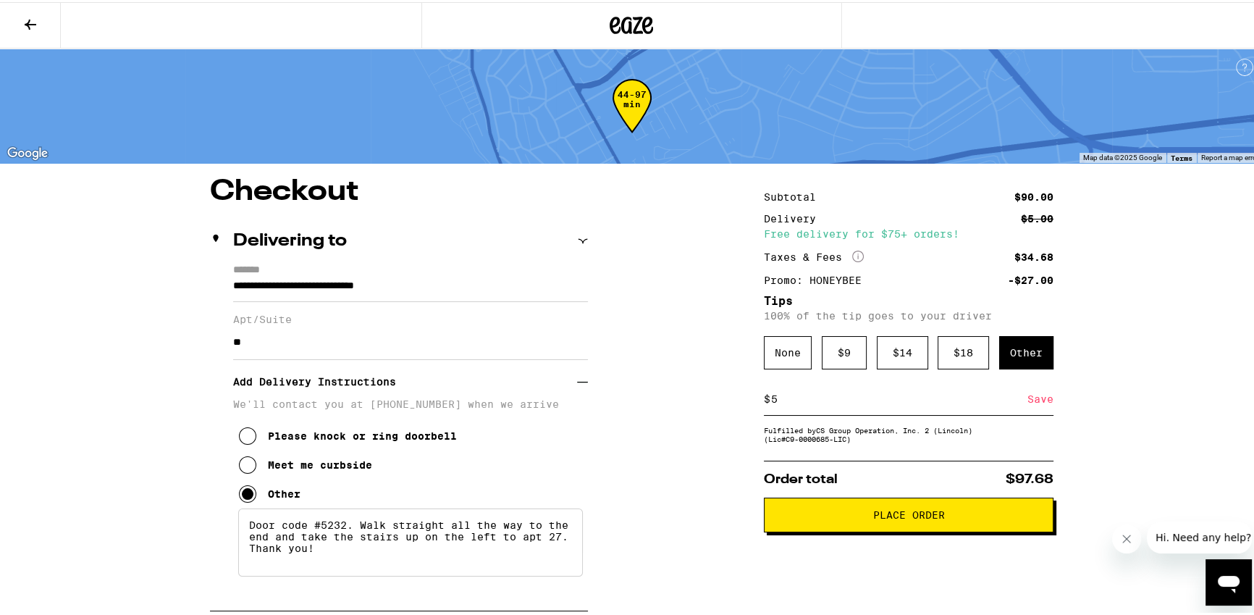
click at [1027, 403] on div "Save" at bounding box center [1040, 397] width 26 height 32
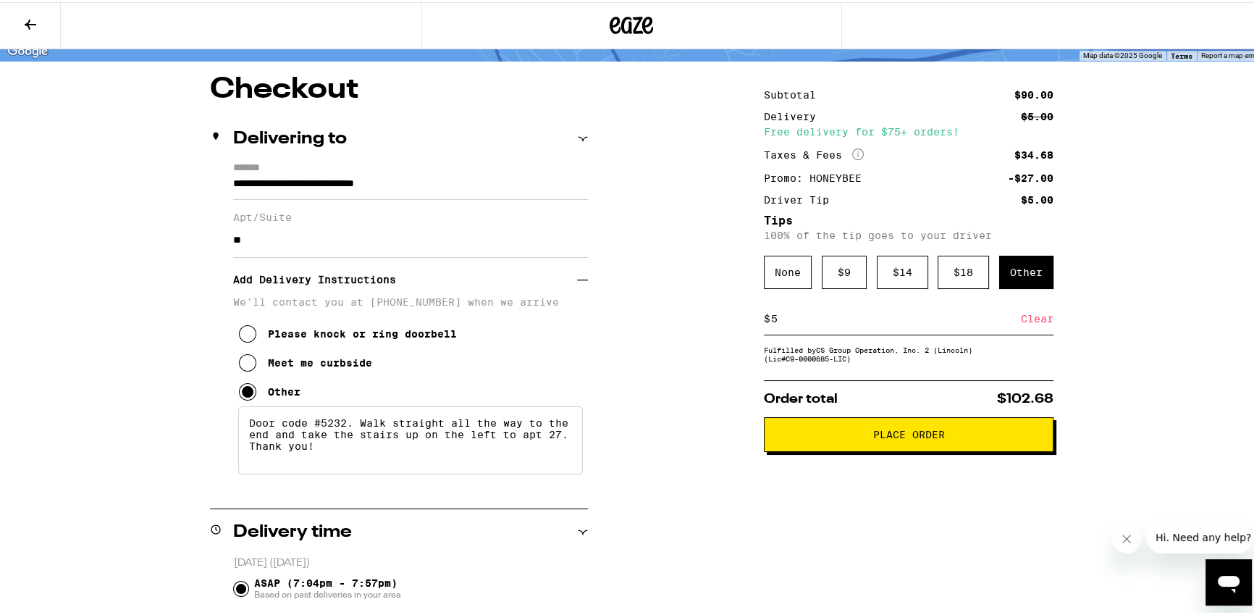
scroll to position [103, 0]
click at [916, 437] on span "Place Order" at bounding box center [909, 431] width 72 height 10
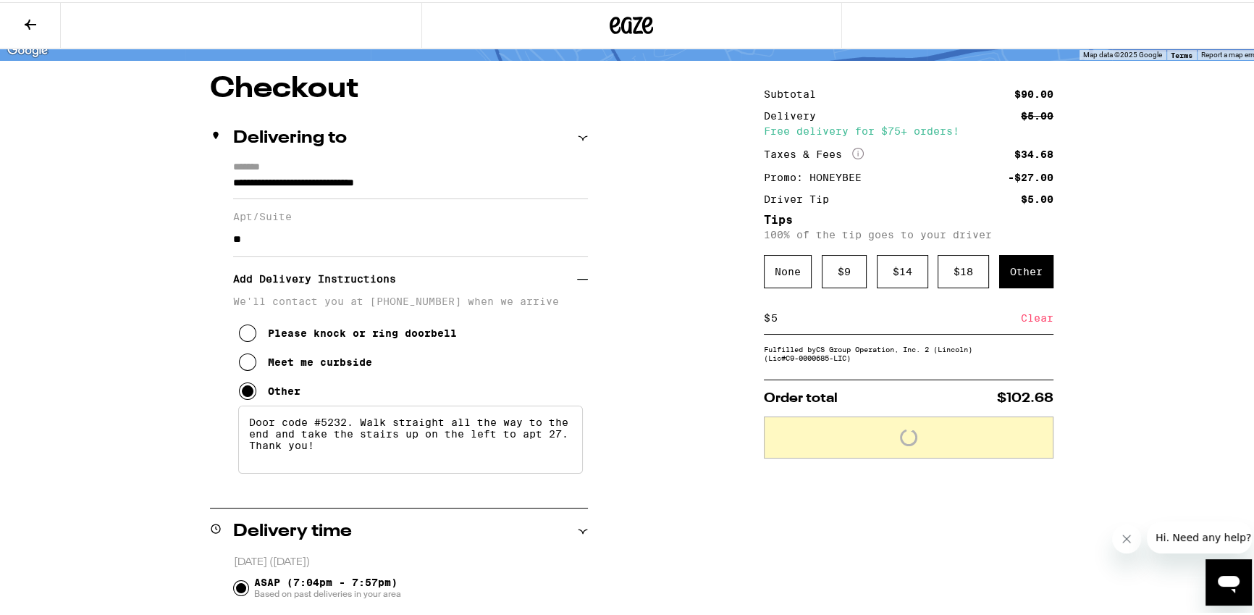
scroll to position [150, 0]
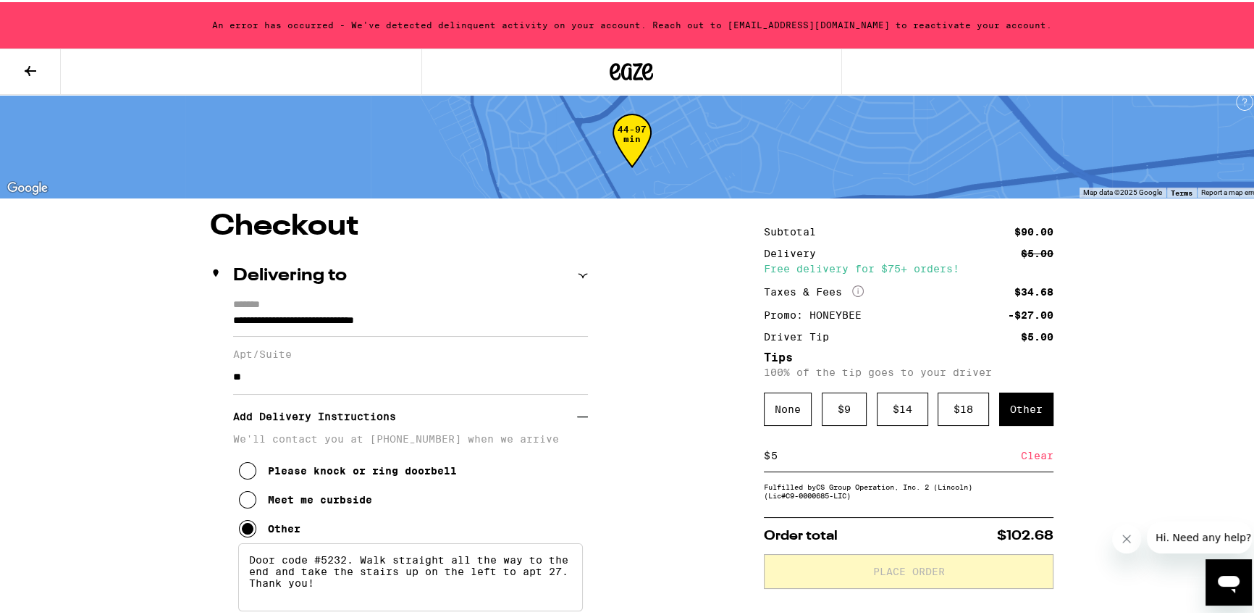
scroll to position [0, 0]
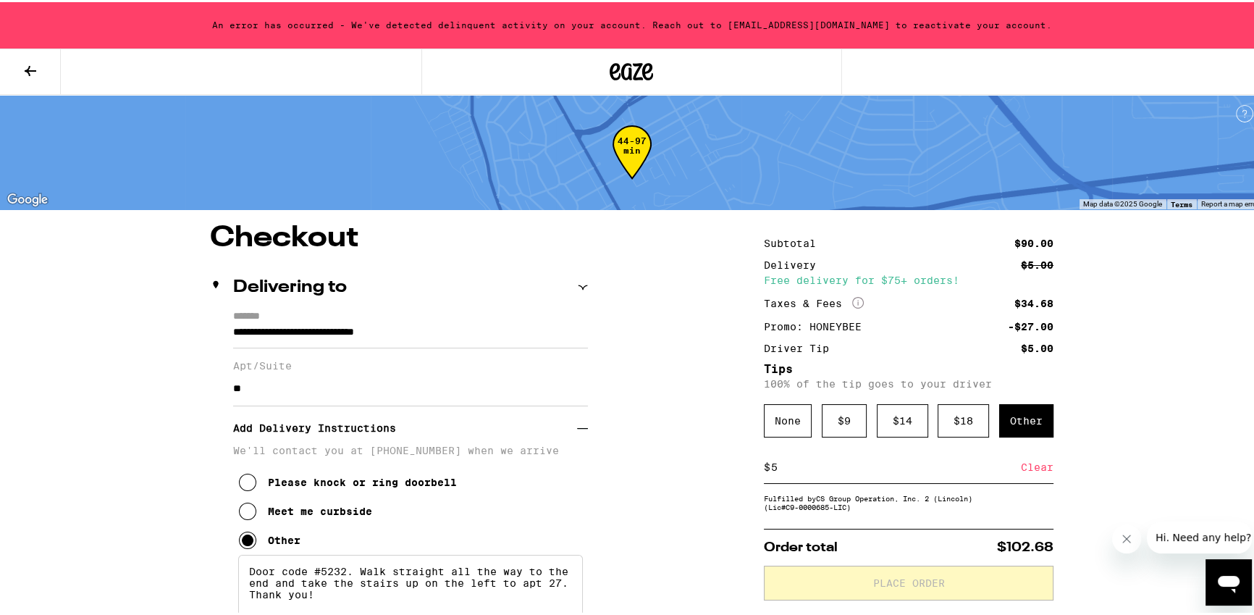
click at [820, 23] on div "An error has occurred - We've detected delinquent activity on your account. Rea…" at bounding box center [631, 23] width 1263 height 46
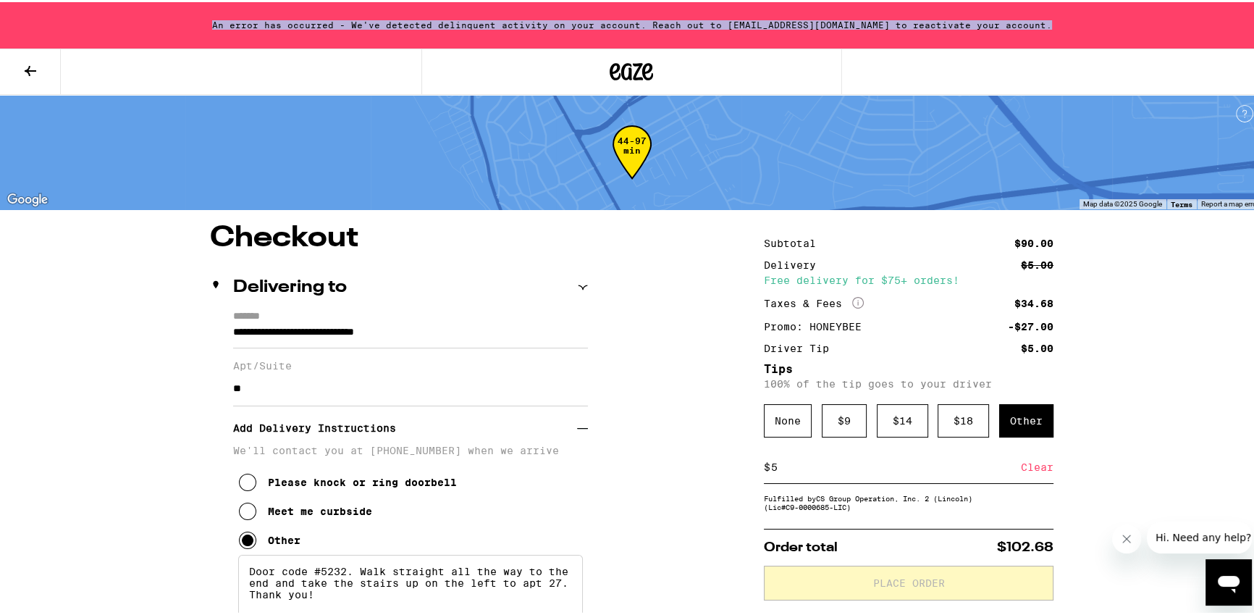
click at [820, 23] on div "An error has occurred - We've detected delinquent activity on your account. Rea…" at bounding box center [631, 23] width 1263 height 46
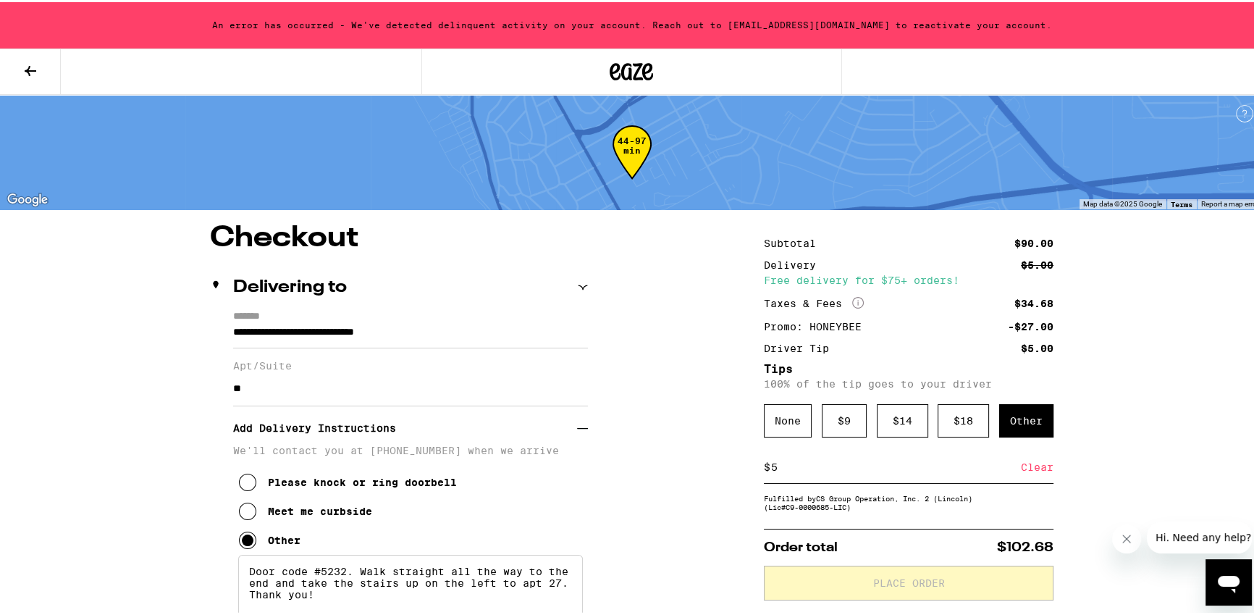
click at [499, 22] on div "An error has occurred - We've detected delinquent activity on your account. Rea…" at bounding box center [631, 23] width 1263 height 46
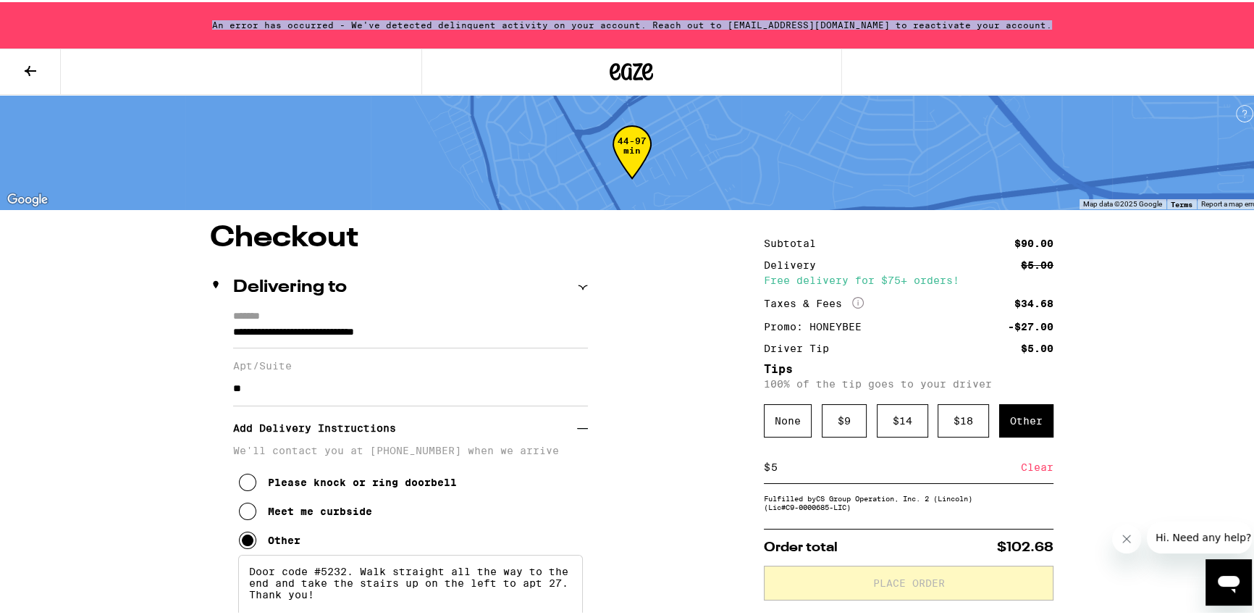
click at [499, 22] on div "An error has occurred - We've detected delinquent activity on your account. Rea…" at bounding box center [631, 23] width 1263 height 46
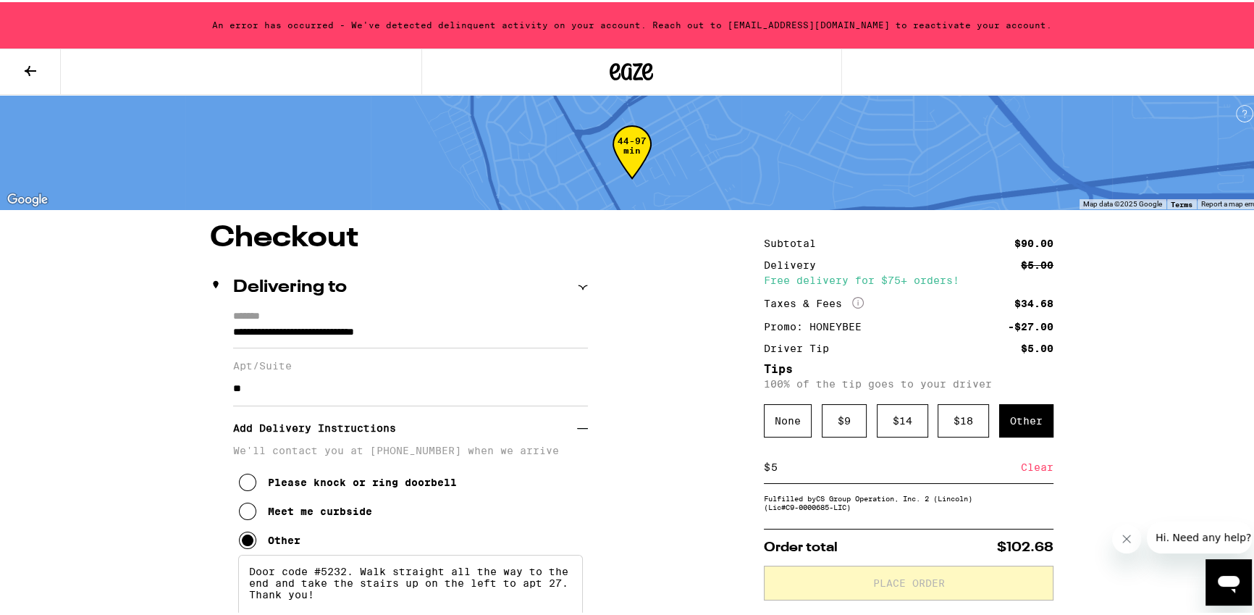
click at [39, 69] on button at bounding box center [30, 70] width 61 height 46
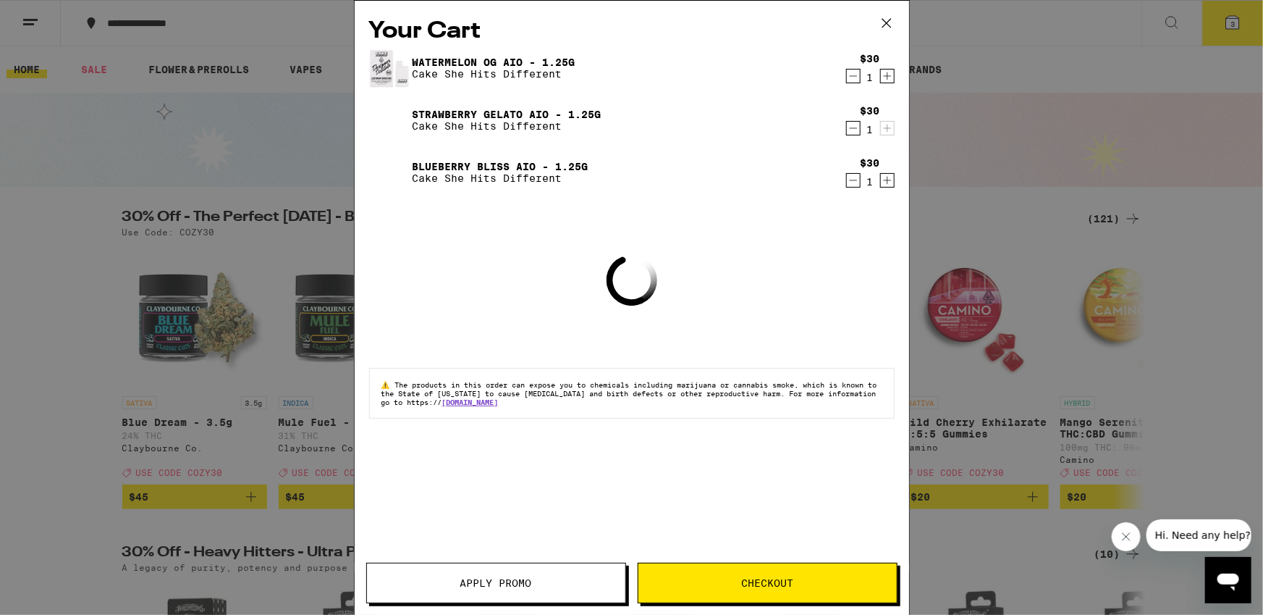
drag, startPoint x: 767, startPoint y: 584, endPoint x: 785, endPoint y: 598, distance: 22.2
click at [767, 584] on span "Checkout" at bounding box center [767, 583] width 52 height 10
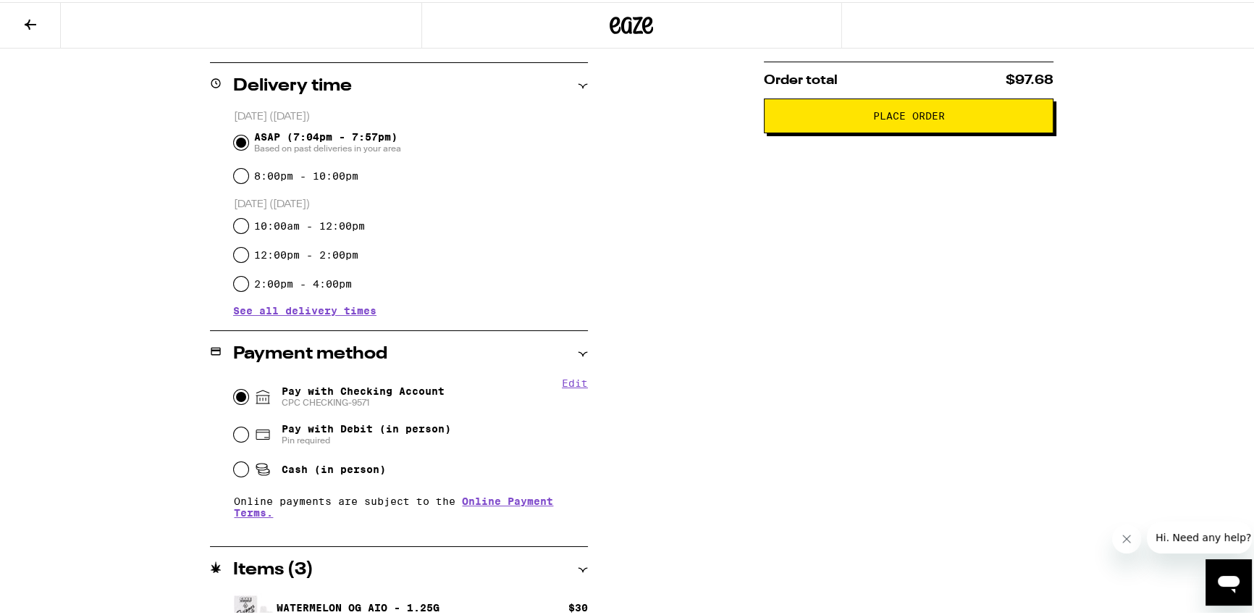
scroll to position [72, 0]
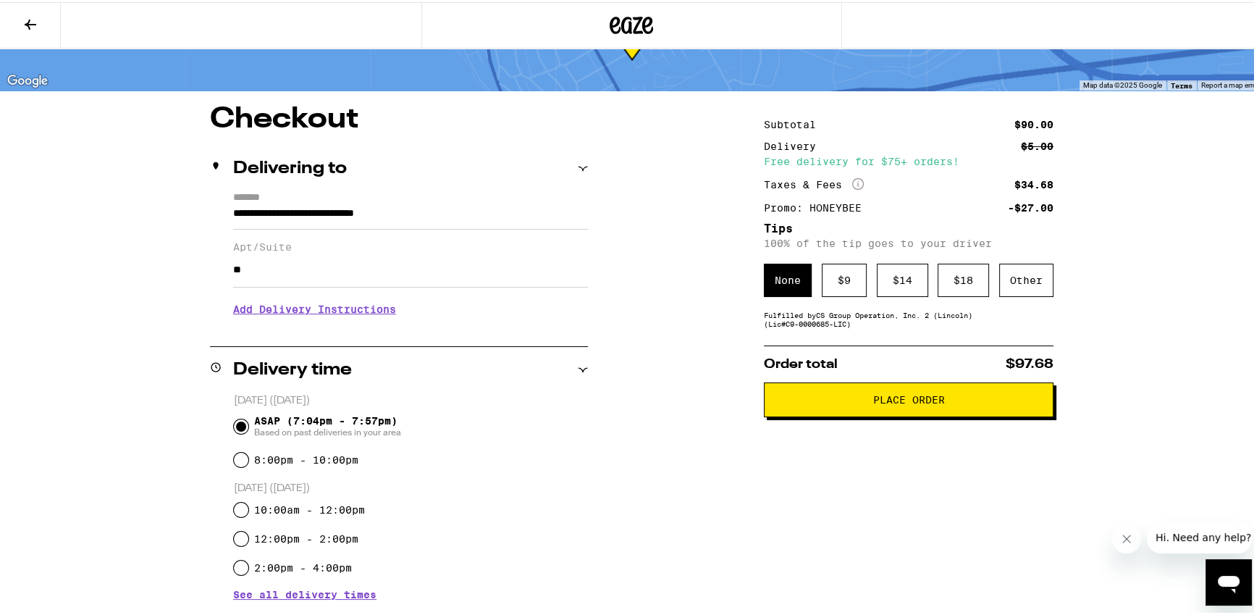
click at [348, 311] on h3 "Add Delivery Instructions" at bounding box center [410, 306] width 355 height 33
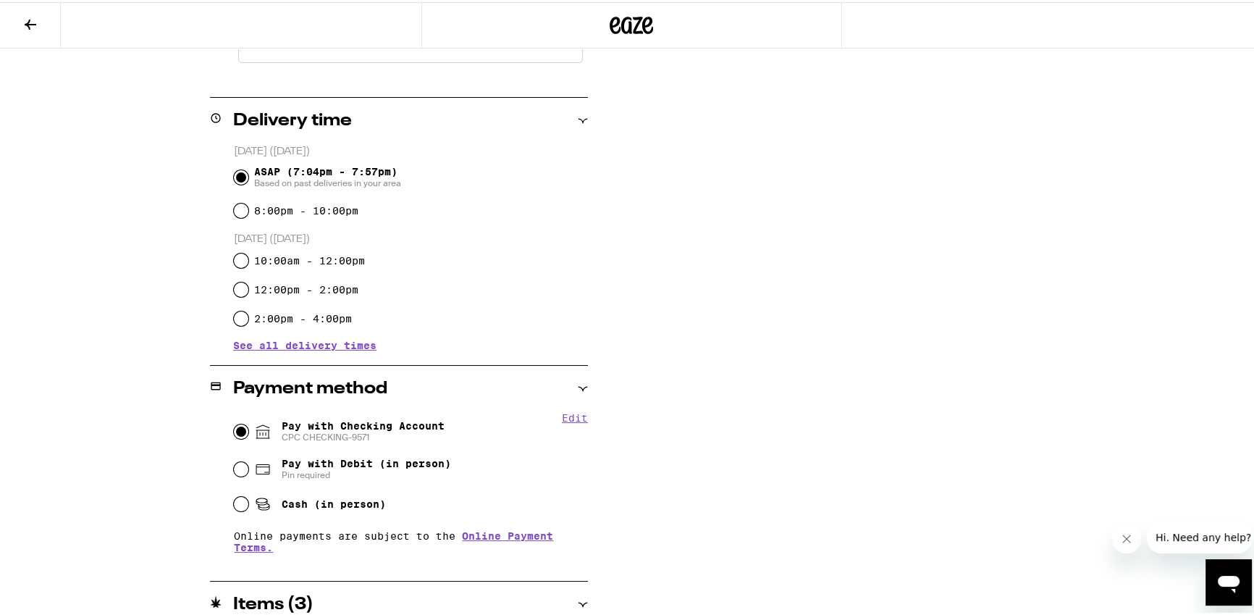
scroll to position [252, 0]
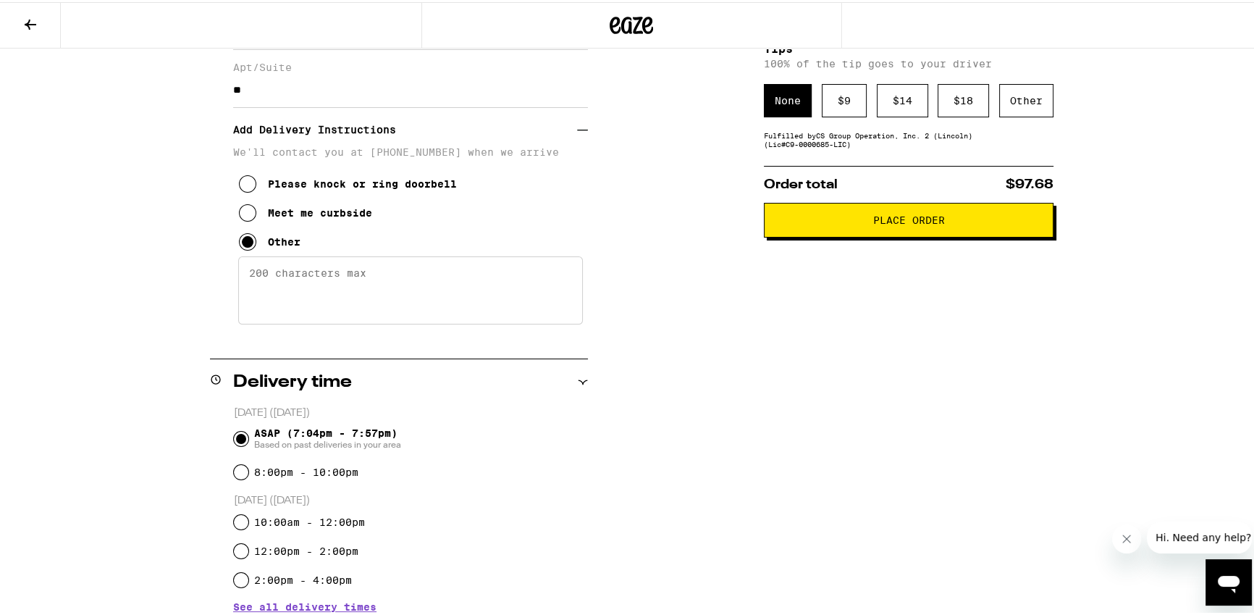
click at [376, 304] on textarea "Enter any other delivery instructions you want driver to know" at bounding box center [410, 288] width 345 height 68
type textarea "Door code #5232. Walk straight to the end and take the stairs up on the left to…"
click at [138, 309] on div "**********" at bounding box center [632, 483] width 1043 height 1121
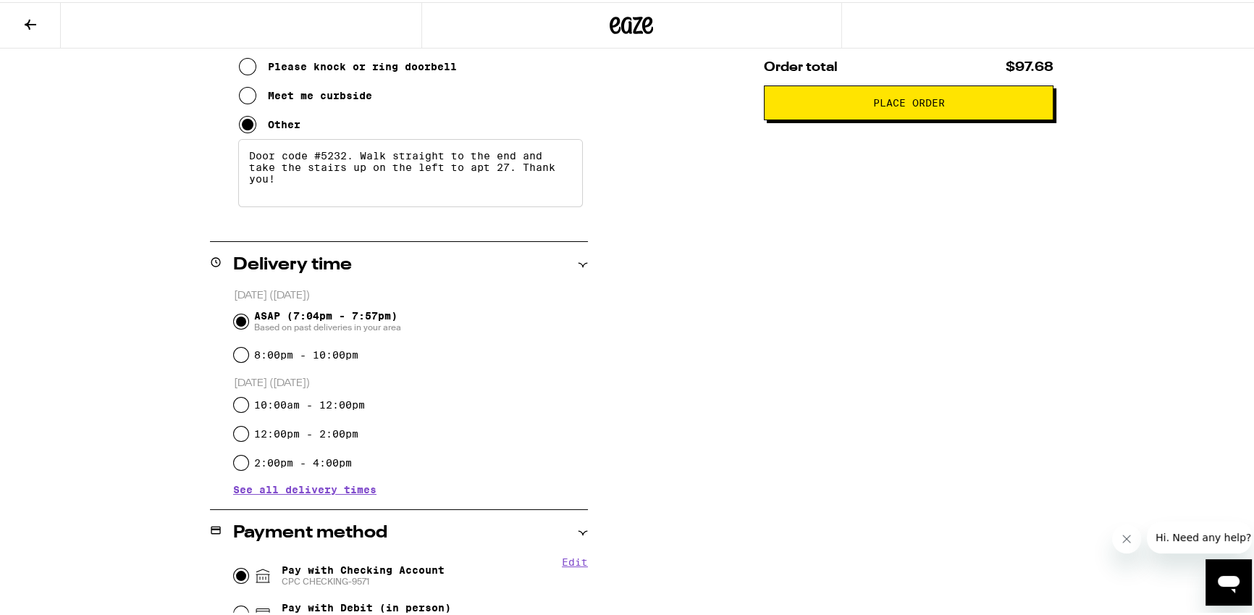
scroll to position [219, 0]
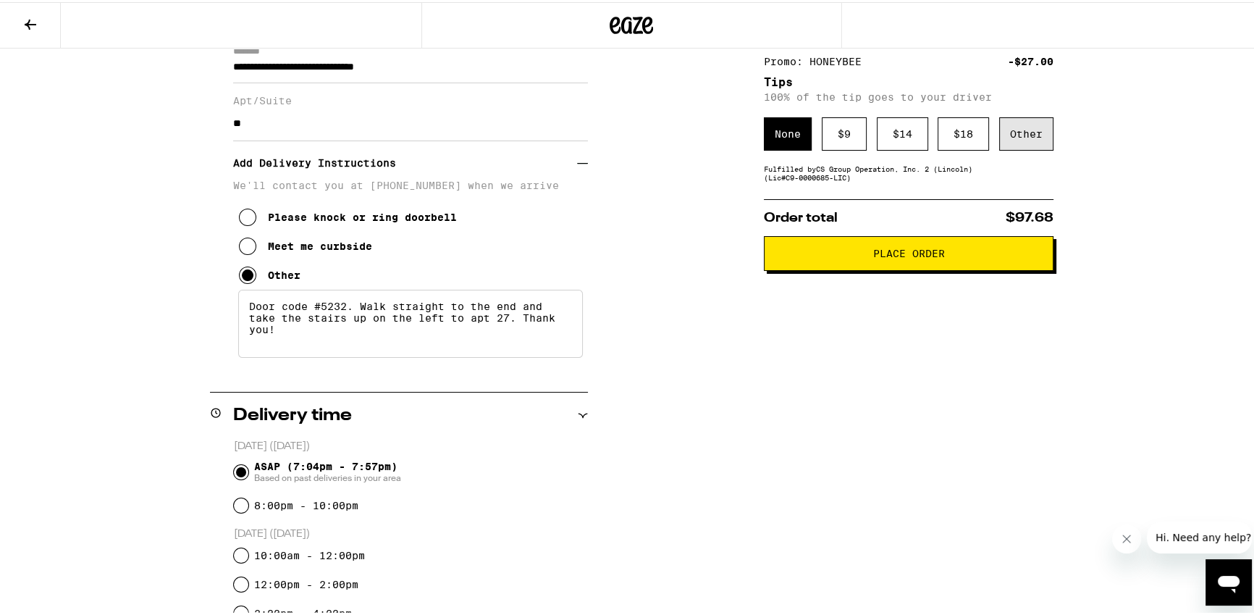
click at [1035, 138] on div "Other" at bounding box center [1026, 131] width 54 height 33
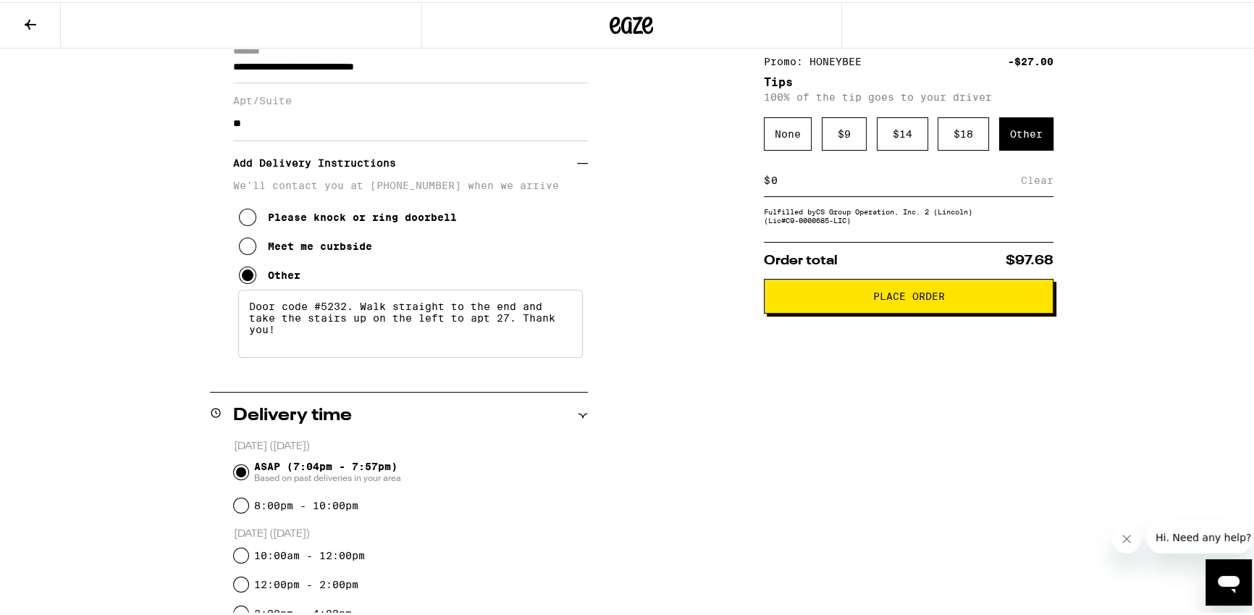
click at [878, 195] on div "$ Clear" at bounding box center [909, 178] width 290 height 33
click at [880, 185] on input at bounding box center [895, 178] width 250 height 13
type input "5"
click at [930, 299] on span "Place Order" at bounding box center [909, 294] width 72 height 10
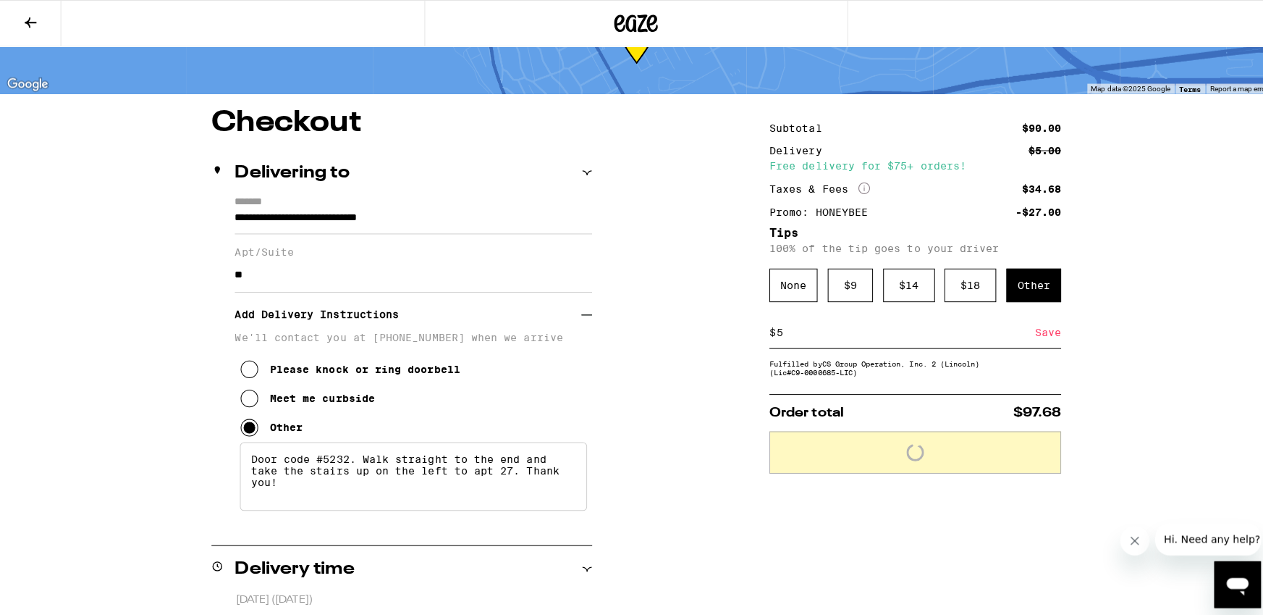
scroll to position [0, 0]
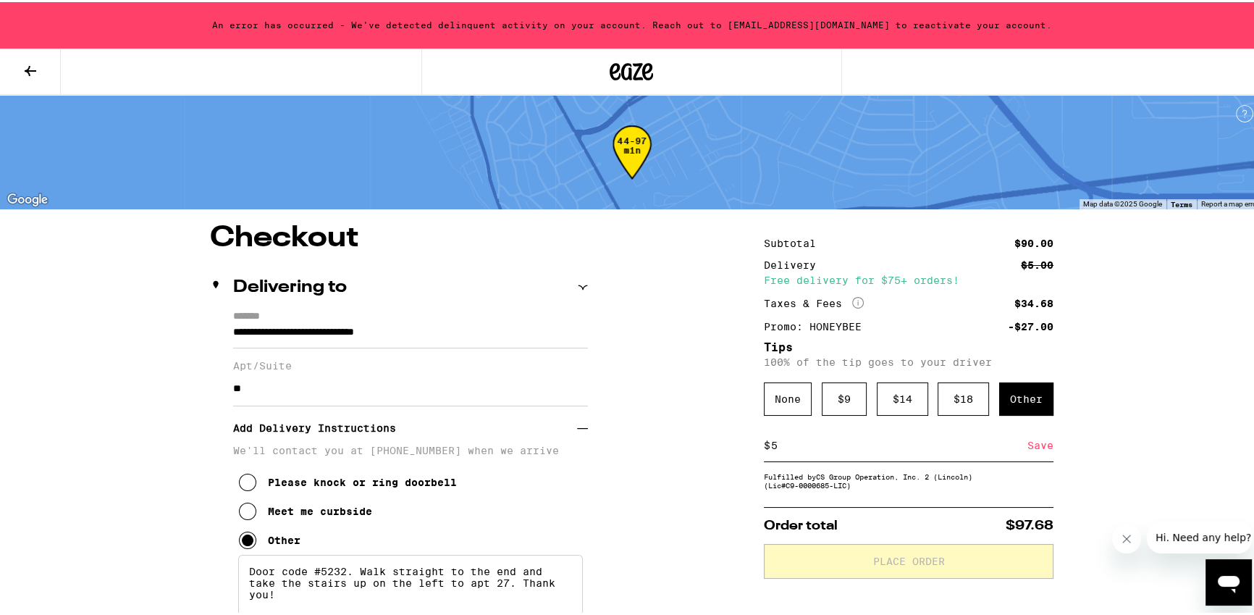
click at [23, 73] on icon at bounding box center [30, 68] width 17 height 17
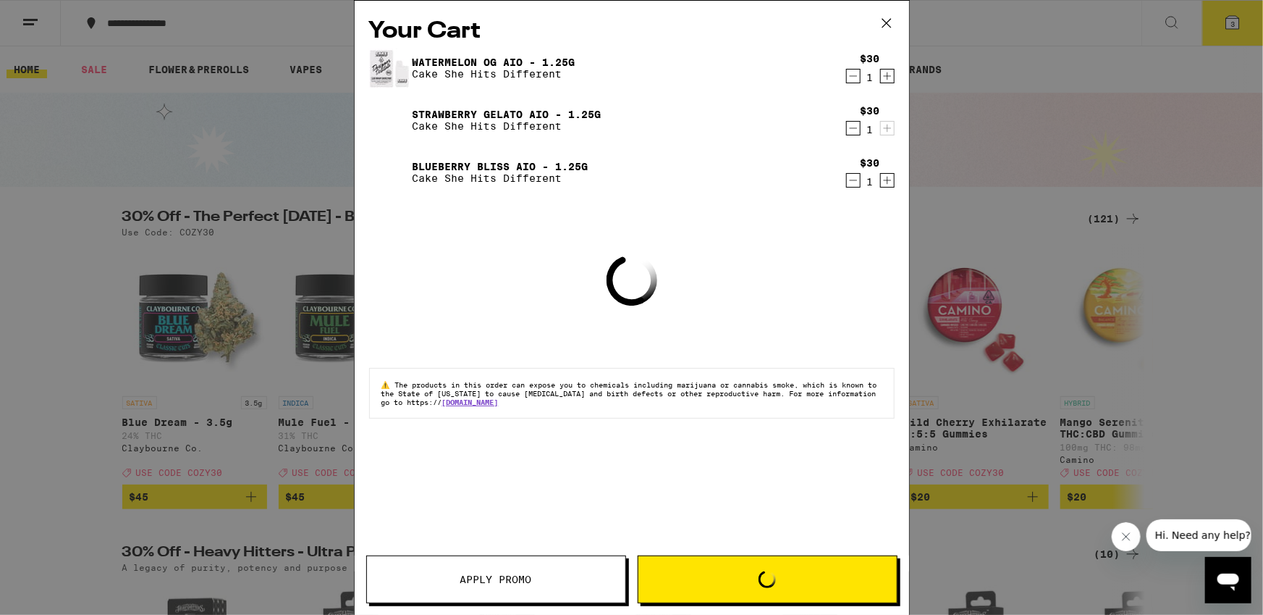
click at [300, 130] on div "Your Cart Watermelon OG AIO - 1.25g Cake She Hits Different $30 1 Strawberry Ge…" at bounding box center [631, 307] width 1263 height 615
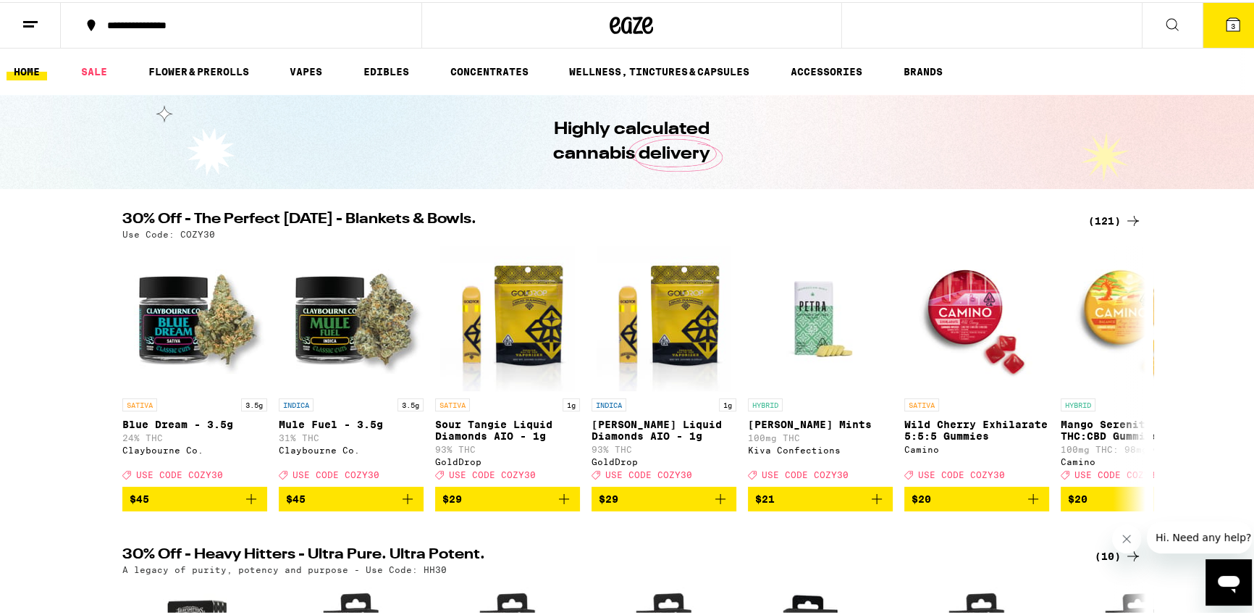
click at [24, 16] on icon at bounding box center [30, 22] width 17 height 17
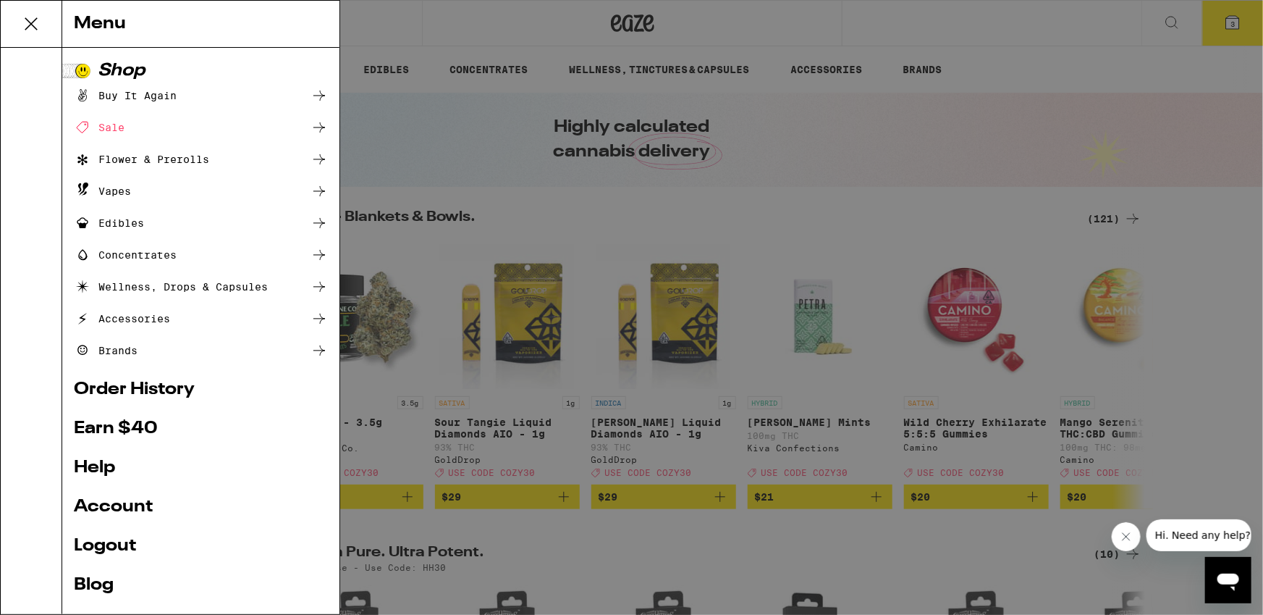
click at [110, 552] on link "Logout" at bounding box center [201, 545] width 254 height 17
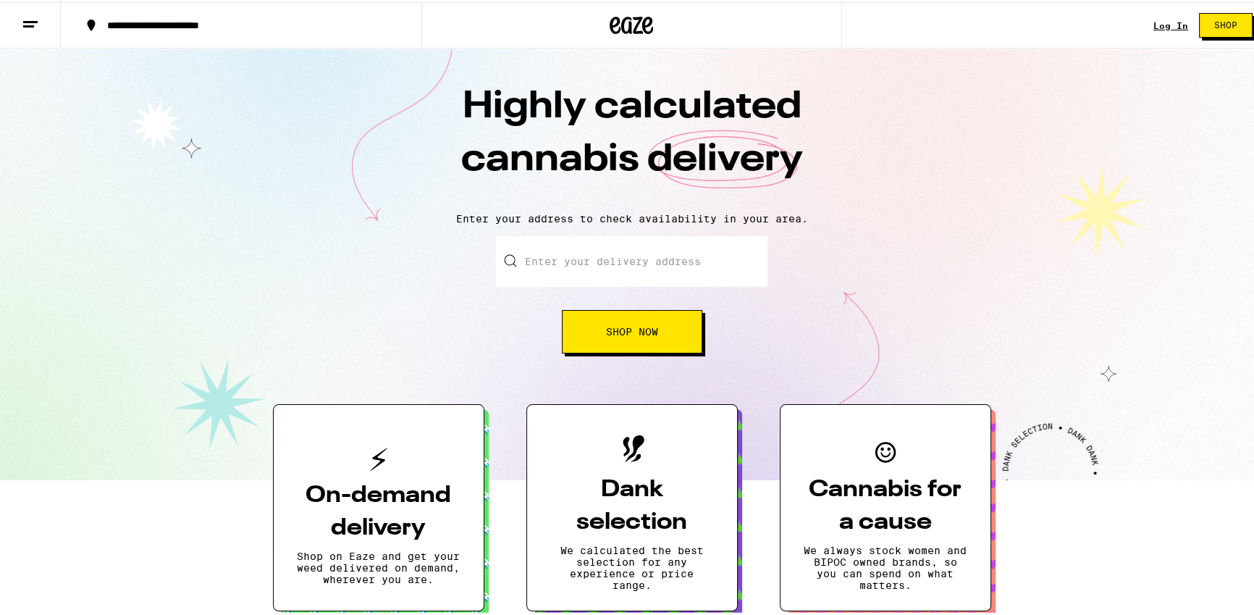
click at [1158, 23] on link "Log In" at bounding box center [1170, 23] width 35 height 9
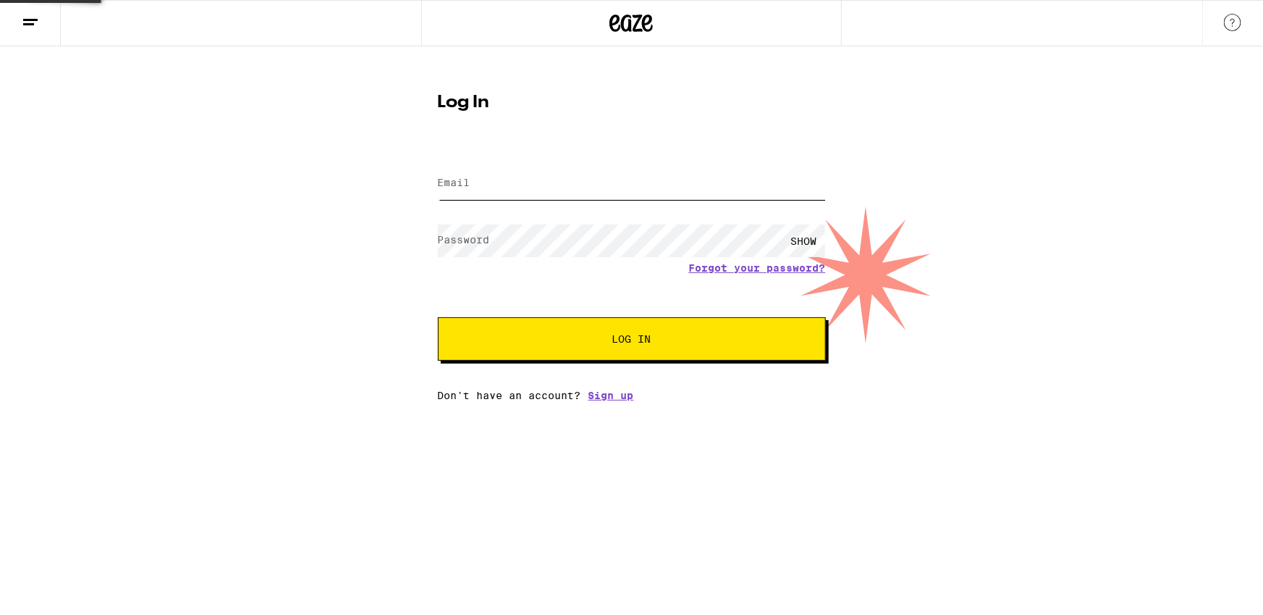
type input "[EMAIL_ADDRESS][DOMAIN_NAME]"
click at [642, 188] on input "[EMAIL_ADDRESS][DOMAIN_NAME]" at bounding box center [632, 183] width 388 height 33
click at [646, 185] on input "[EMAIL_ADDRESS][DOMAIN_NAME]" at bounding box center [632, 183] width 388 height 33
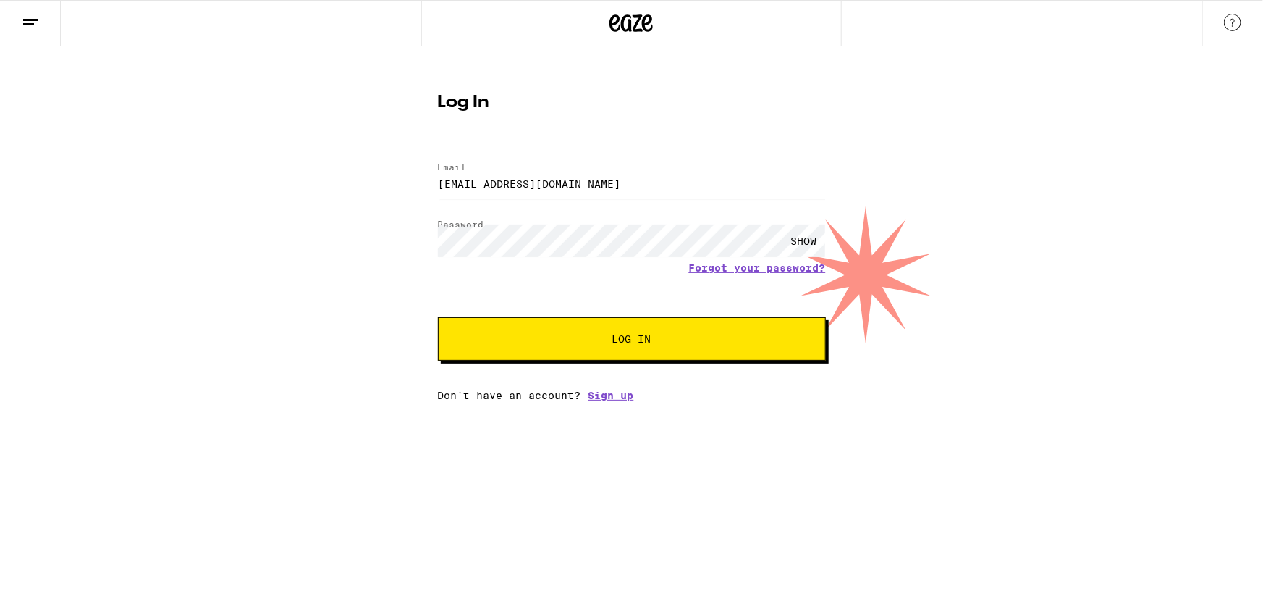
click at [646, 341] on span "Log In" at bounding box center [631, 339] width 39 height 10
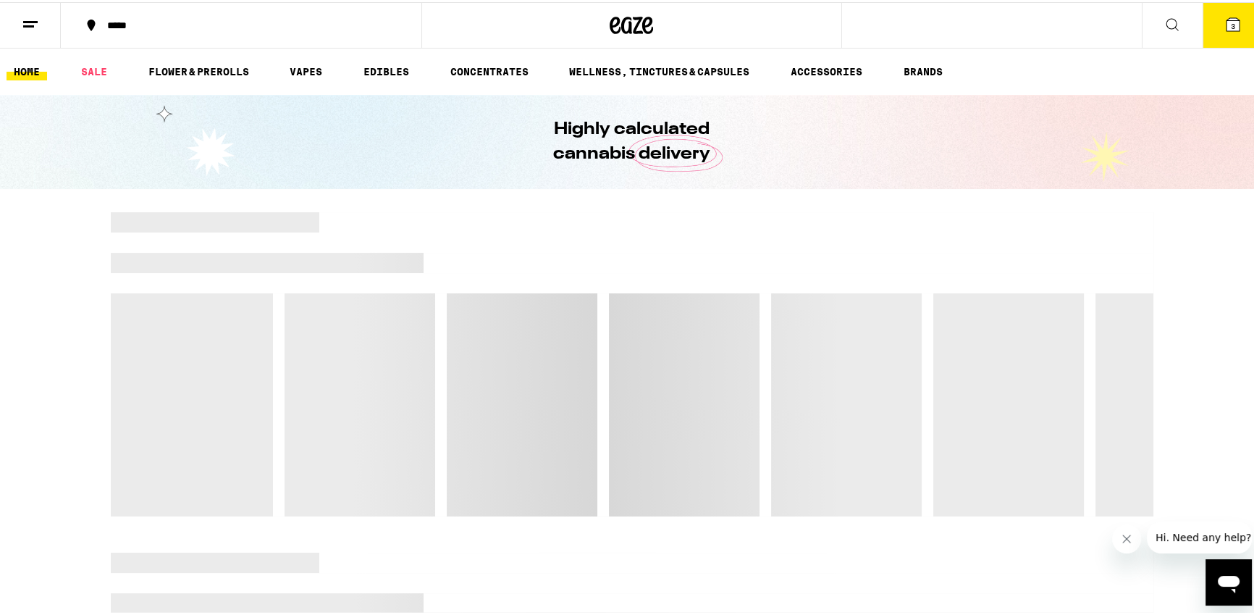
click at [1168, 22] on icon at bounding box center [1171, 22] width 17 height 17
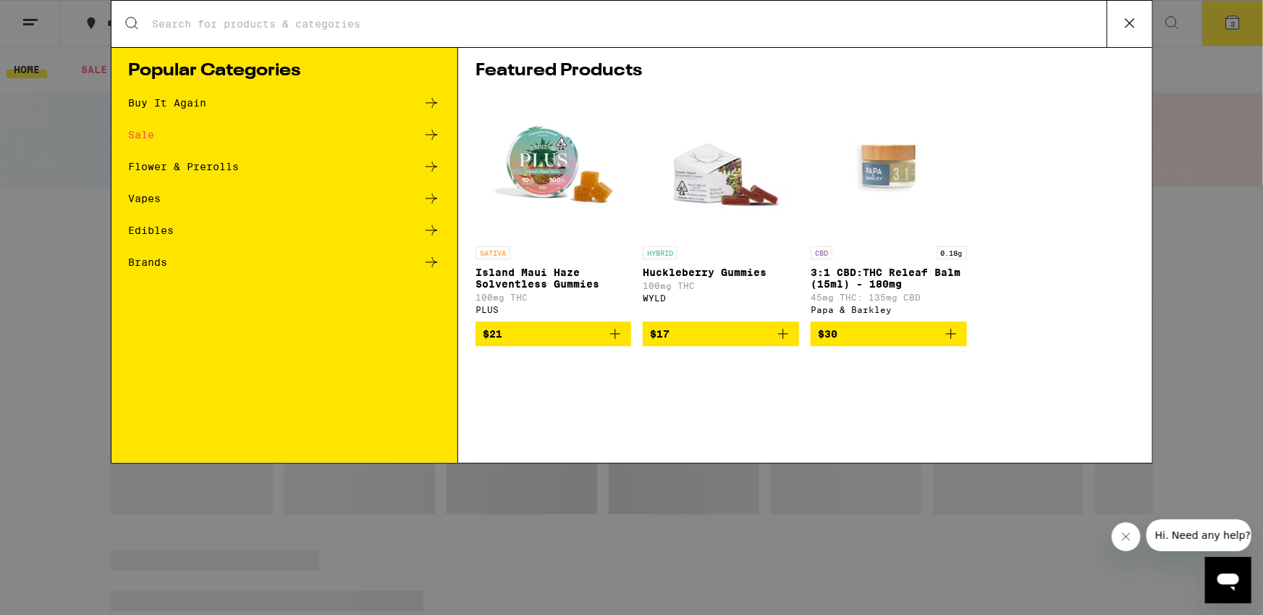
drag, startPoint x: 1216, startPoint y: 132, endPoint x: 1216, endPoint y: 119, distance: 13.1
click at [1215, 132] on div "Search for Products Popular Categories Buy It Again Sale Flower & Prerolls Vape…" at bounding box center [631, 307] width 1263 height 615
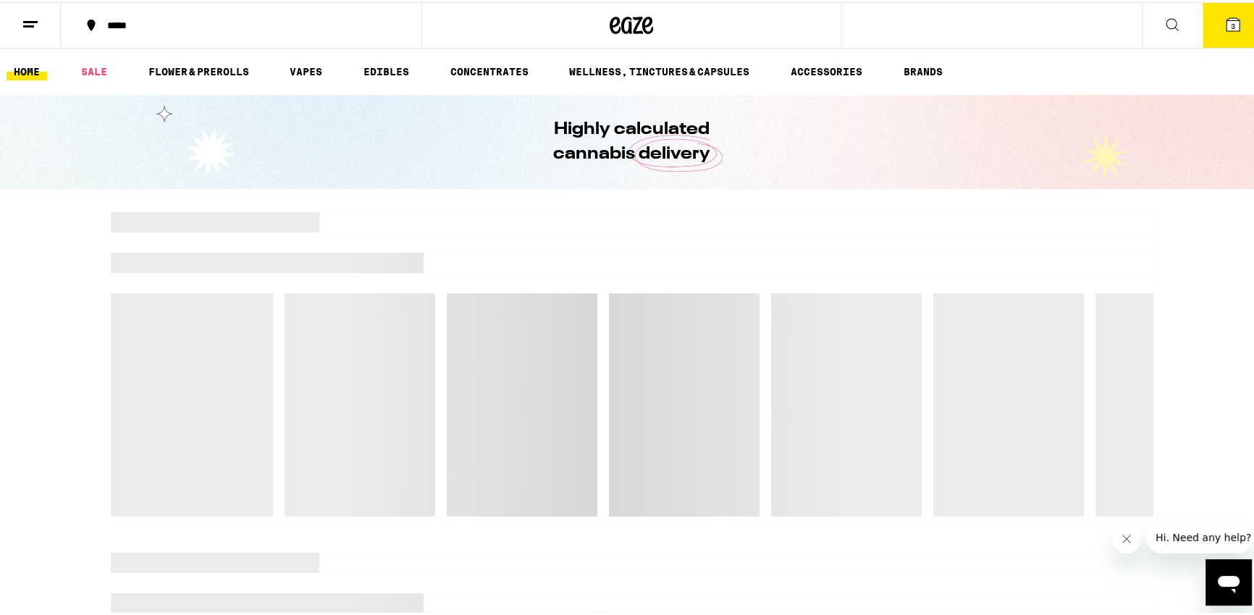
click at [1226, 26] on icon at bounding box center [1232, 22] width 13 height 13
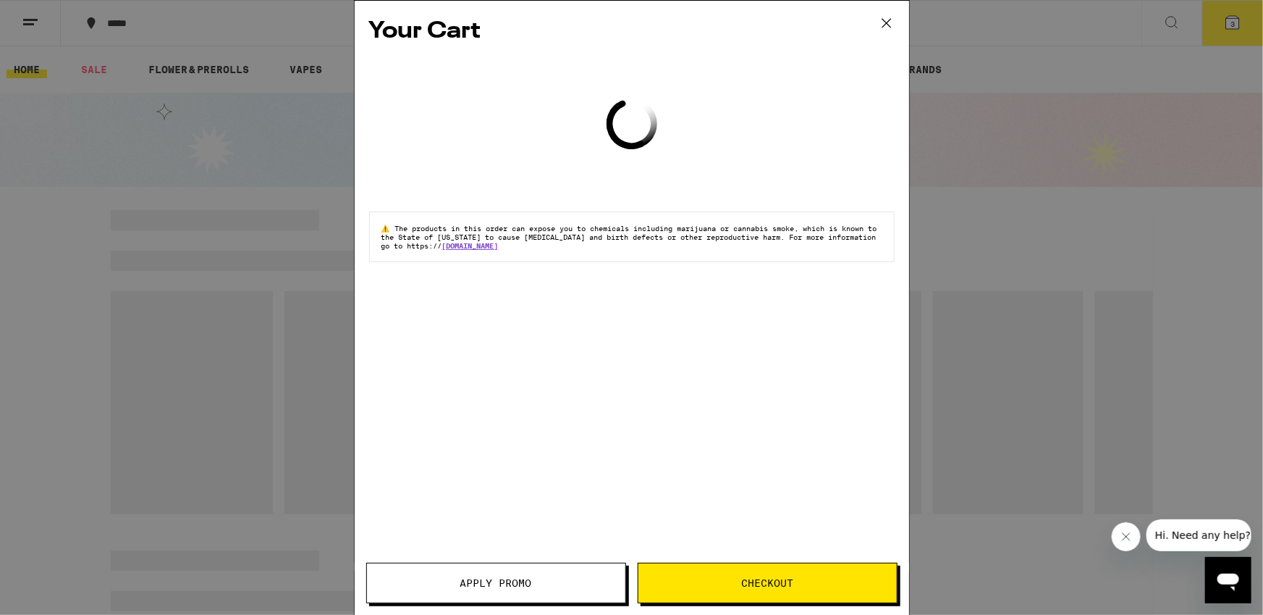
click at [749, 581] on span "Checkout" at bounding box center [767, 583] width 52 height 10
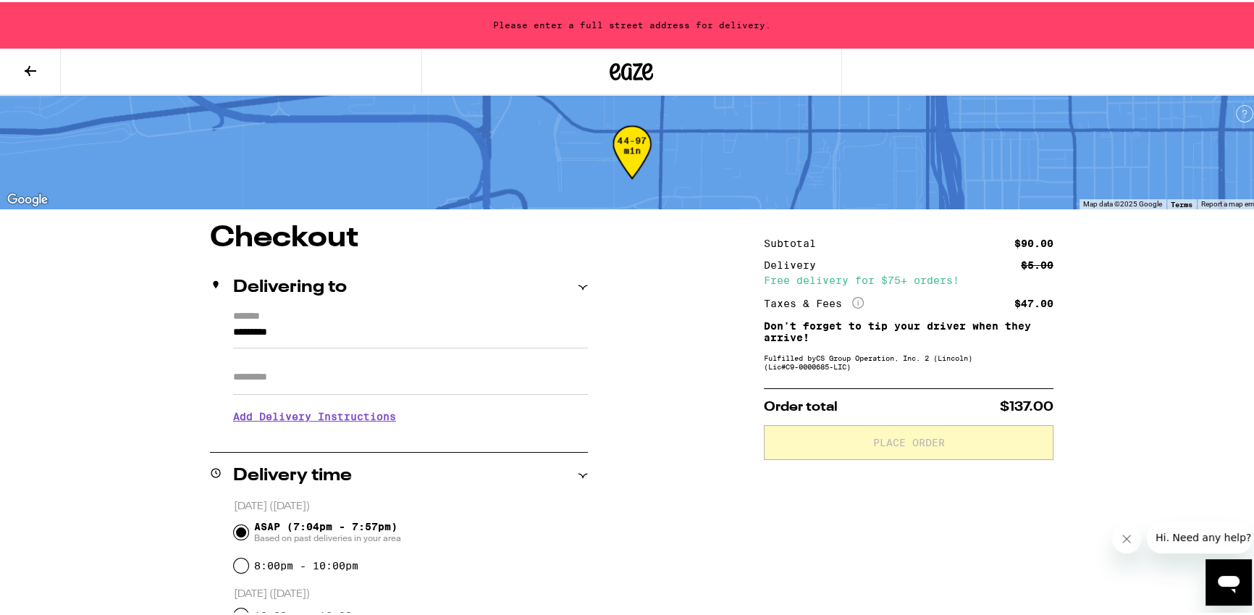
click at [324, 331] on input "*********" at bounding box center [410, 333] width 355 height 25
click at [338, 328] on input "*********" at bounding box center [410, 333] width 355 height 25
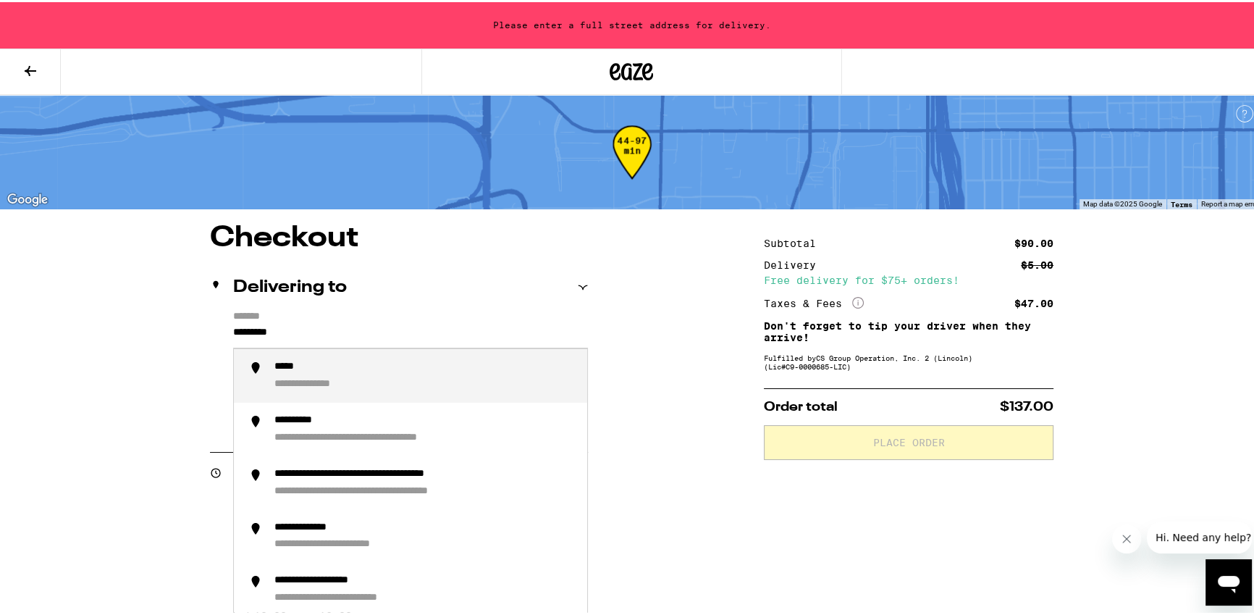
click at [338, 328] on input "*********" at bounding box center [410, 333] width 355 height 25
click at [379, 364] on div "**********" at bounding box center [424, 373] width 301 height 30
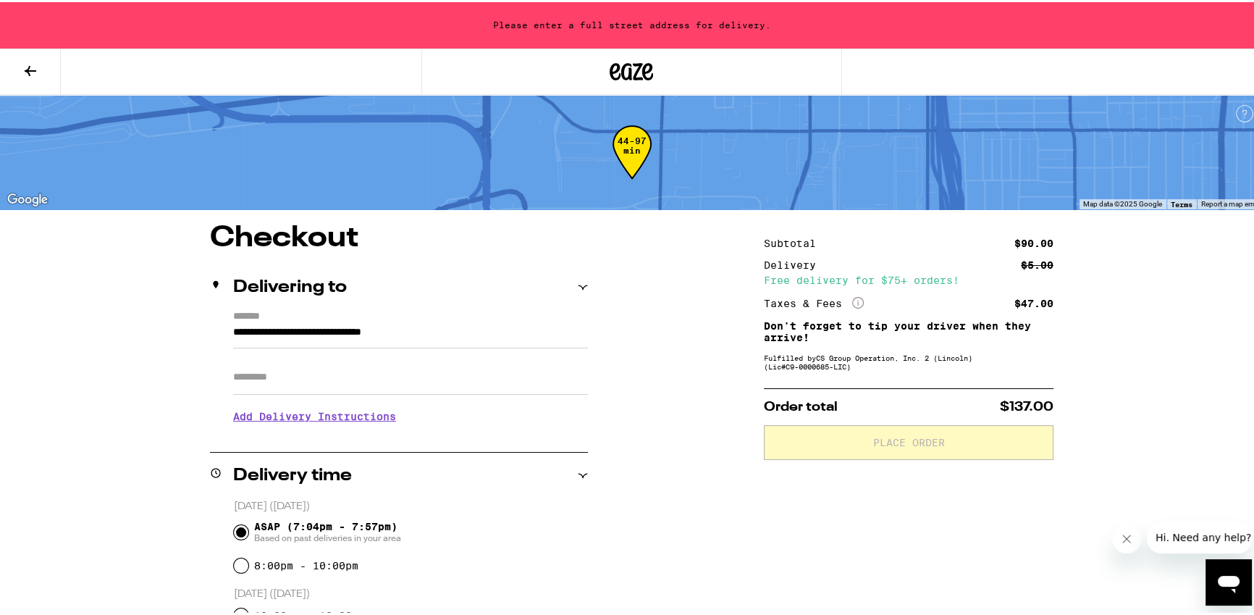
type input "**********"
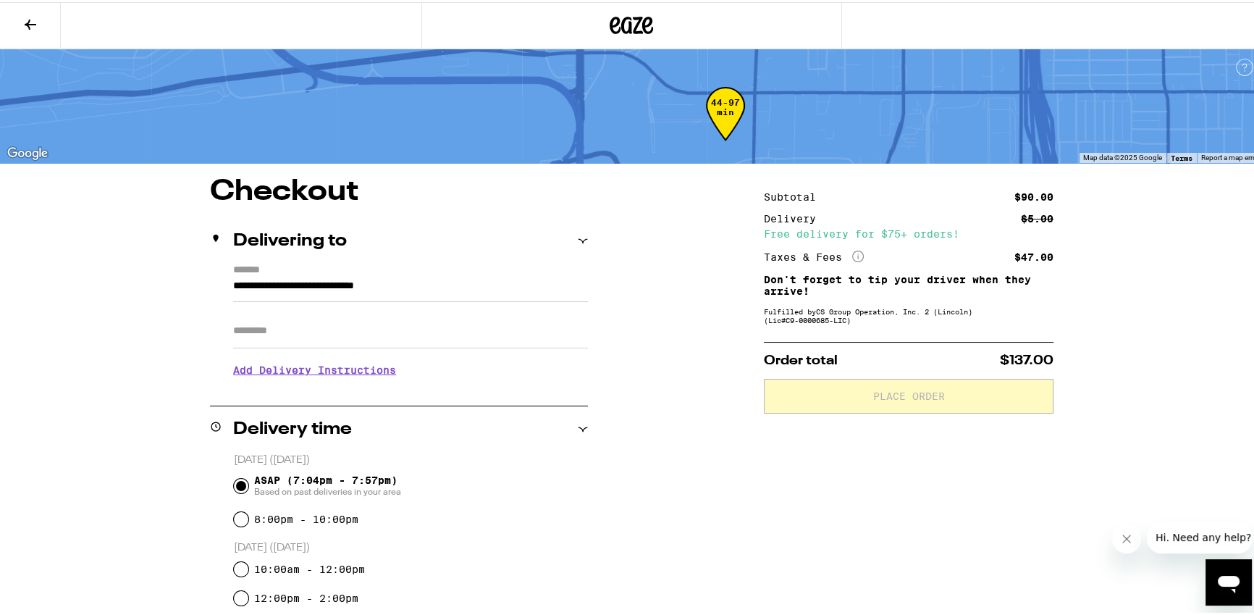
click at [319, 375] on h3 "Add Delivery Instructions" at bounding box center [410, 367] width 355 height 33
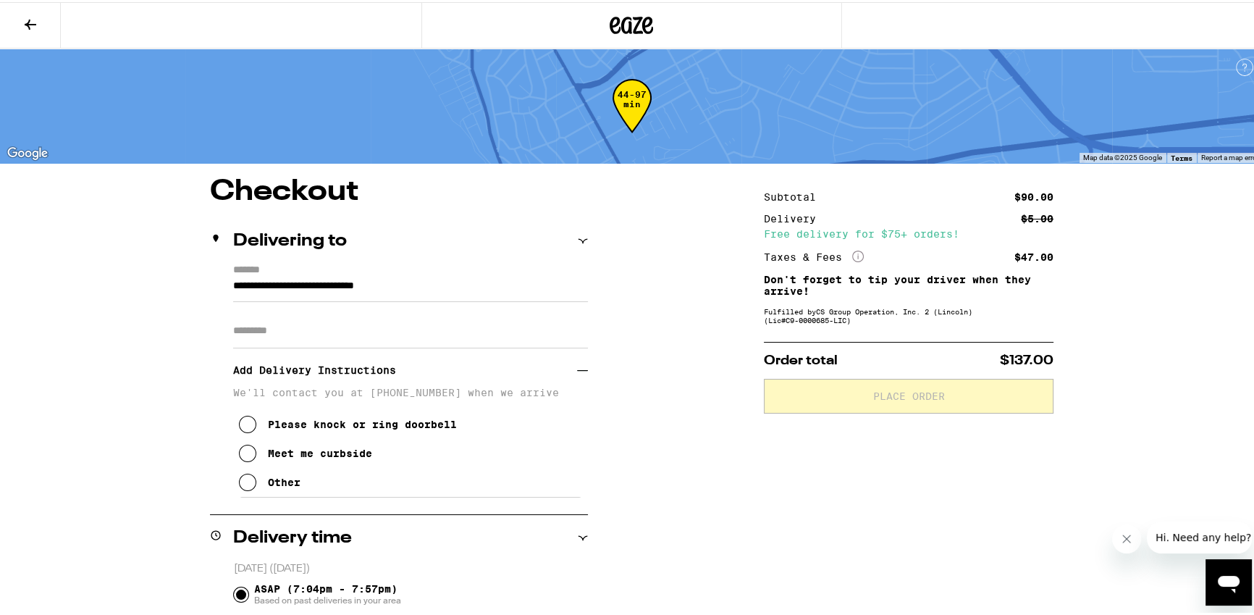
click at [340, 337] on input "Apt/Suite" at bounding box center [410, 328] width 355 height 35
type input "**"
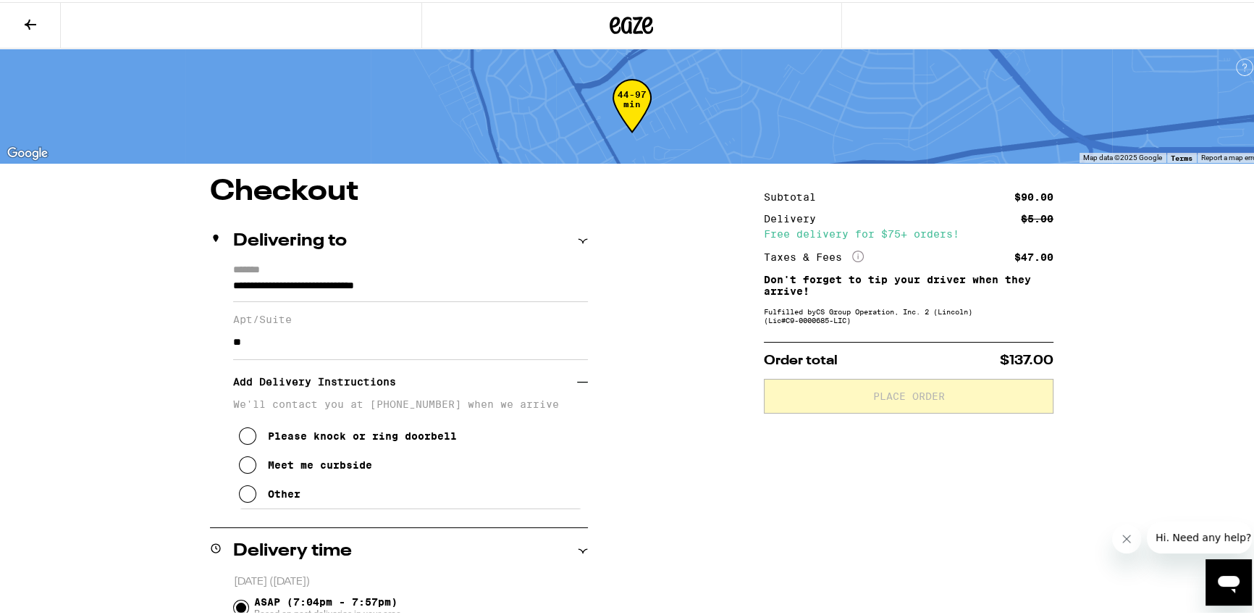
click at [248, 499] on icon at bounding box center [247, 491] width 17 height 17
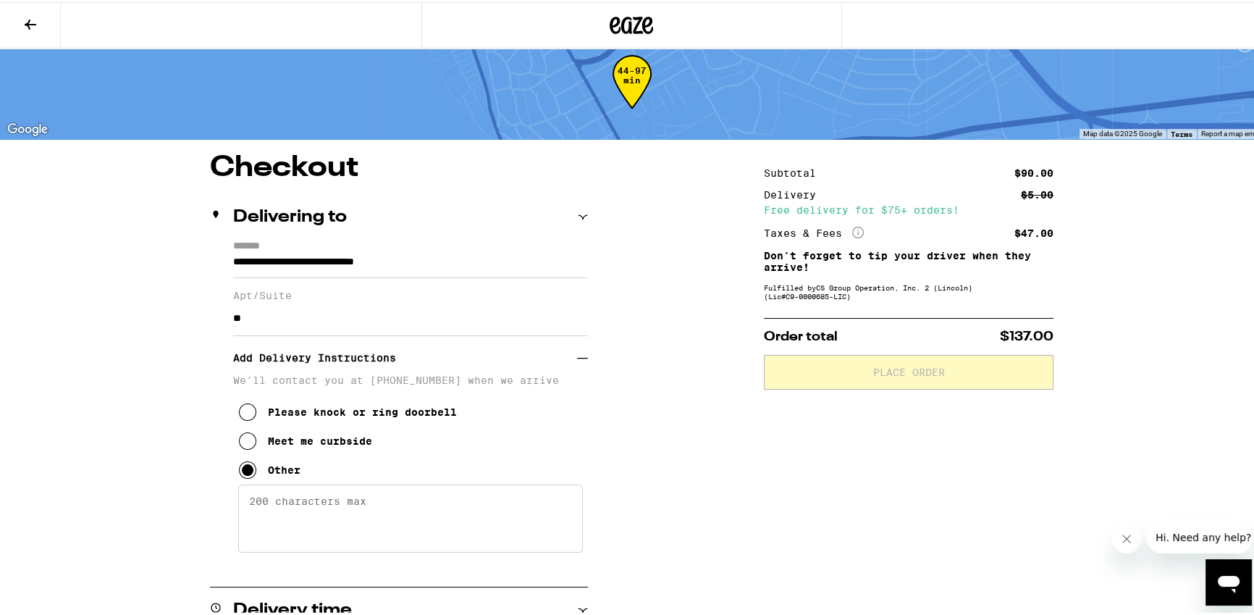
scroll to position [41, 0]
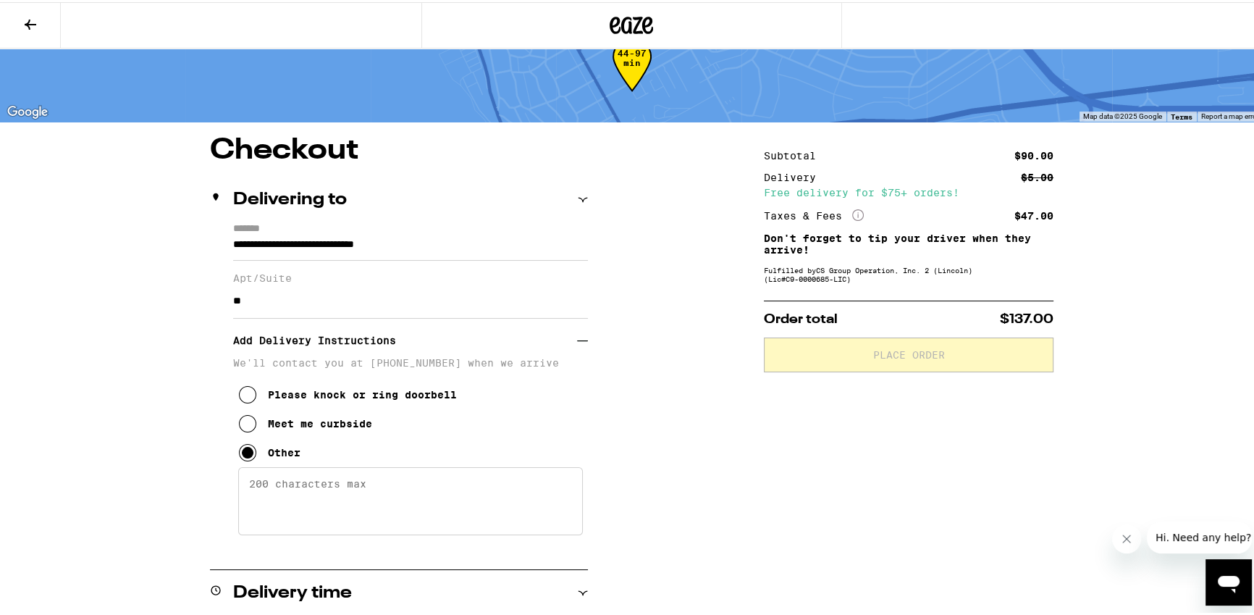
click at [342, 497] on textarea "Enter any other delivery instructions you want driver to know" at bounding box center [410, 499] width 345 height 68
type textarea "W"
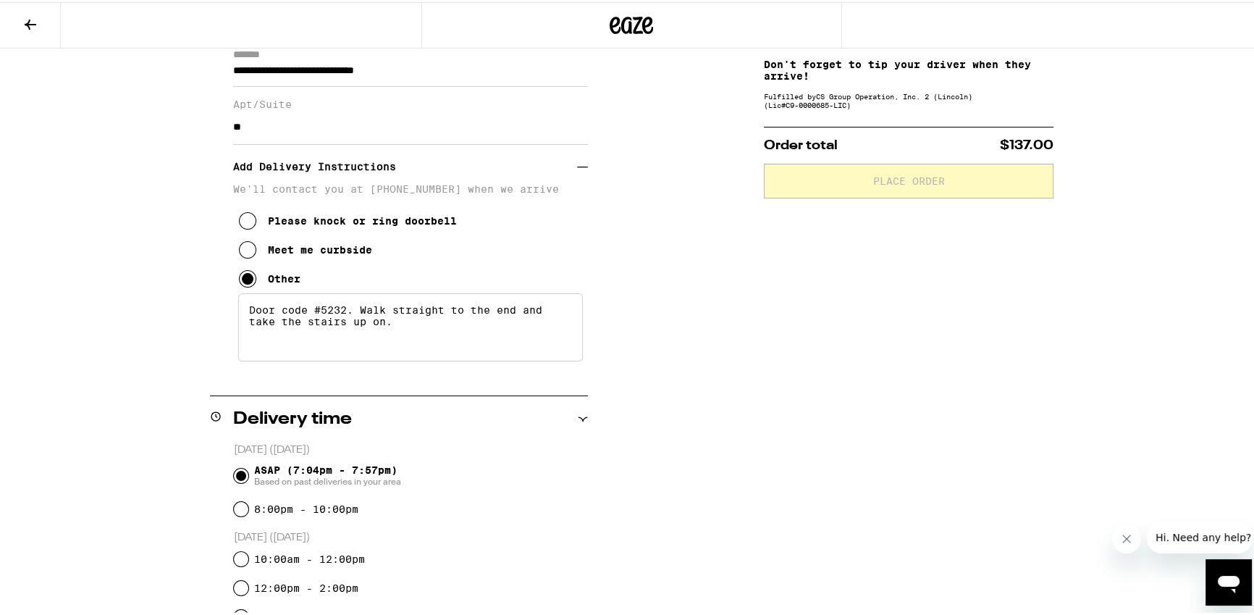
scroll to position [0, 0]
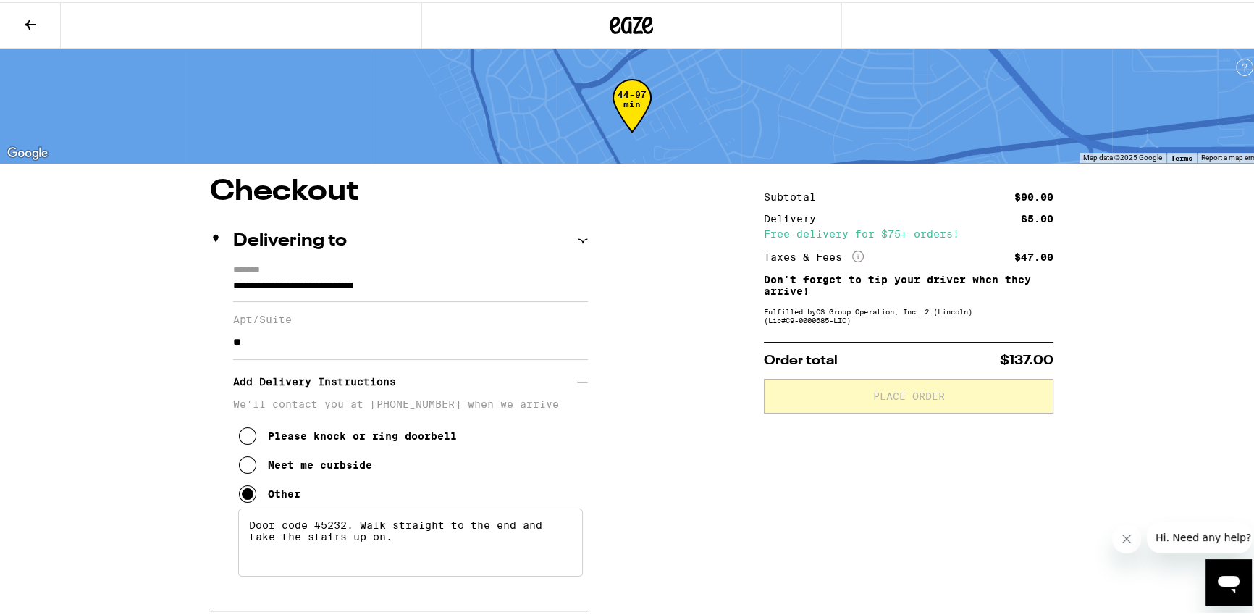
type textarea "Door code #5232. Walk straight to the end and take the stairs up on."
click at [32, 20] on icon at bounding box center [30, 22] width 17 height 17
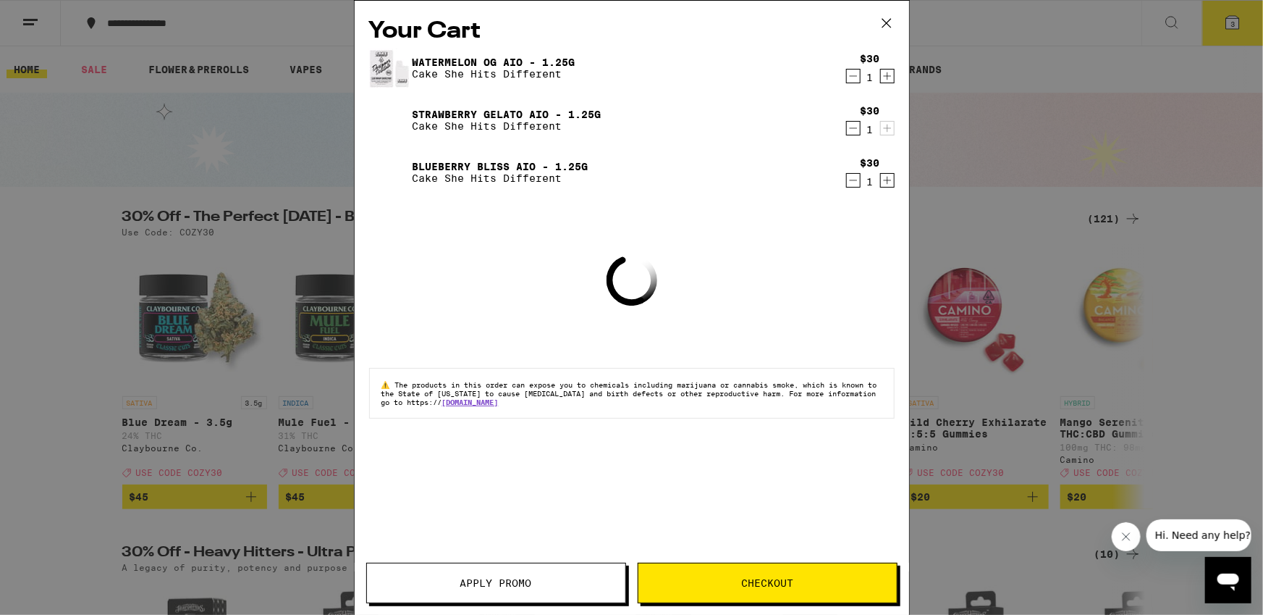
drag, startPoint x: 520, startPoint y: 568, endPoint x: 526, endPoint y: 577, distance: 11.4
click at [521, 571] on button "Apply Promo" at bounding box center [496, 583] width 260 height 41
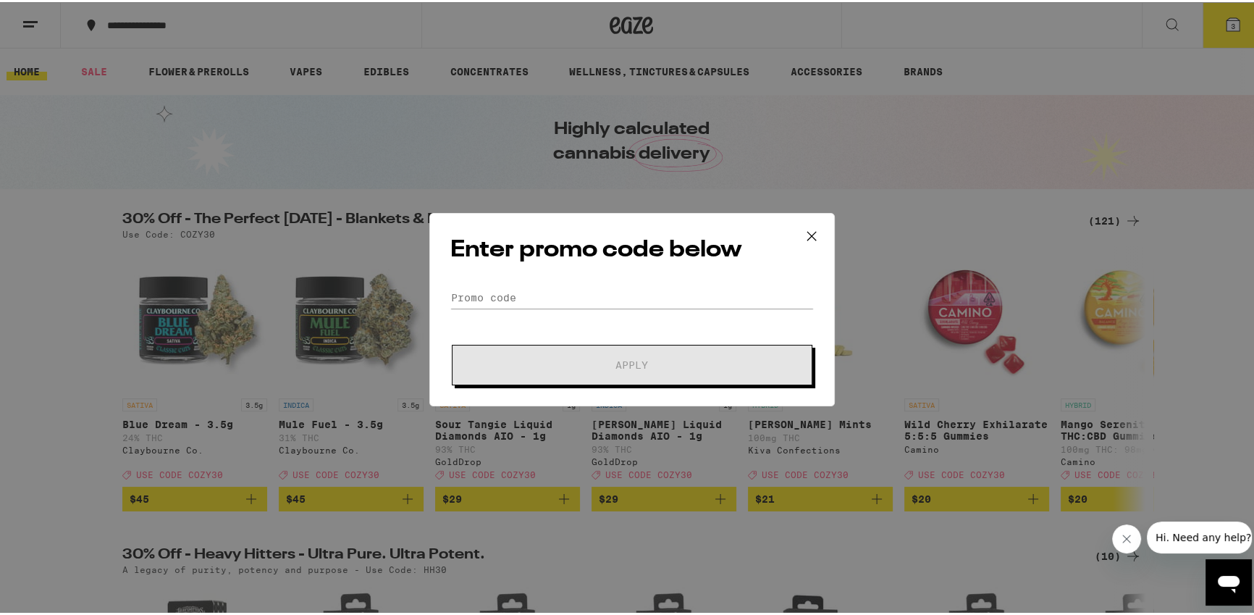
click at [621, 311] on form "Promo Code Apply" at bounding box center [631, 334] width 363 height 98
click at [622, 285] on input "Promo Code" at bounding box center [631, 296] width 363 height 22
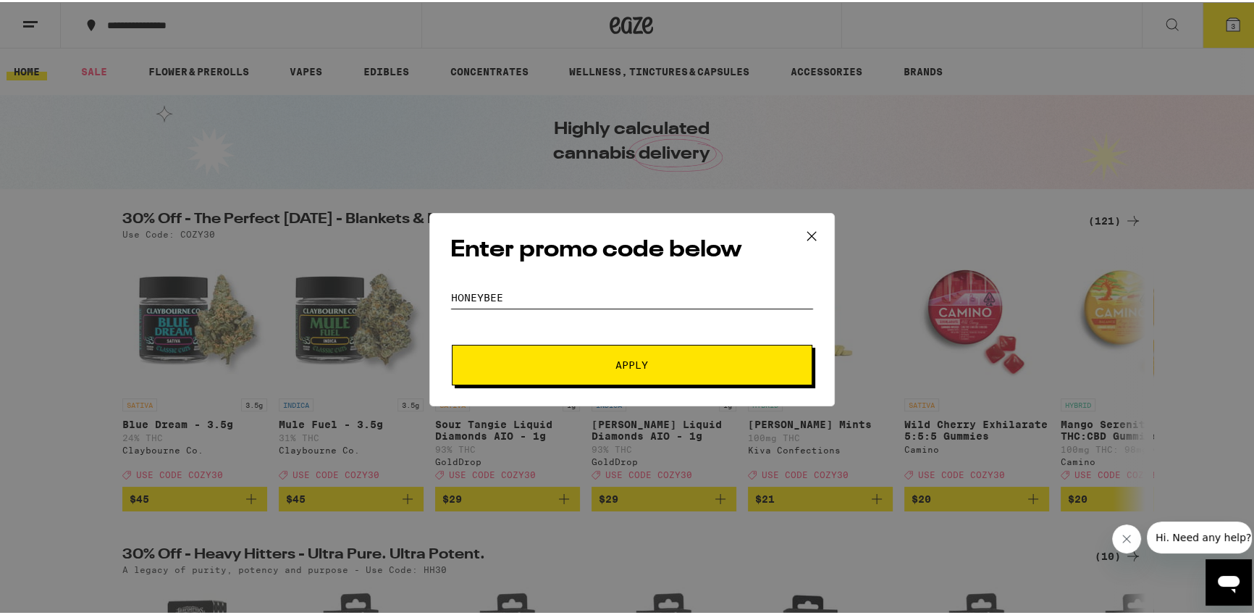
type input "HONEYBEE"
click at [630, 358] on span "Apply" at bounding box center [631, 363] width 33 height 10
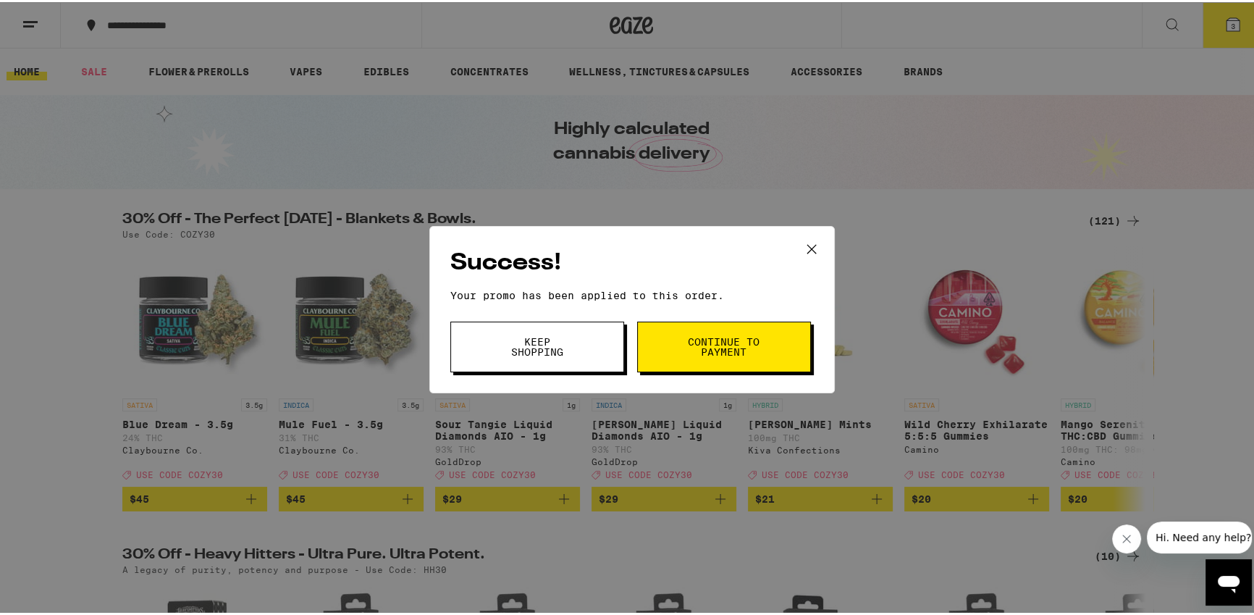
click at [708, 348] on span "Continue to payment" at bounding box center [724, 344] width 74 height 20
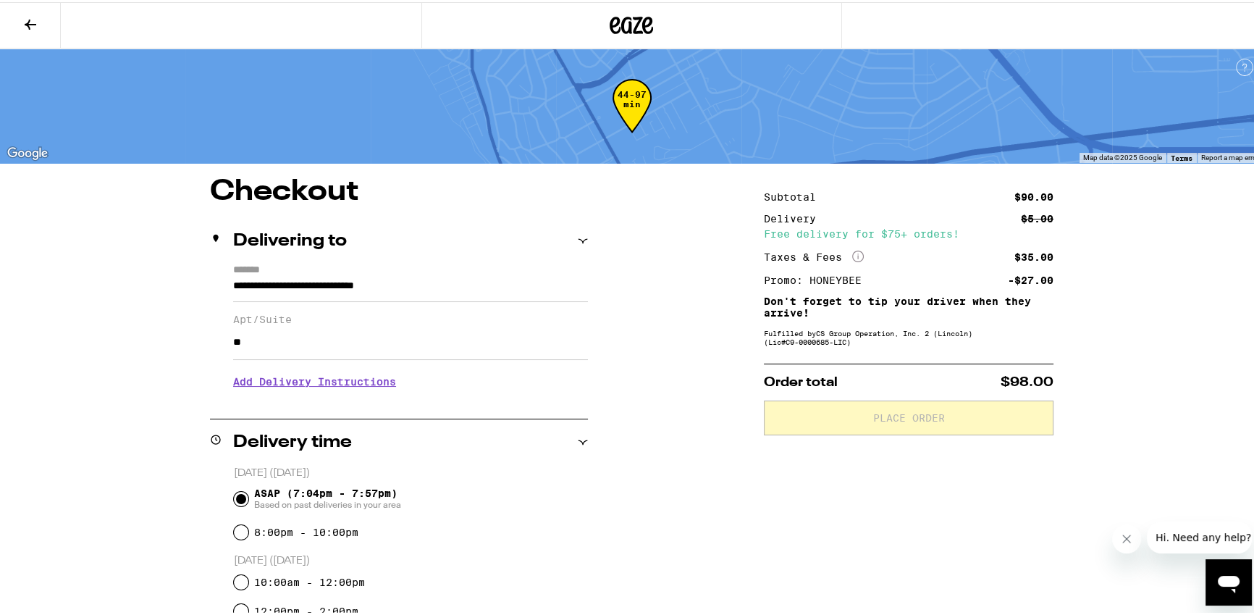
scroll to position [2, 0]
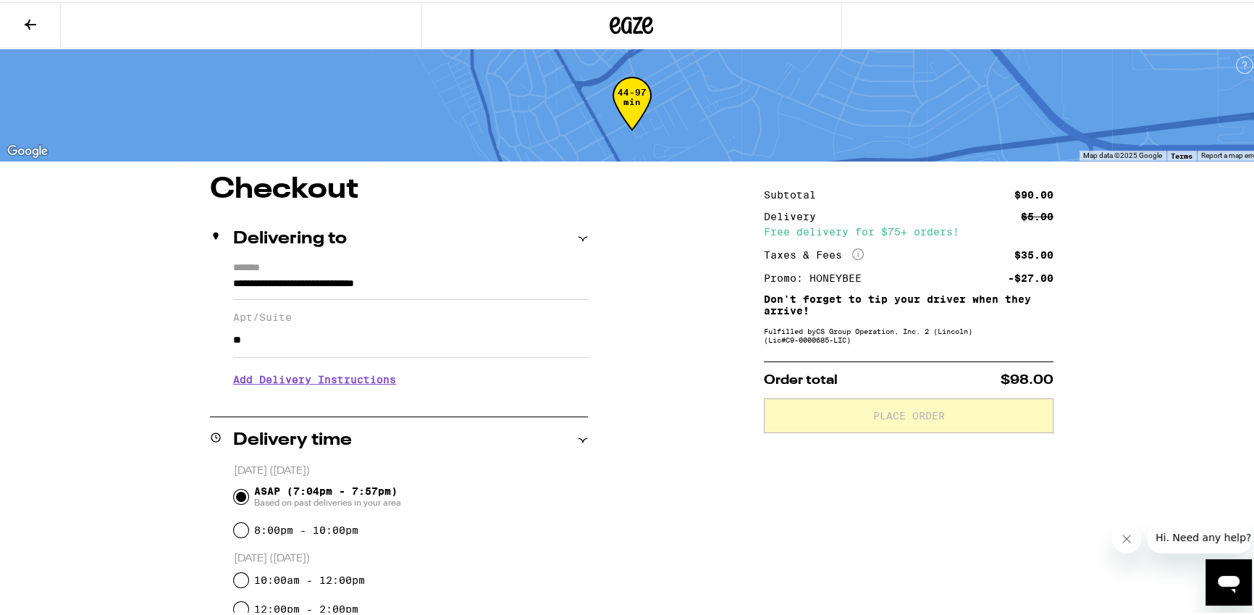
click at [345, 336] on input "**" at bounding box center [410, 338] width 355 height 35
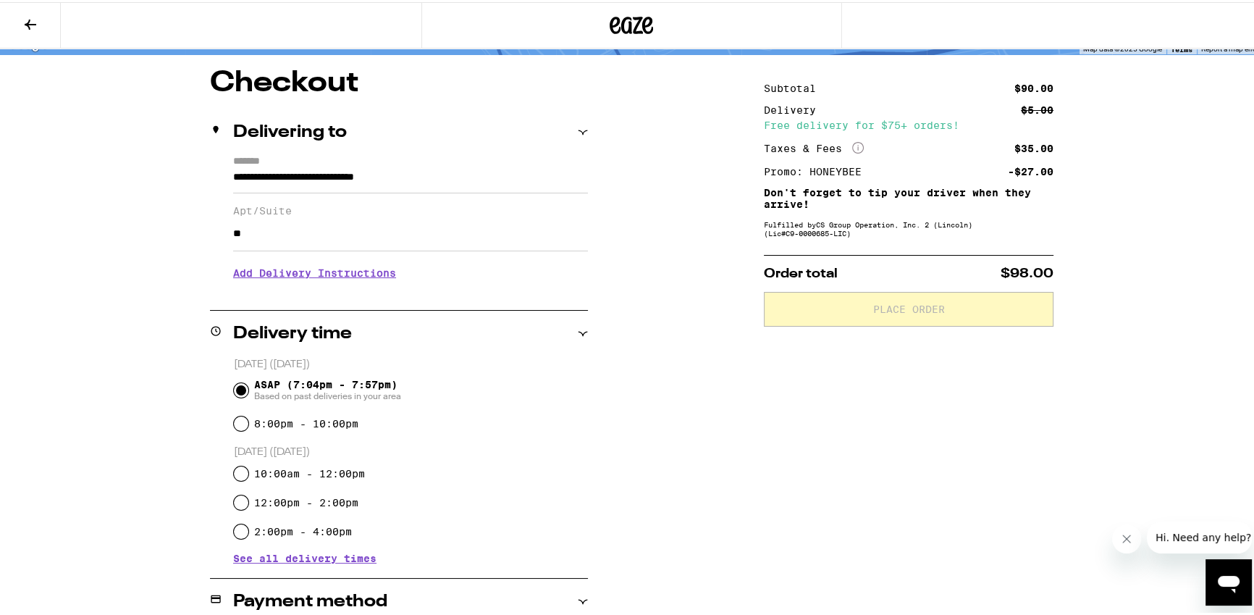
scroll to position [114, 0]
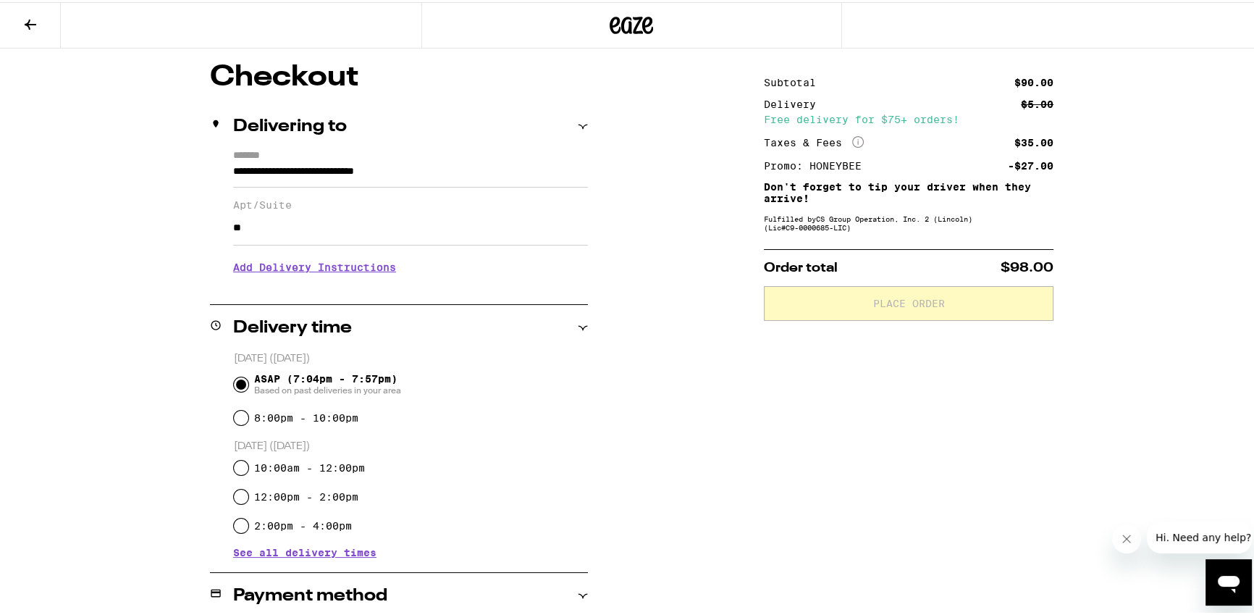
click at [333, 258] on h3 "Add Delivery Instructions" at bounding box center [410, 264] width 355 height 33
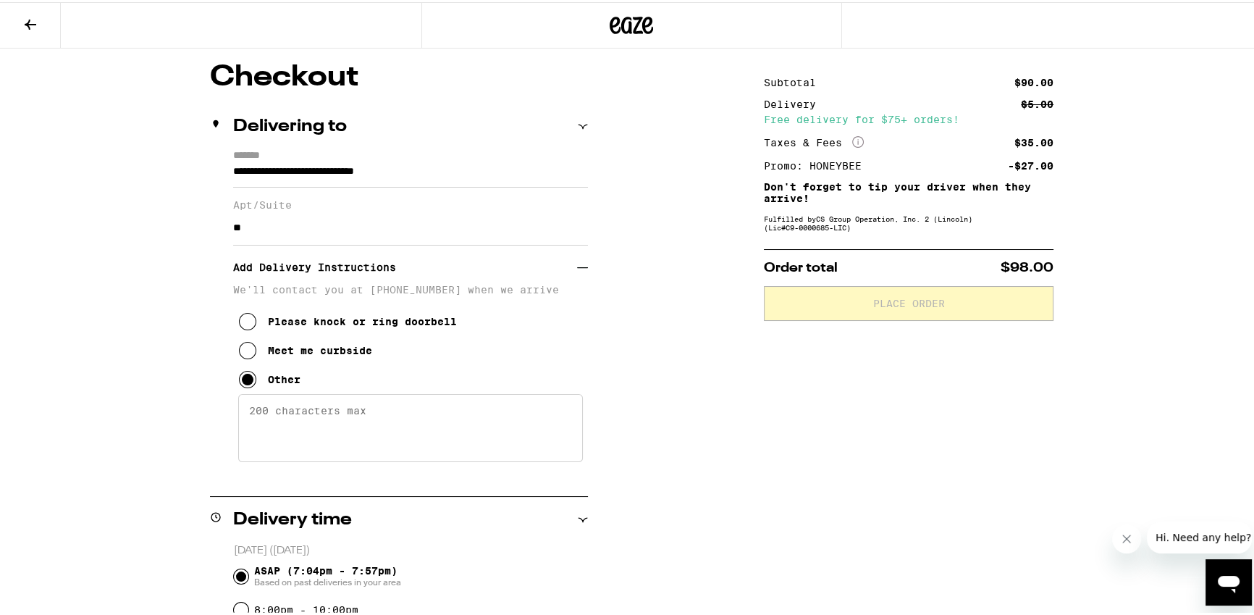
click at [404, 438] on textarea "Enter any other delivery instructions you want driver to know" at bounding box center [410, 426] width 345 height 68
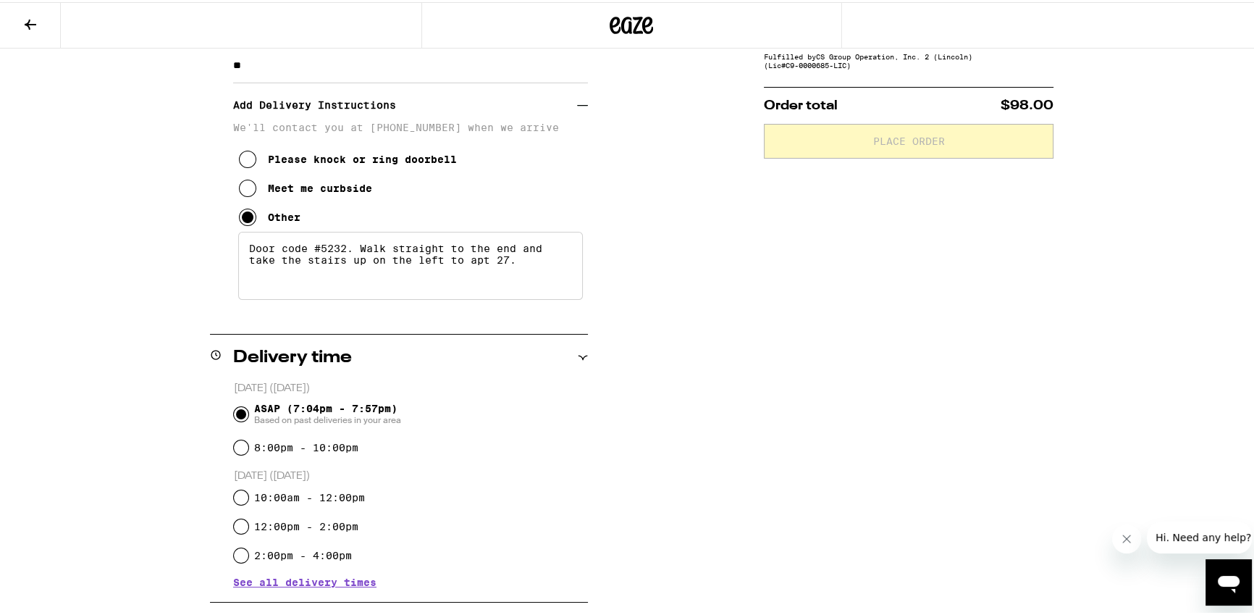
scroll to position [308, 0]
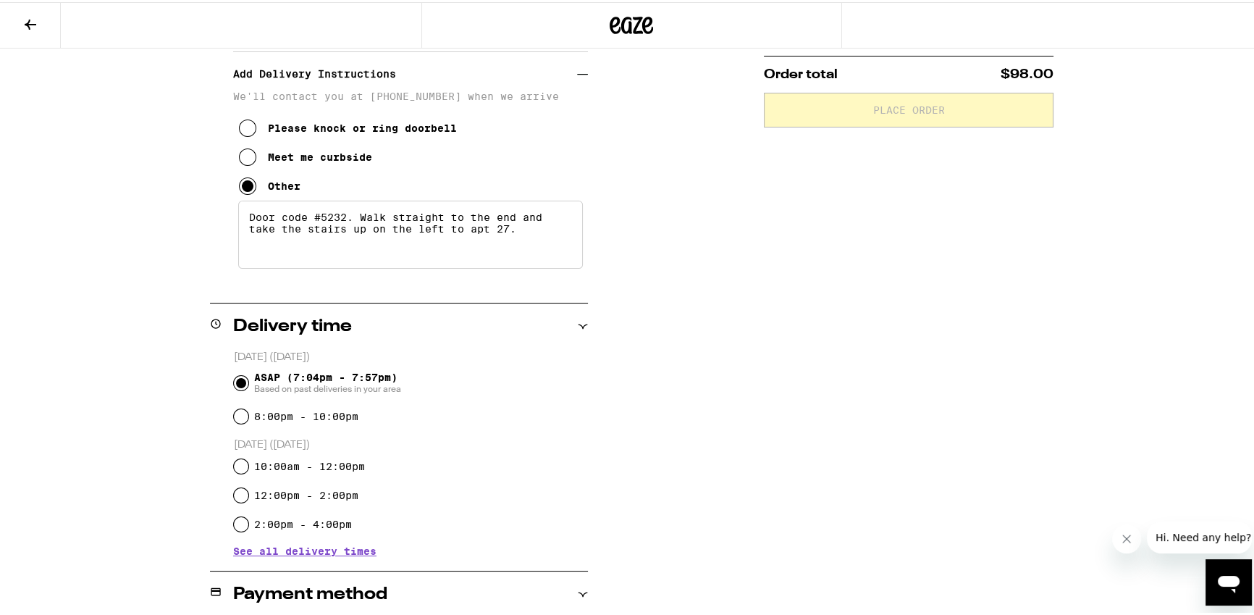
click at [530, 266] on textarea "Door code #5232. Walk straight to the end and take the stairs up on the left to…" at bounding box center [410, 232] width 345 height 68
drag, startPoint x: 513, startPoint y: 245, endPoint x: 470, endPoint y: 257, distance: 45.0
click at [193, 206] on div "**********" at bounding box center [632, 405] width 1043 height 1074
click at [532, 235] on textarea "Door code #5232. Walk straight to the end and take the stairs up on the left to…" at bounding box center [410, 232] width 345 height 68
drag, startPoint x: 256, startPoint y: 237, endPoint x: 211, endPoint y: 201, distance: 58.2
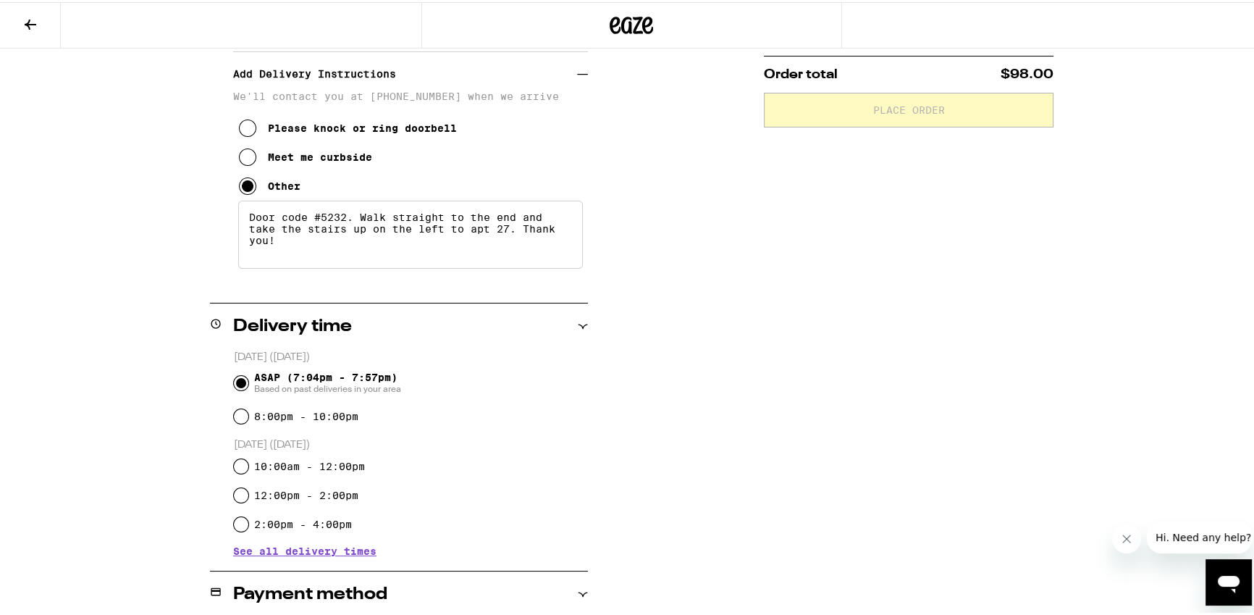
click at [211, 201] on div "**********" at bounding box center [399, 118] width 378 height 328
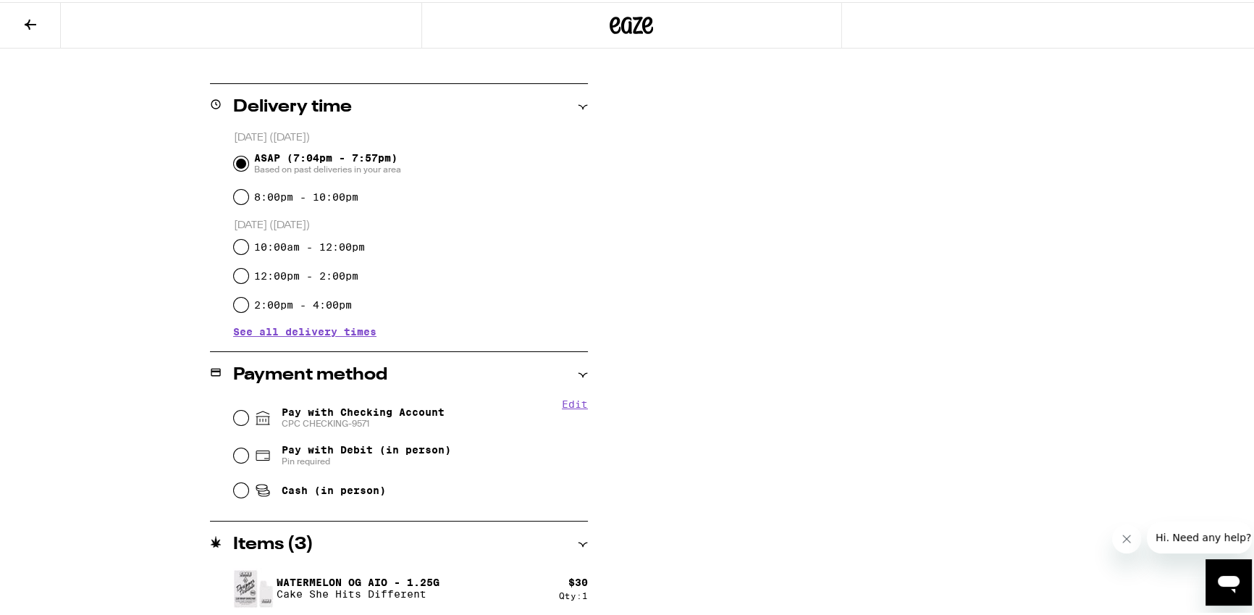
scroll to position [605, 0]
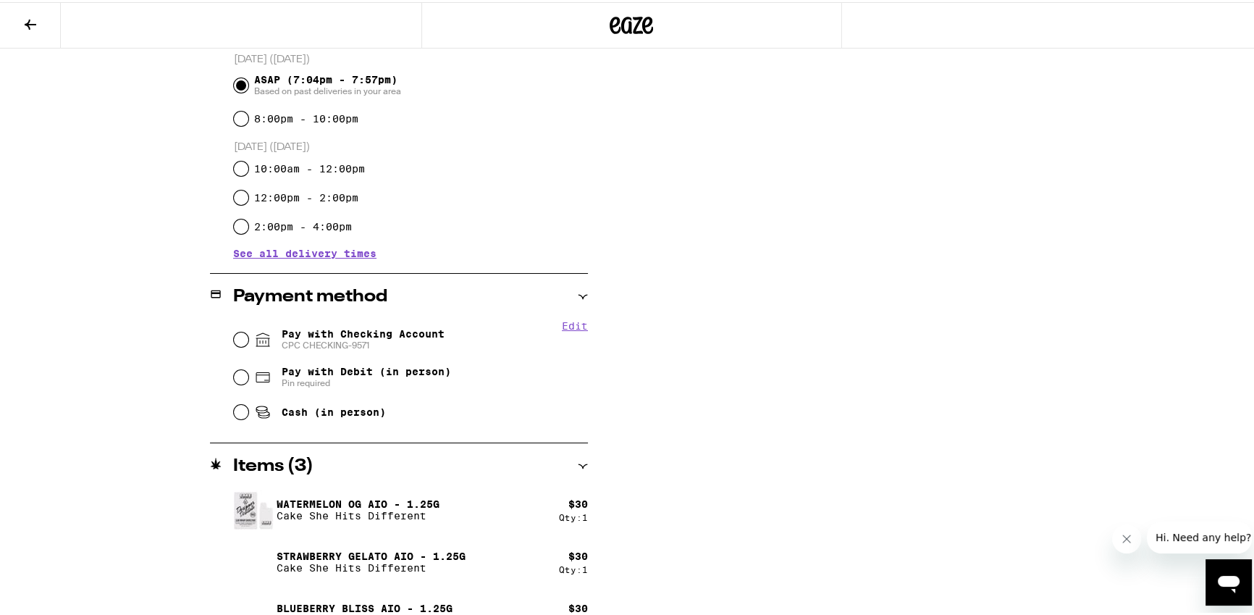
type textarea "Door code #5232. Walk straight to the end and take the stairs up on the left to…"
click at [234, 377] on input "Pay with Debit (in person) Pin required" at bounding box center [241, 375] width 14 height 14
radio input "true"
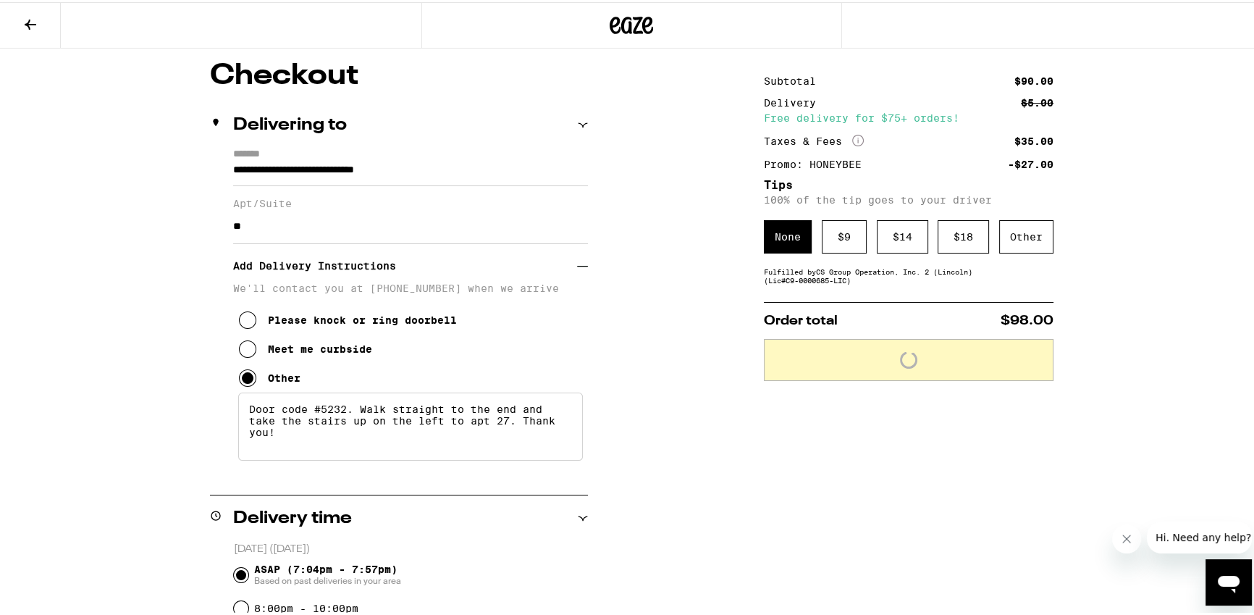
scroll to position [0, 0]
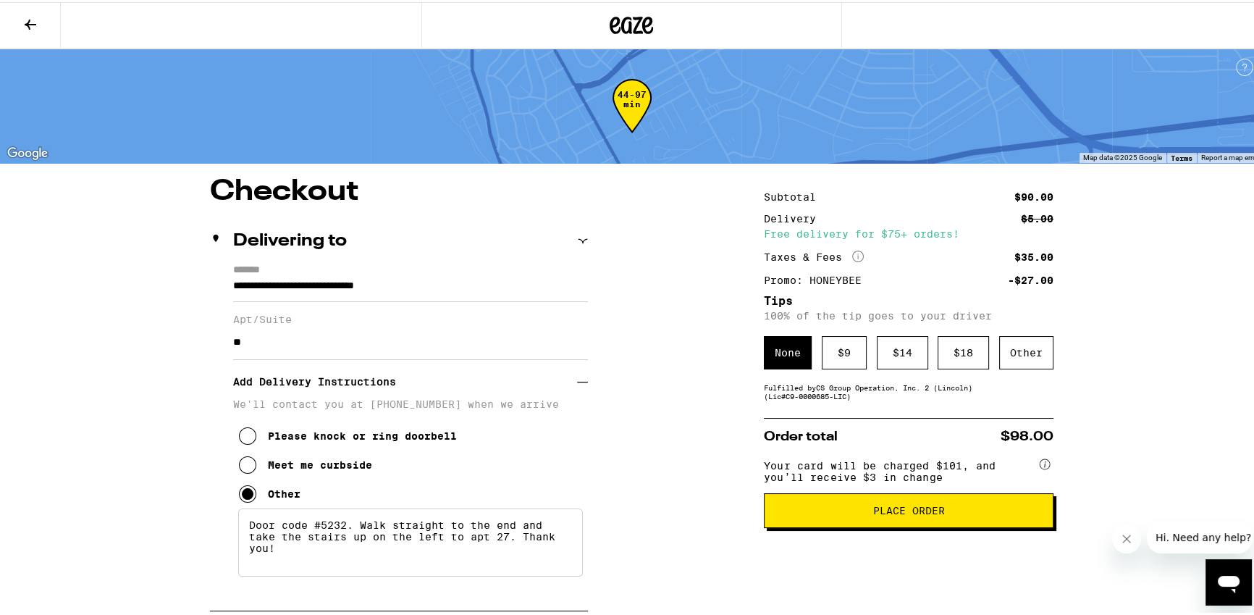
click at [888, 513] on span "Place Order" at bounding box center [909, 508] width 72 height 10
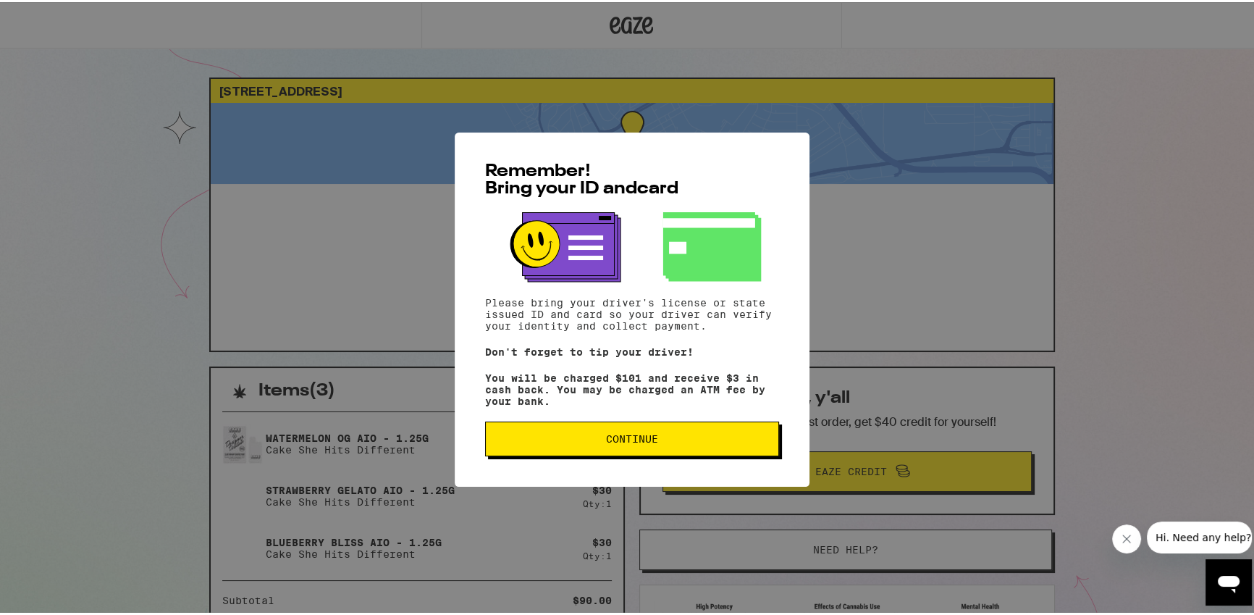
click at [647, 434] on span "Continue" at bounding box center [632, 436] width 52 height 10
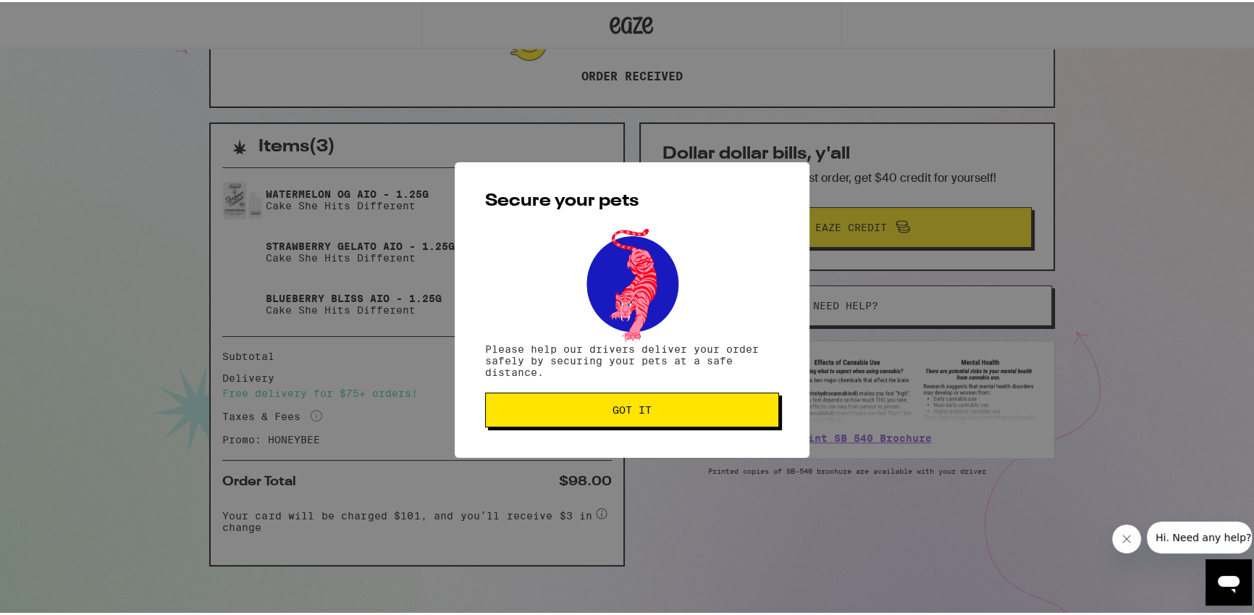
click at [639, 410] on span "Got it" at bounding box center [631, 408] width 39 height 10
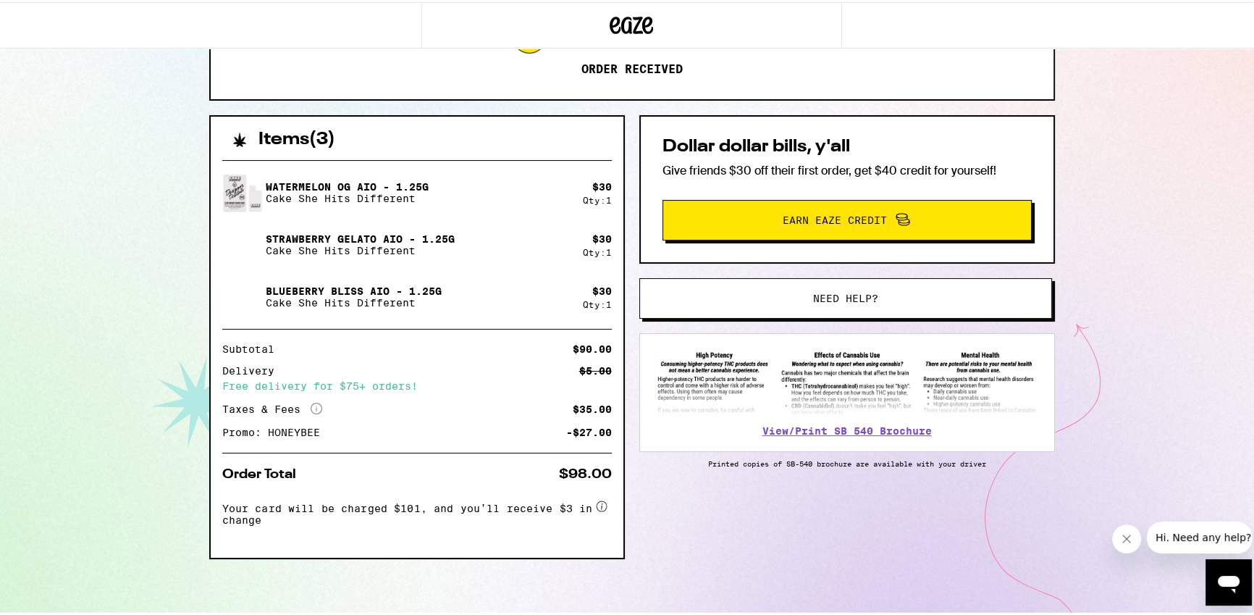
scroll to position [254, 0]
click at [353, 505] on span "Your card will be charged $101, and you’ll receive $3 in change" at bounding box center [407, 509] width 371 height 28
click at [353, 504] on span "Your card will be charged $101, and you’ll receive $3 in change" at bounding box center [407, 509] width 371 height 28
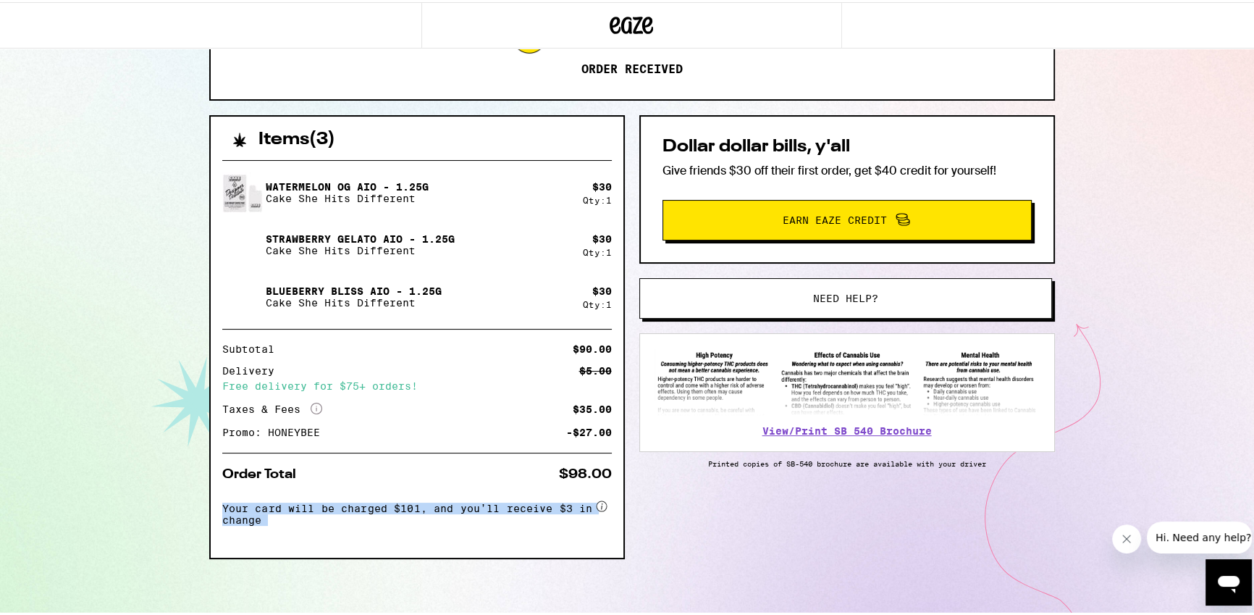
click at [379, 535] on div "Your card will be charged $101, and you’ll receive $3 in change" at bounding box center [417, 517] width 390 height 54
click at [311, 401] on icon "More Info" at bounding box center [317, 406] width 12 height 12
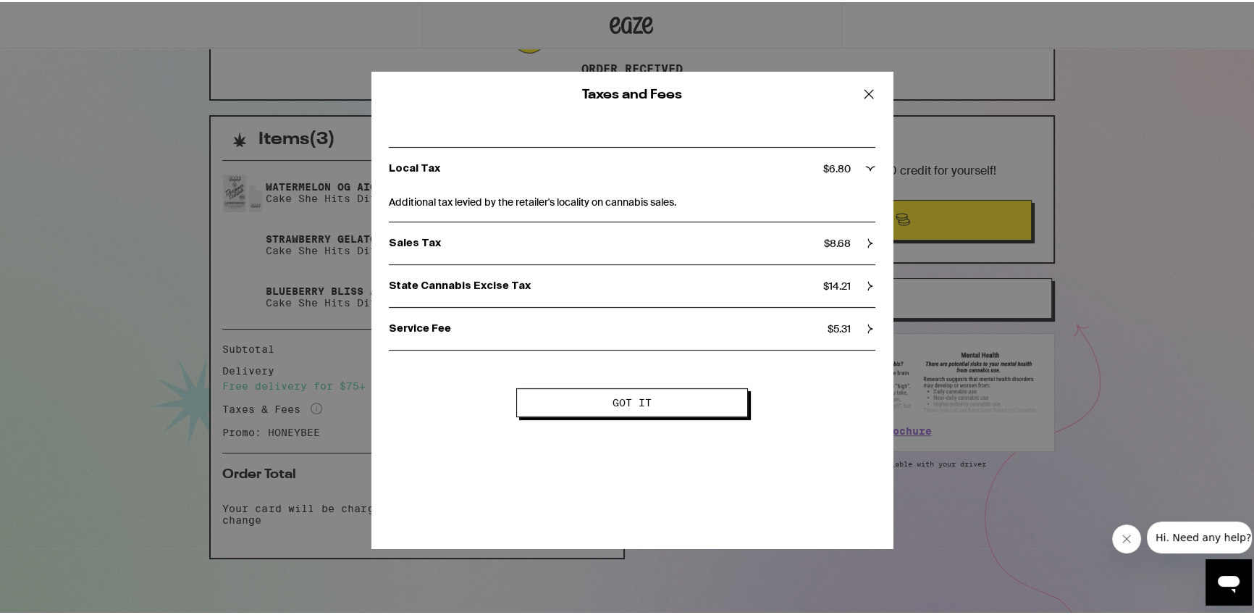
click at [861, 95] on icon at bounding box center [869, 92] width 22 height 22
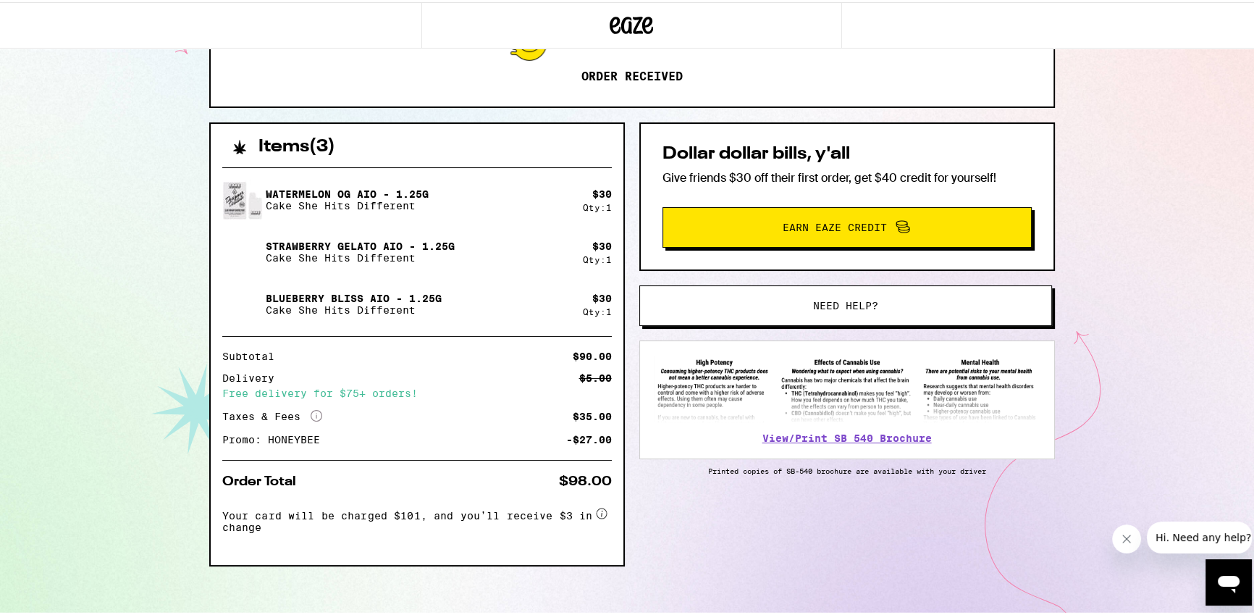
scroll to position [0, 0]
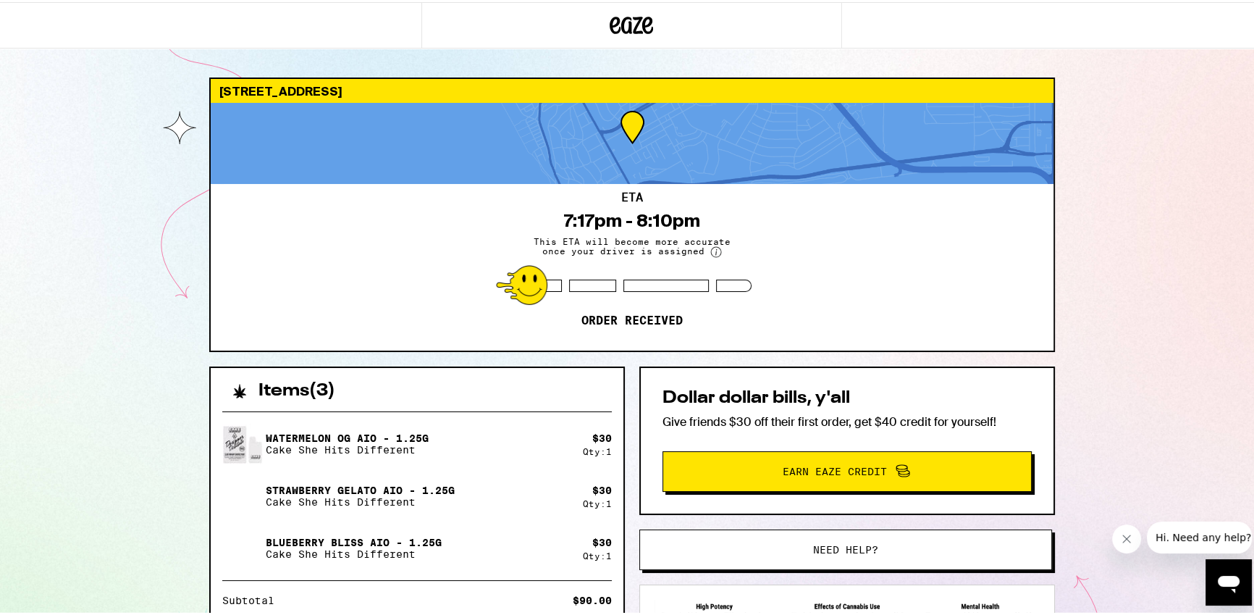
click at [662, 248] on span "This ETA will become more accurate once your driver is assigned" at bounding box center [631, 245] width 217 height 21
click at [667, 261] on div "ETA 7:17pm - 8:10pm This ETA will become more accurate once your driver is assi…" at bounding box center [632, 265] width 843 height 167
click at [573, 244] on span "This ETA will become more accurate once your driver is assigned" at bounding box center [631, 245] width 217 height 21
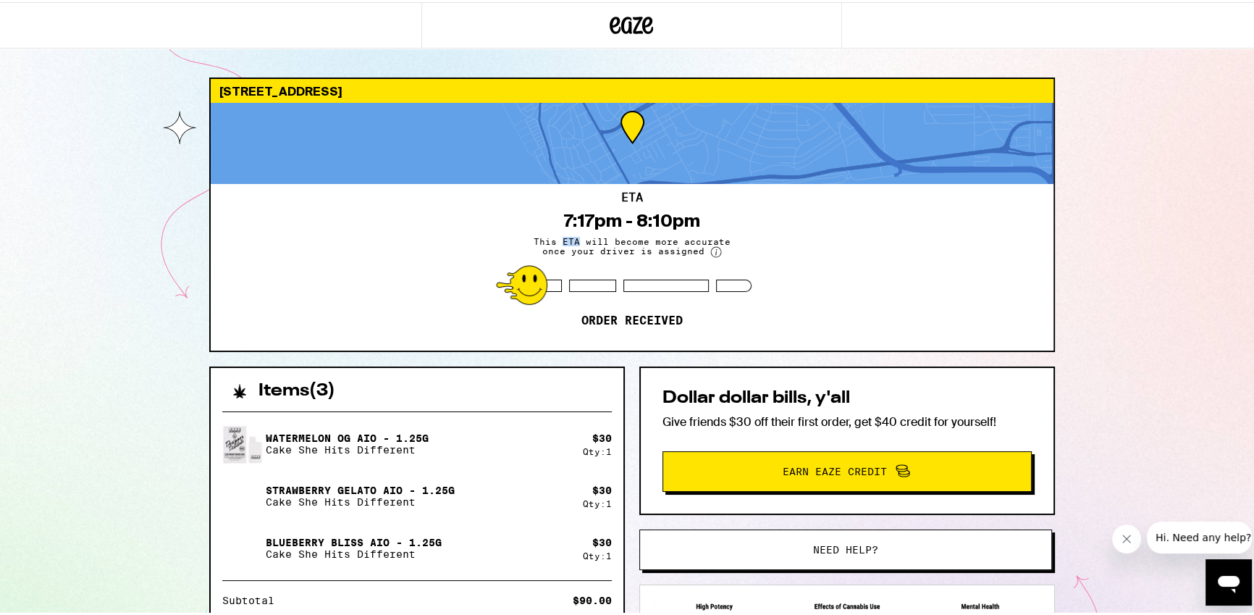
click at [573, 244] on span "This ETA will become more accurate once your driver is assigned" at bounding box center [631, 245] width 217 height 21
click at [604, 264] on div "ETA 7:17pm - 8:10pm This ETA will become more accurate once your driver is assi…" at bounding box center [632, 265] width 843 height 167
click at [715, 253] on icon at bounding box center [715, 250] width 1 height 6
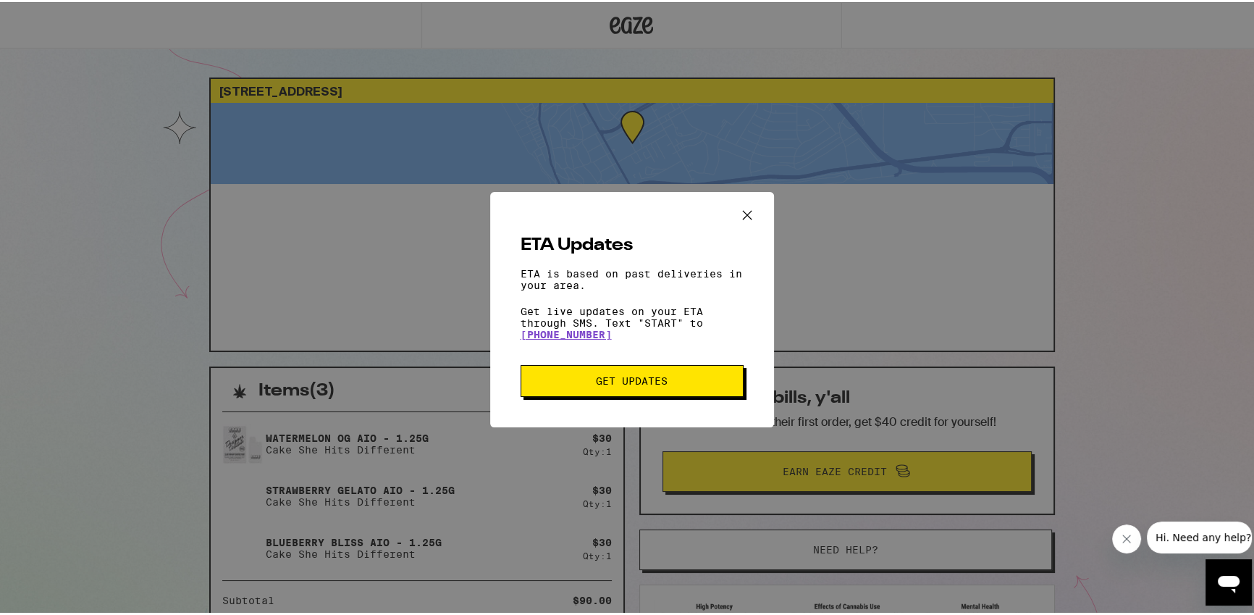
click at [876, 266] on div "ETA Updates ETA is based on past deliveries in your area. Get live updates on y…" at bounding box center [631, 307] width 1263 height 615
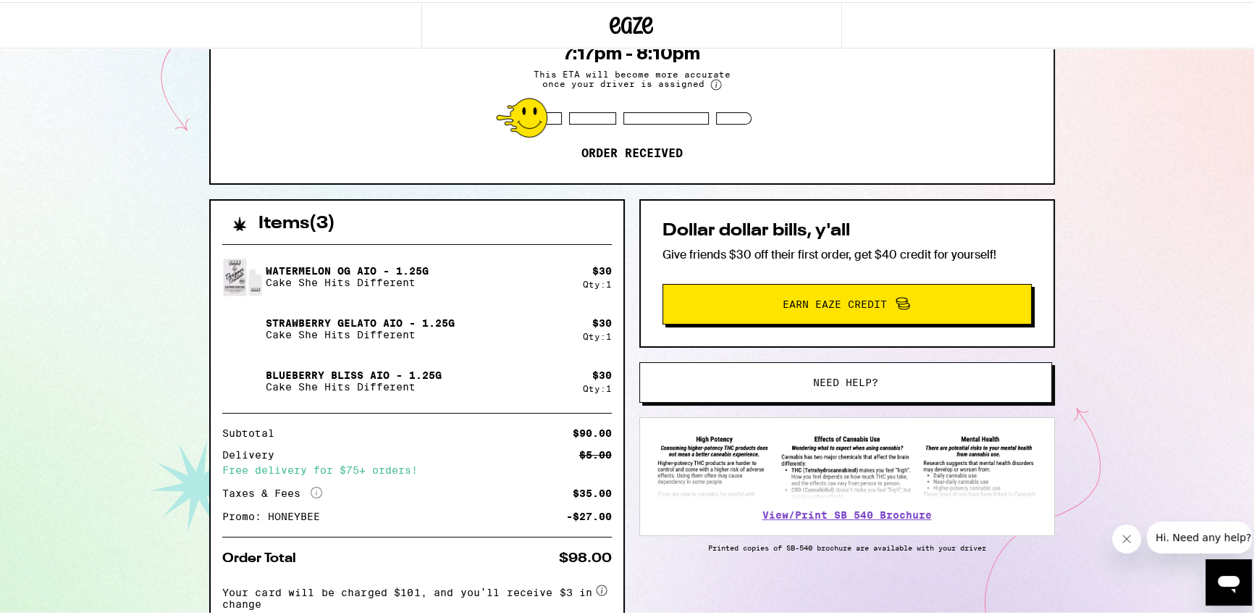
scroll to position [254, 0]
